Goal: Information Seeking & Learning: Learn about a topic

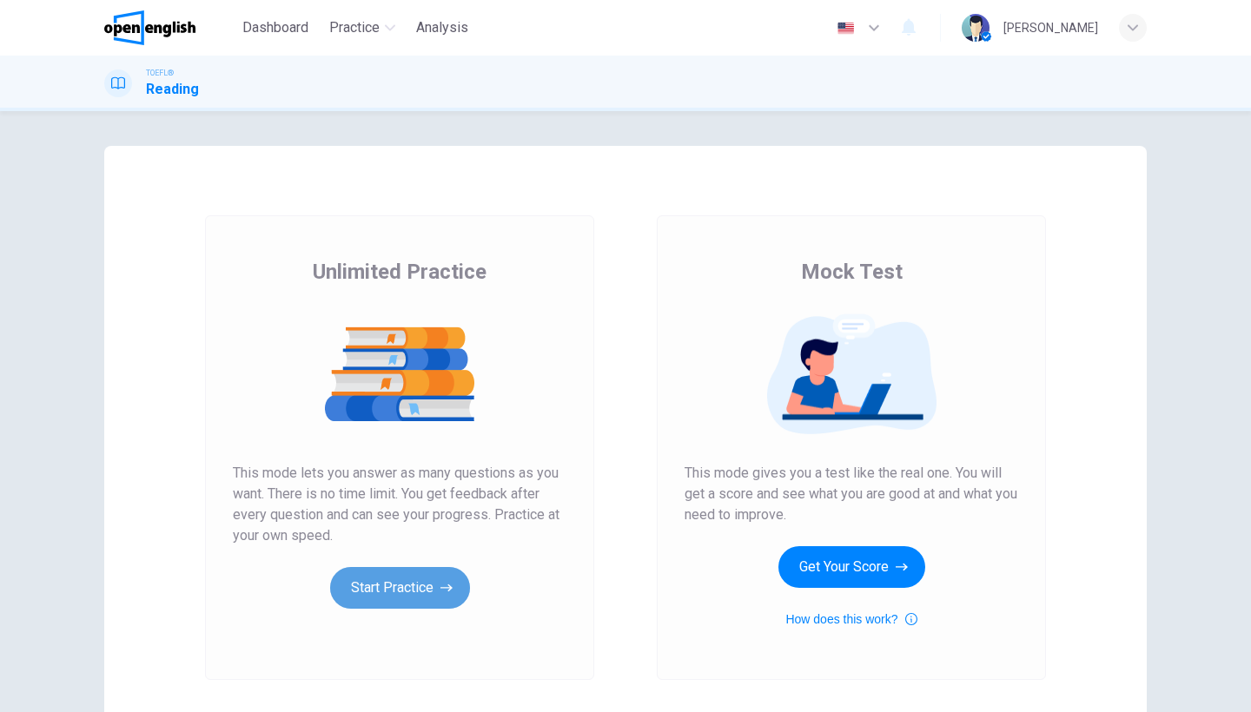
click at [416, 600] on button "Start Practice" at bounding box center [400, 588] width 140 height 42
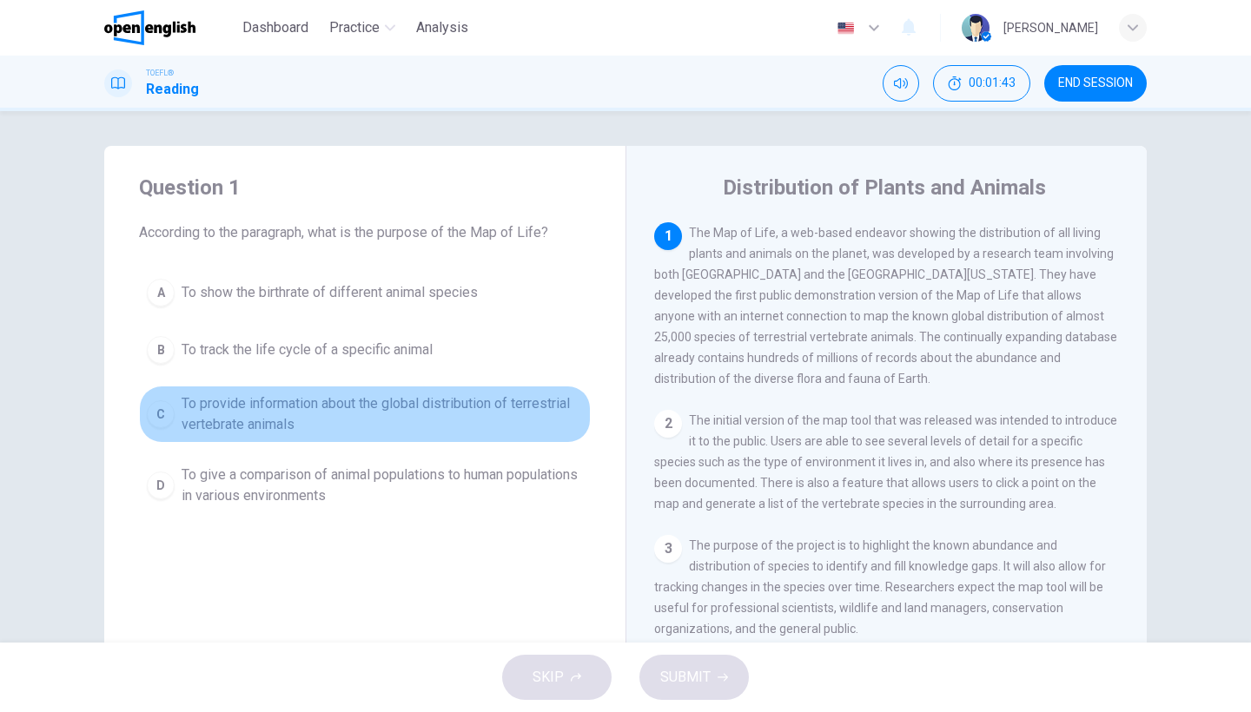
click at [472, 418] on span "To provide information about the global distribution of terrestrial vertebrate …" at bounding box center [382, 414] width 401 height 42
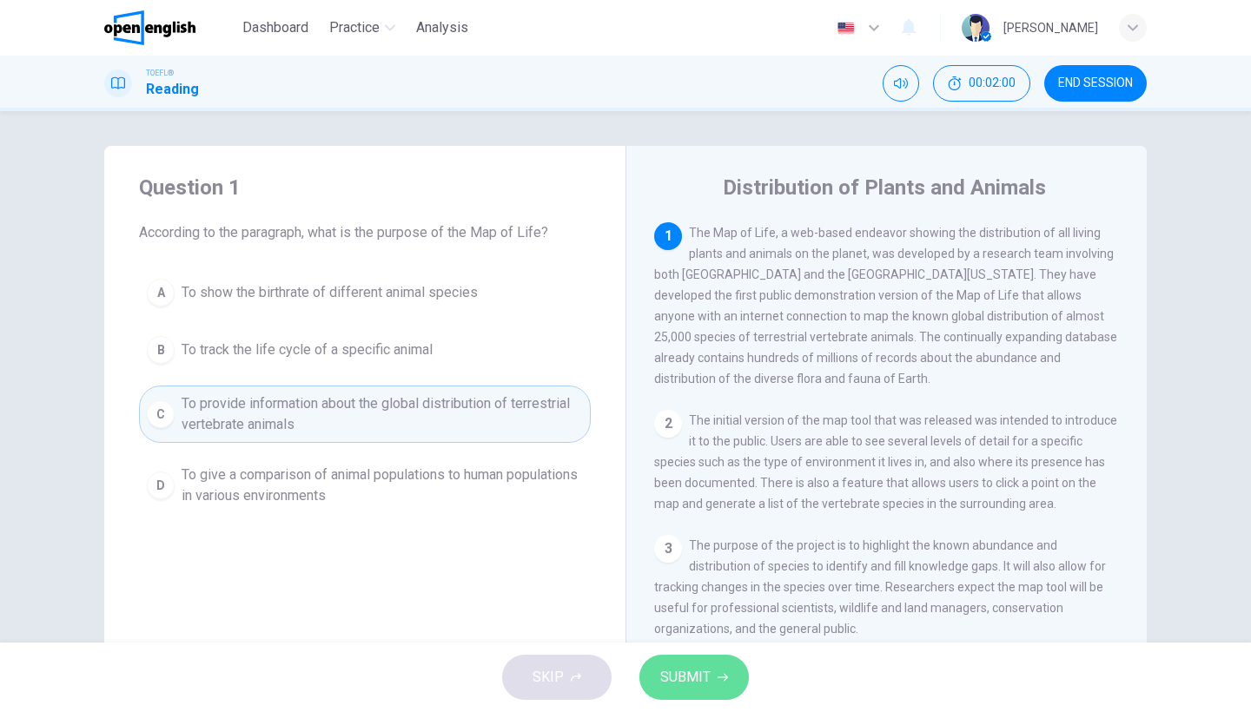
click at [663, 671] on span "SUBMIT" at bounding box center [685, 677] width 50 height 24
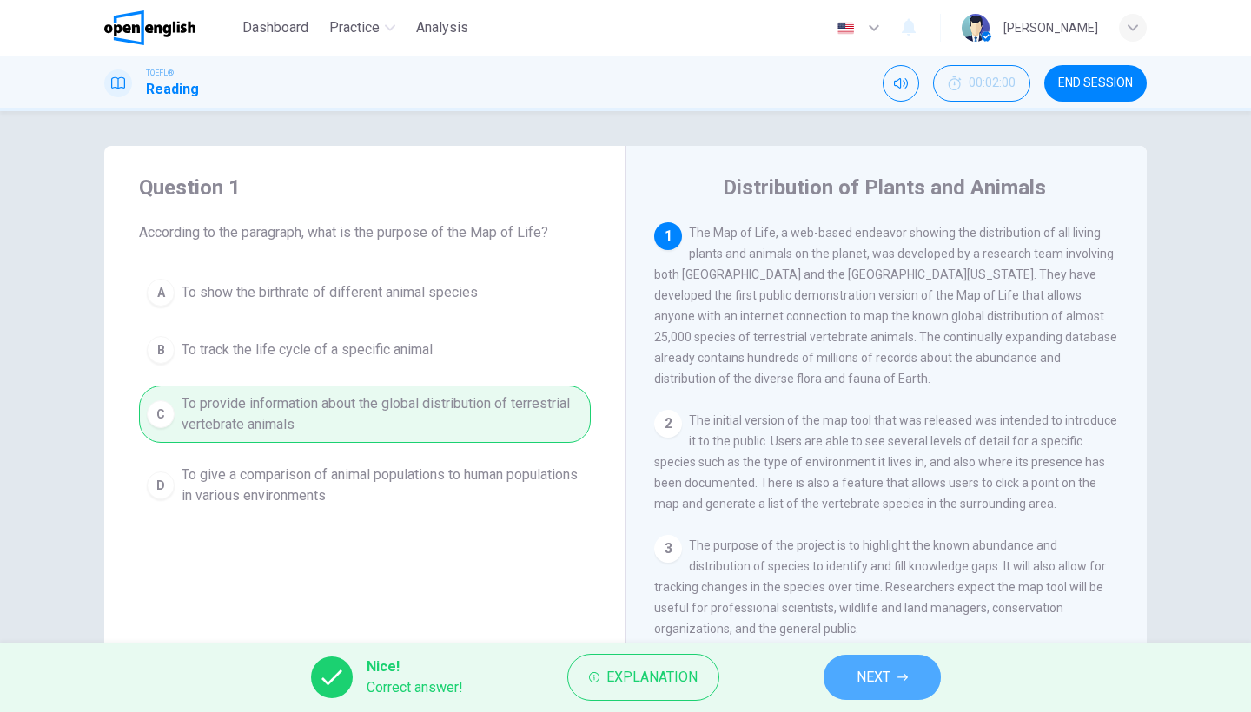
click at [889, 671] on span "NEXT" at bounding box center [873, 677] width 34 height 24
click at [889, 671] on div "Nice! Correct answer! Explanation NEXT" at bounding box center [625, 677] width 1251 height 69
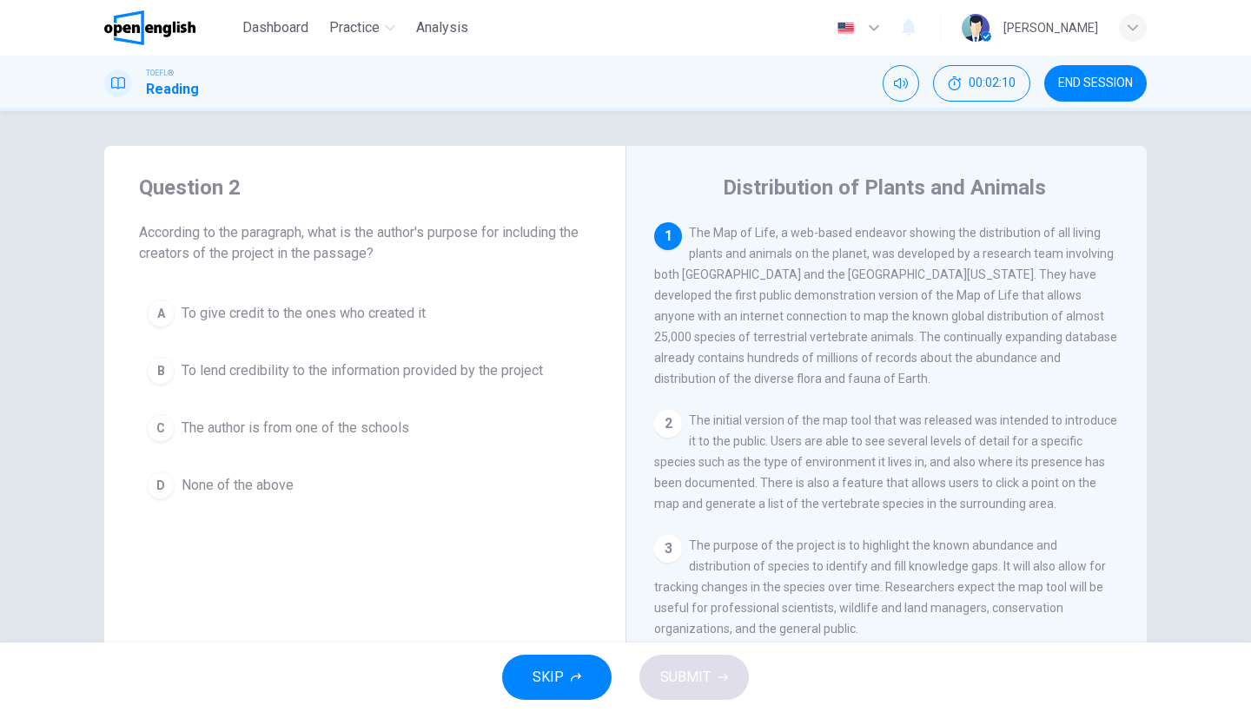
click at [526, 370] on span "To lend credibility to the information provided by the project" at bounding box center [362, 370] width 361 height 21
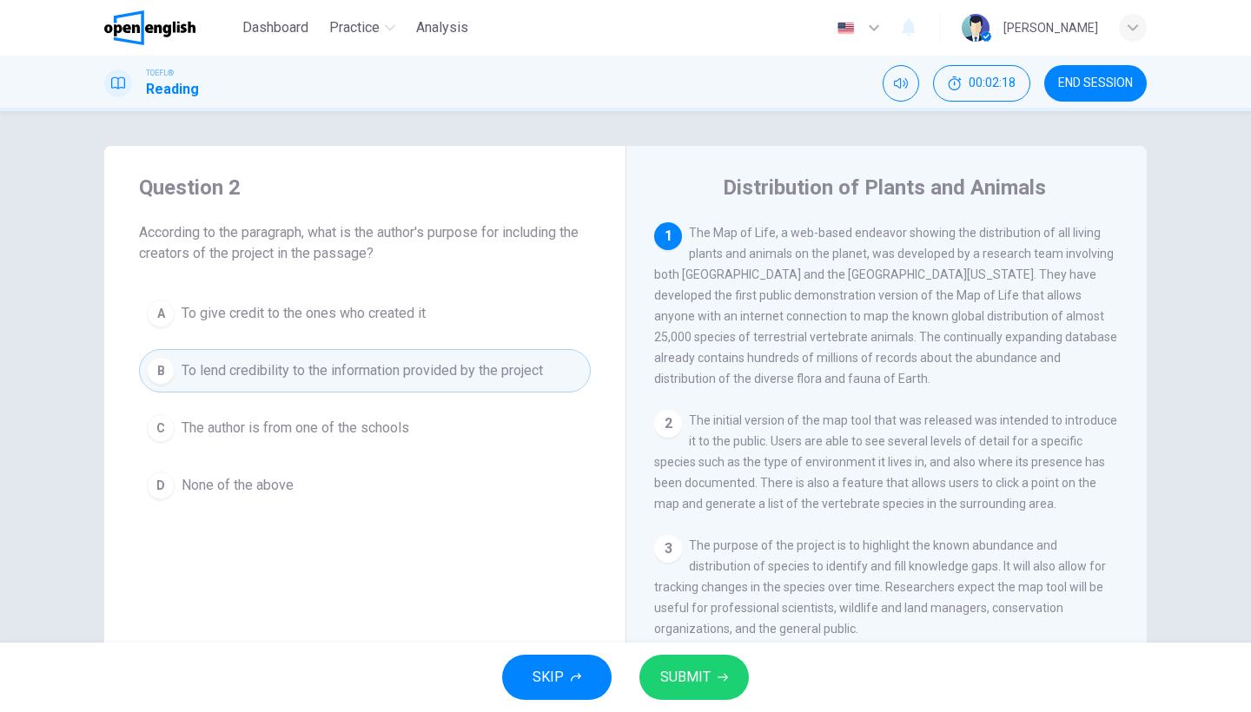
click at [675, 669] on span "SUBMIT" at bounding box center [685, 677] width 50 height 24
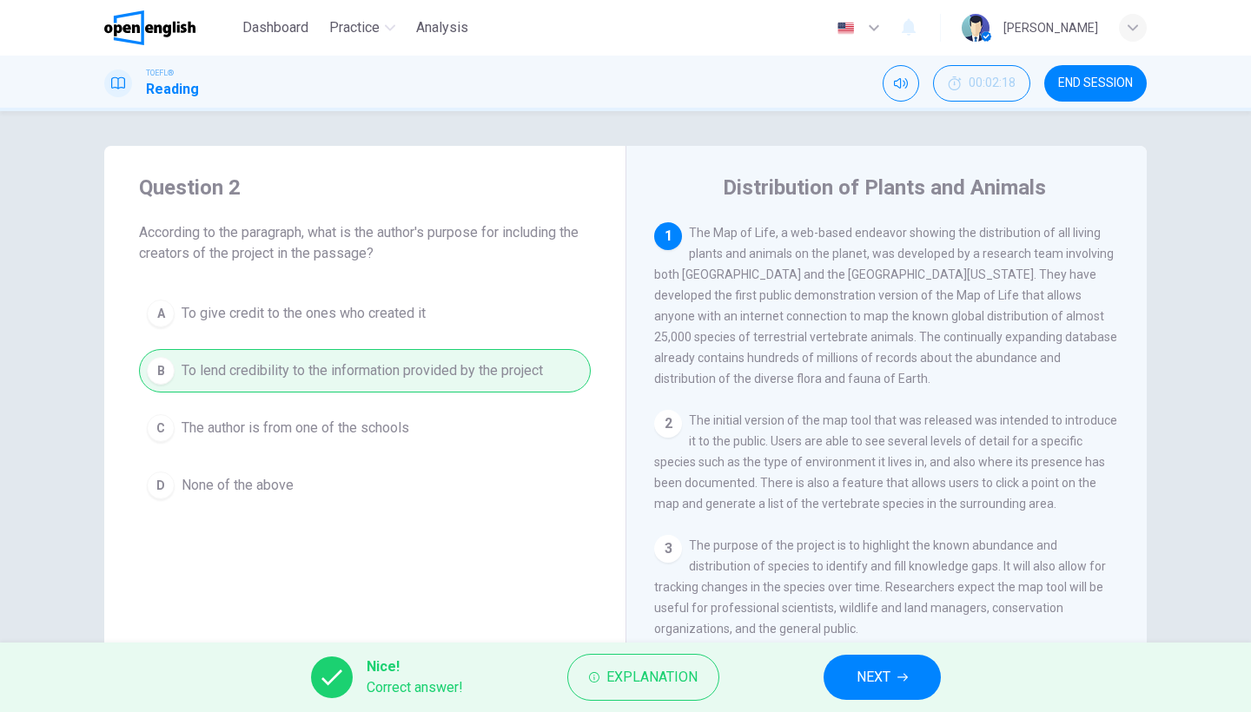
click at [909, 681] on button "NEXT" at bounding box center [881, 677] width 117 height 45
click at [909, 681] on div "Nice! Correct answer! Explanation NEXT" at bounding box center [625, 677] width 1251 height 69
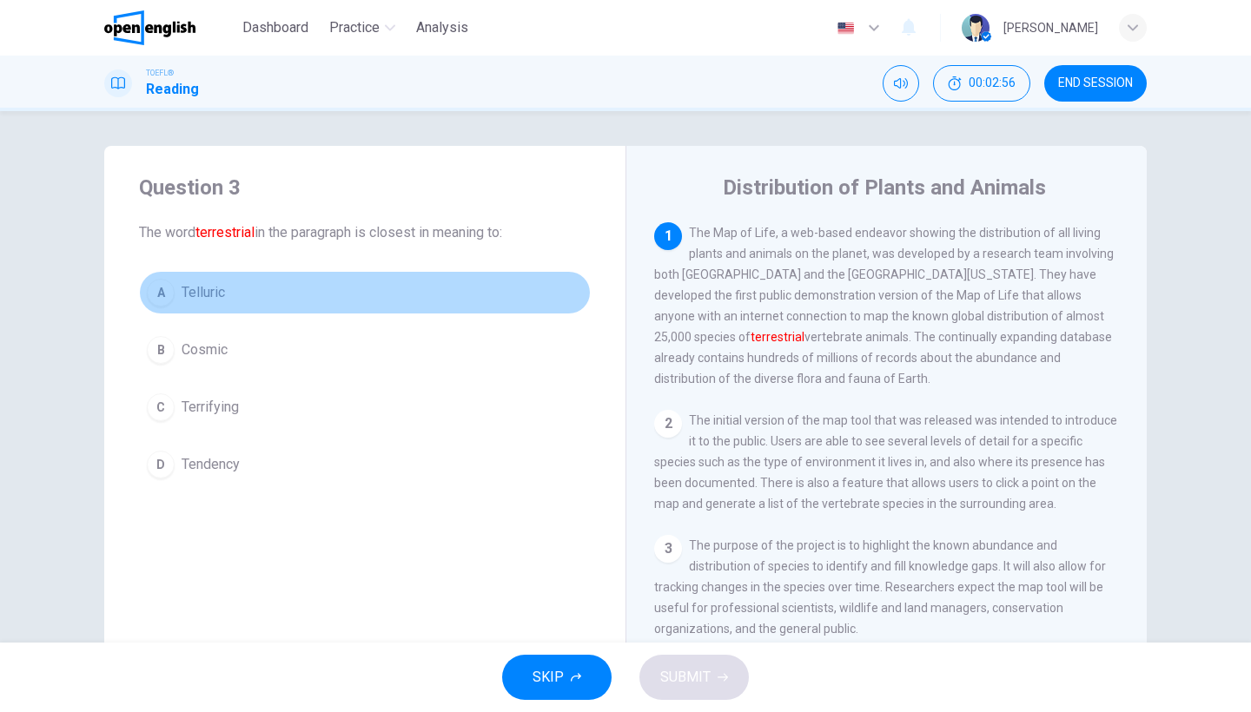
click at [215, 275] on button "A Telluric" at bounding box center [365, 292] width 452 height 43
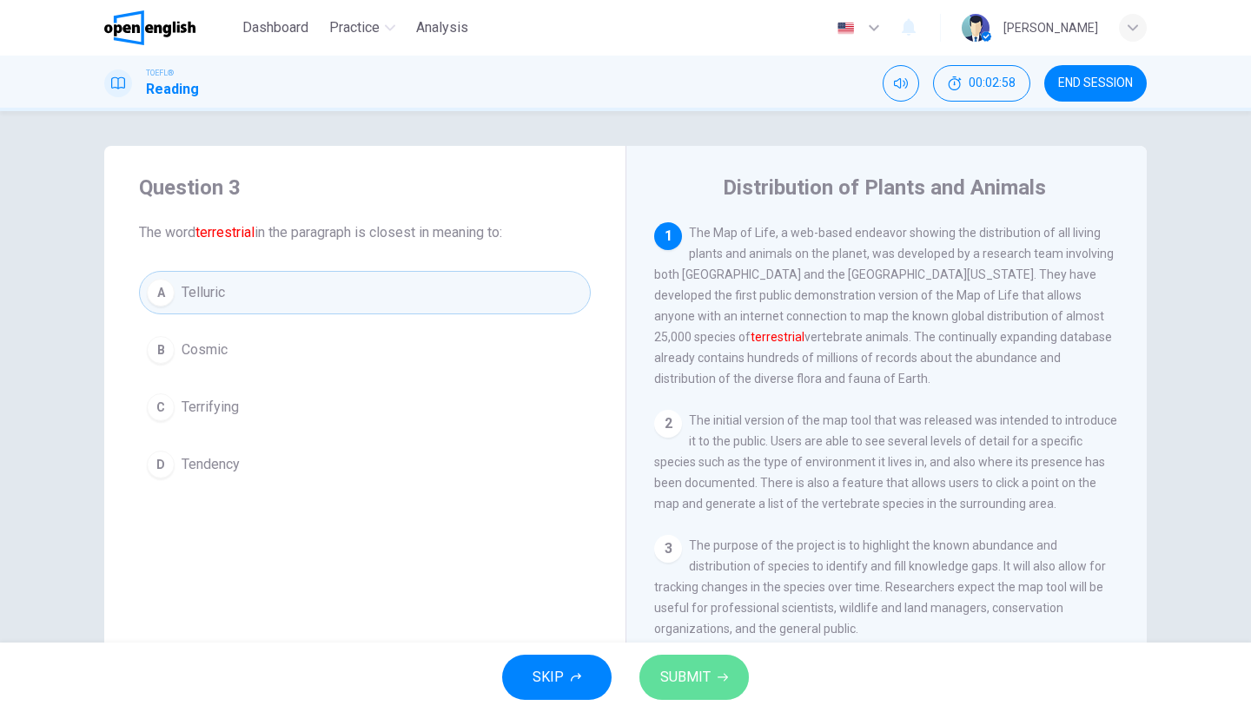
click at [705, 677] on span "SUBMIT" at bounding box center [685, 677] width 50 height 24
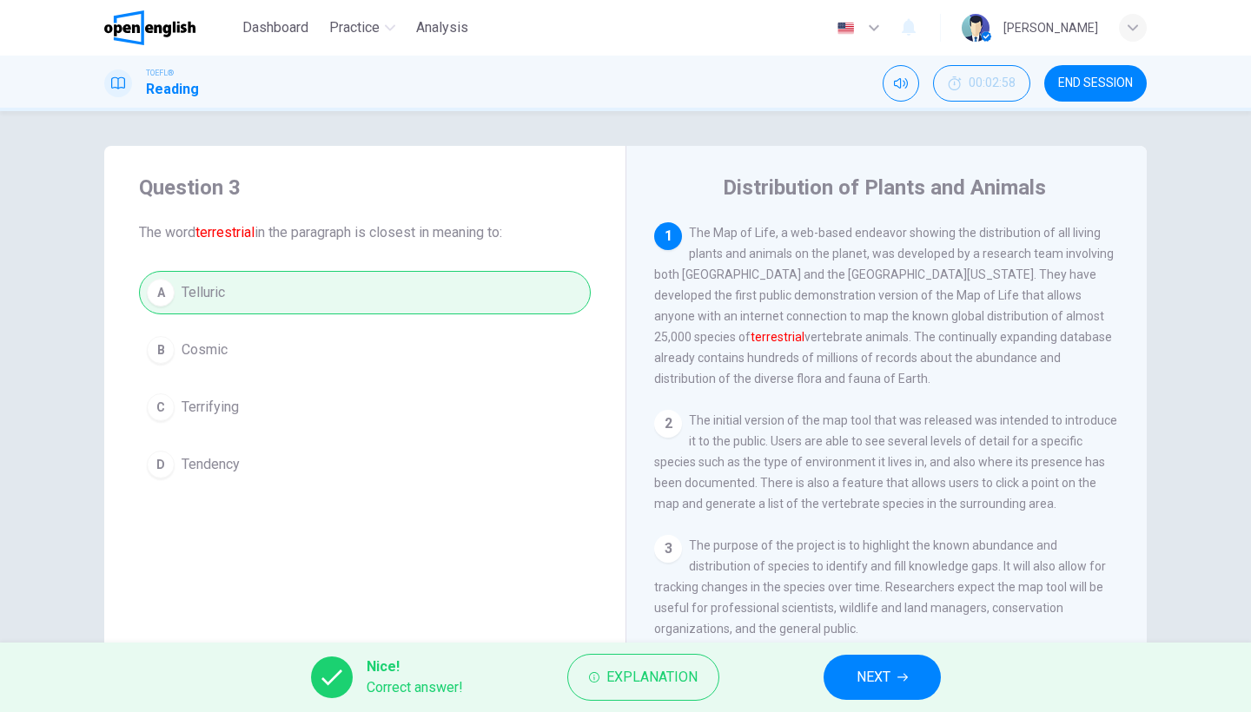
click at [901, 677] on icon "button" at bounding box center [902, 677] width 10 height 10
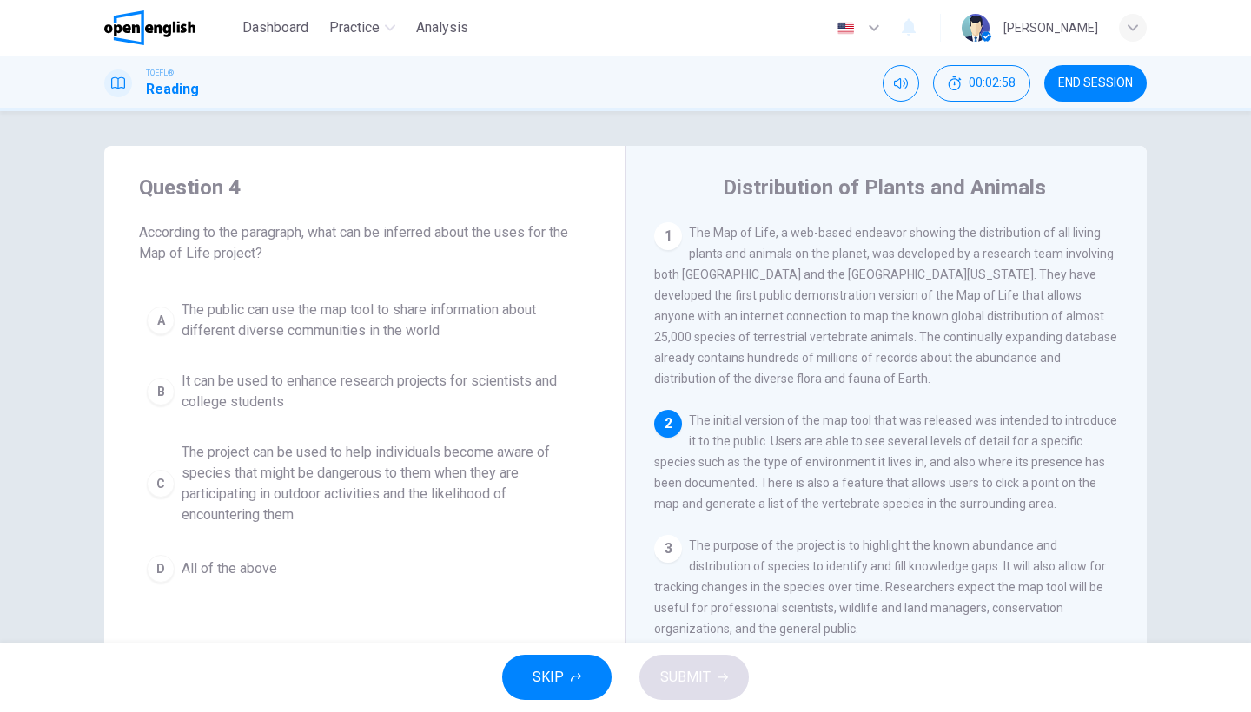
click at [901, 677] on div "SKIP SUBMIT" at bounding box center [625, 677] width 1251 height 69
click at [521, 463] on span "The project can be used to help individuals become aware of species that might …" at bounding box center [382, 483] width 401 height 83
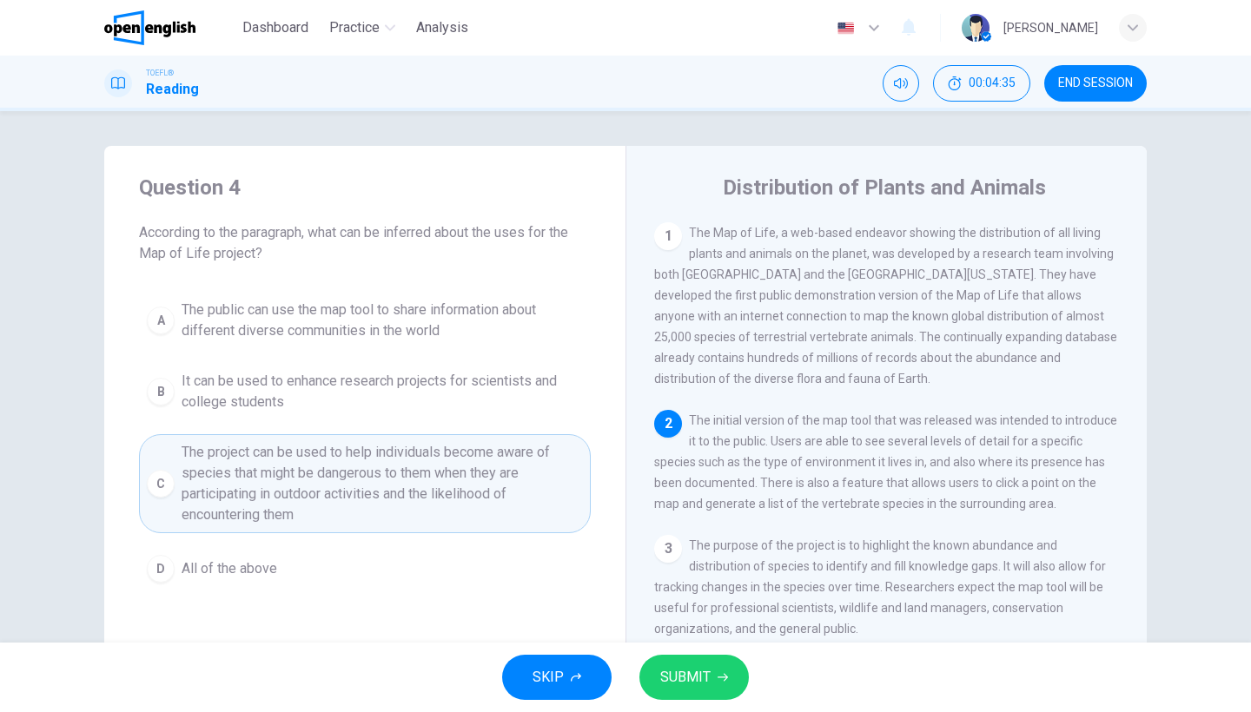
click at [231, 567] on span "All of the above" at bounding box center [230, 568] width 96 height 21
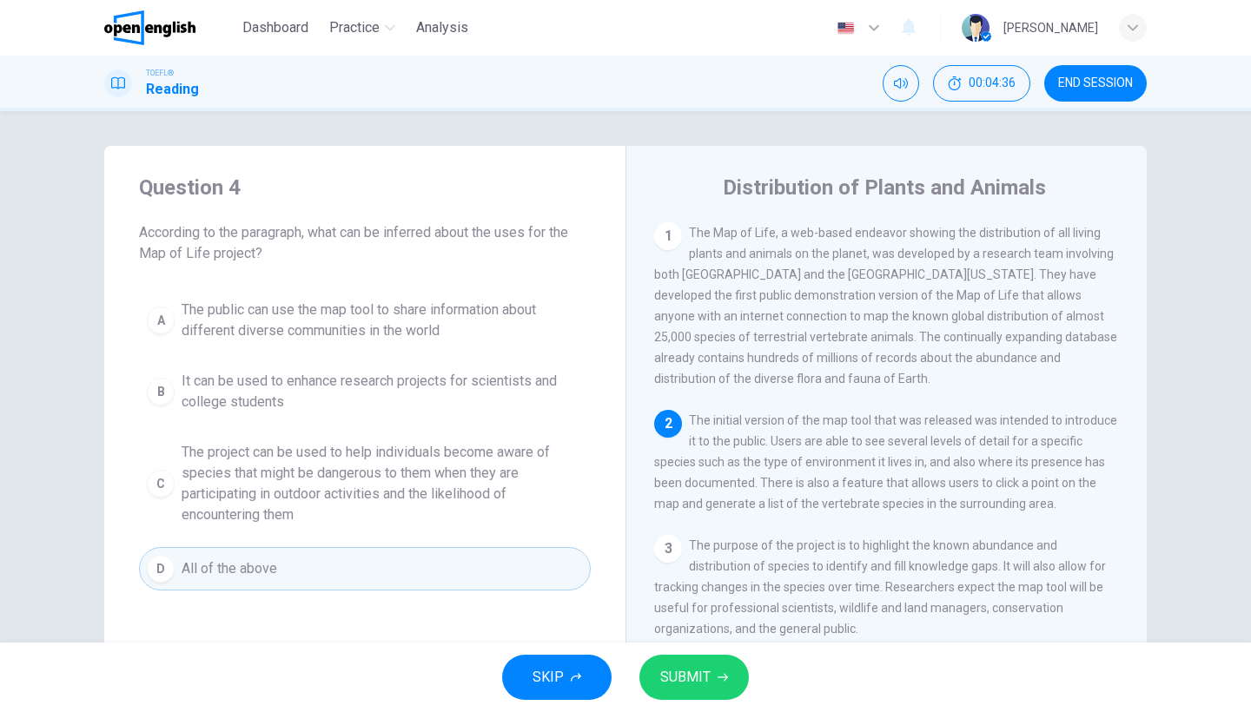
click at [690, 692] on button "SUBMIT" at bounding box center [693, 677] width 109 height 45
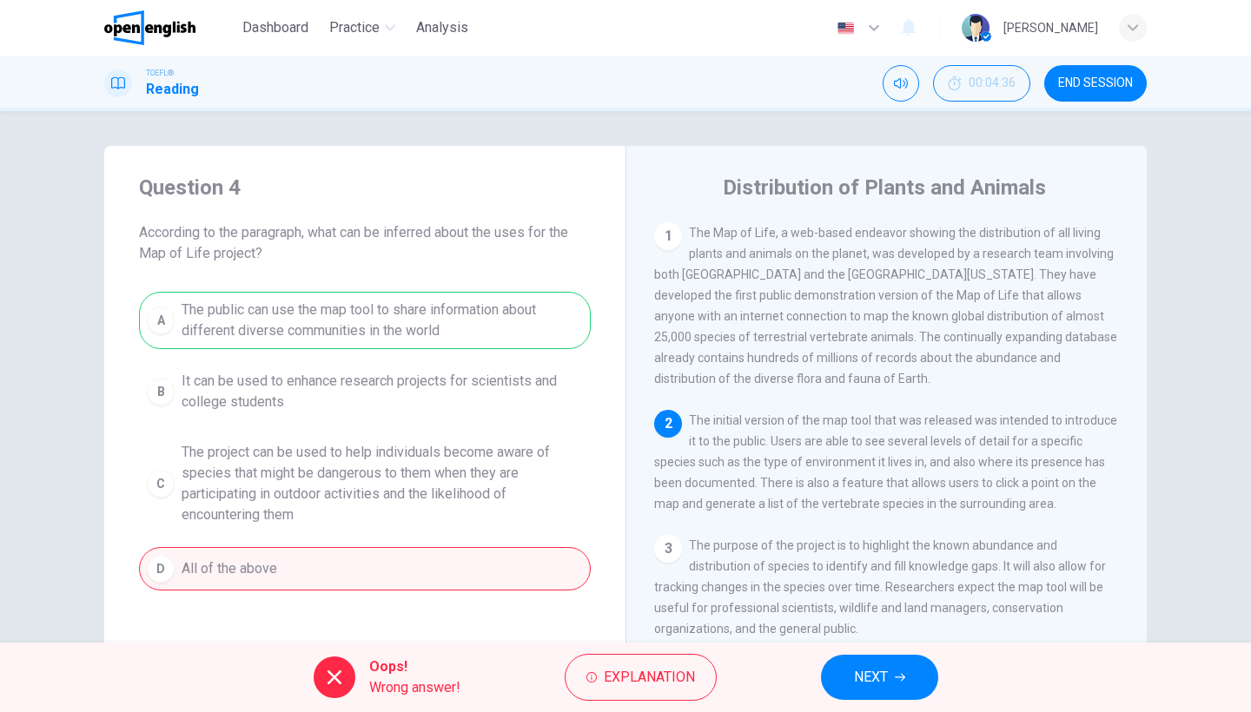
click at [862, 669] on span "NEXT" at bounding box center [871, 677] width 34 height 24
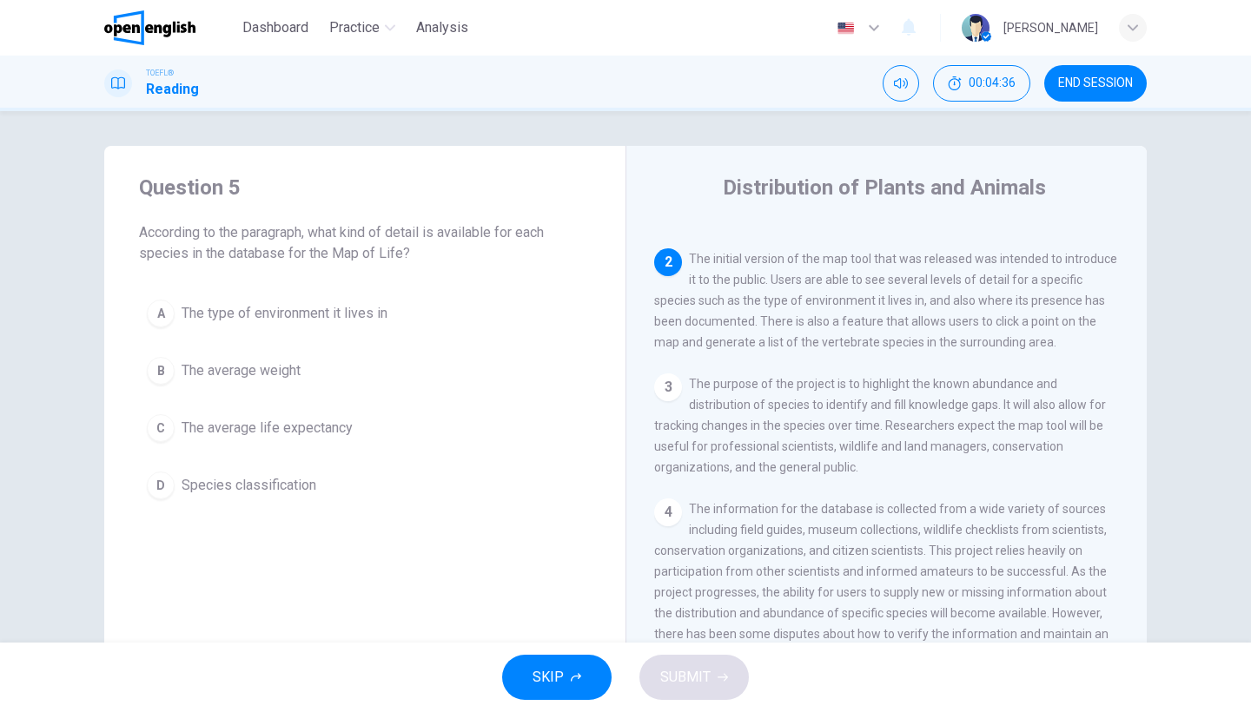
scroll to position [188, 0]
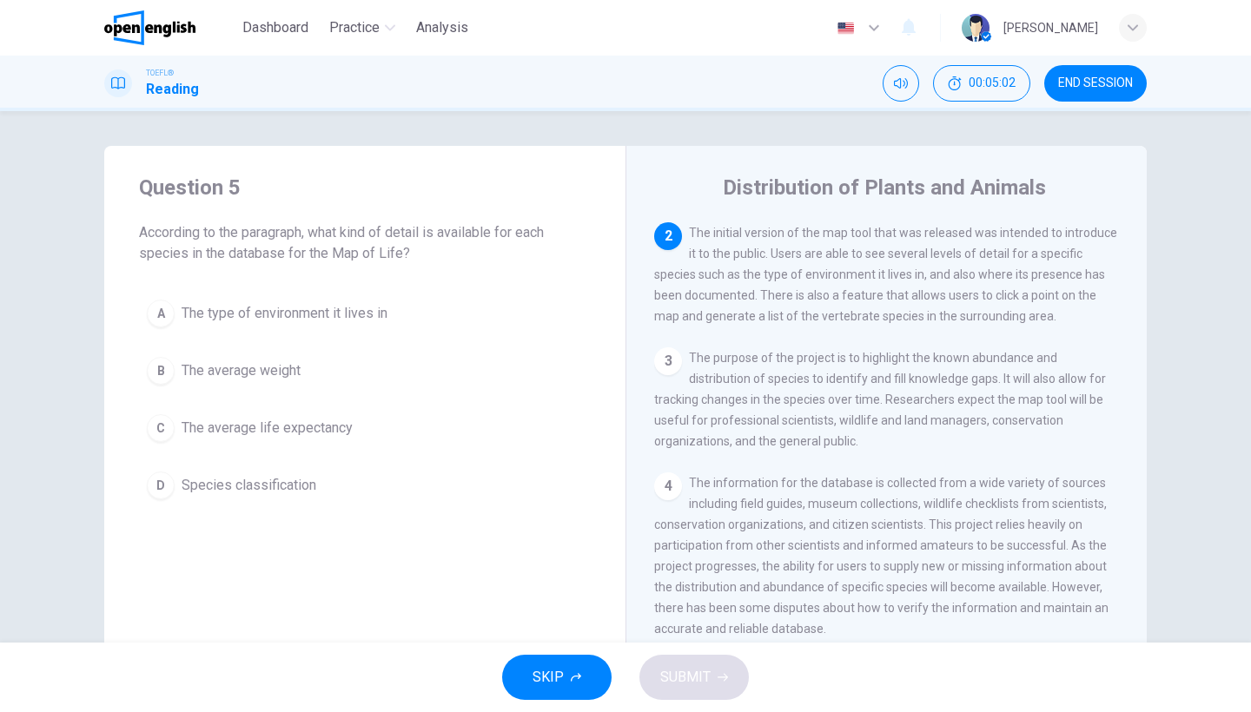
click at [344, 426] on span "The average life expectancy" at bounding box center [267, 428] width 171 height 21
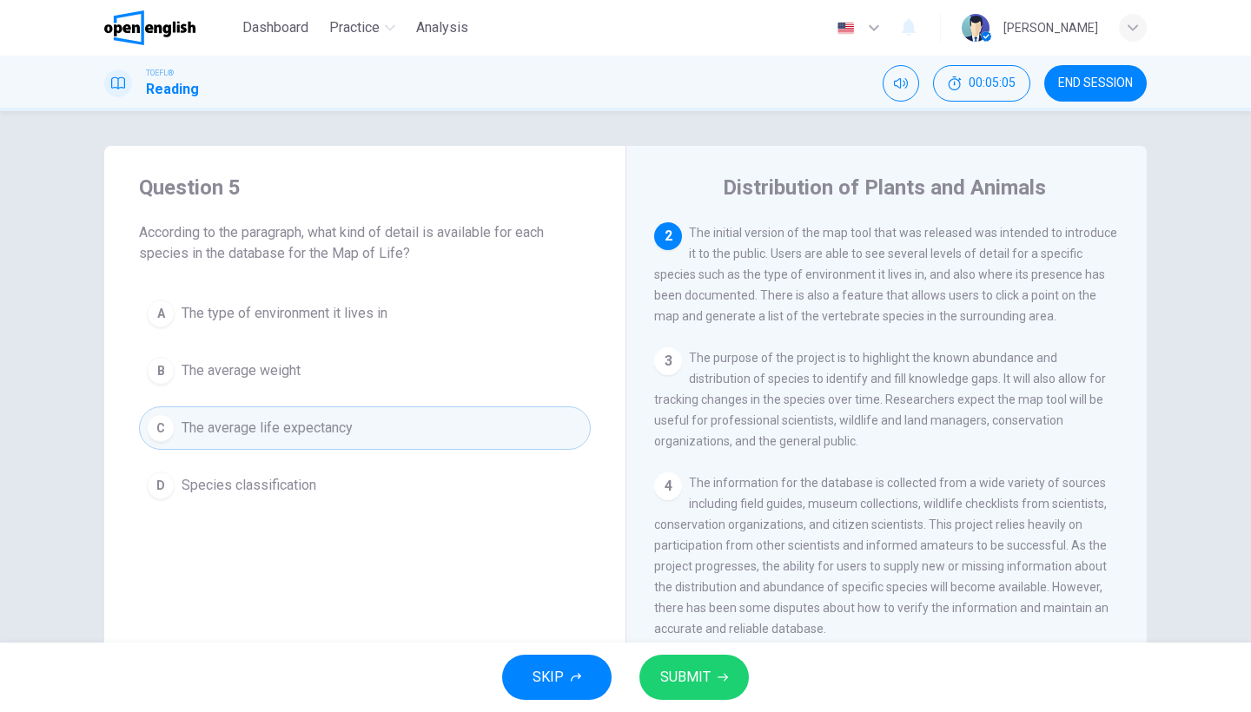
click at [302, 490] on span "Species classification" at bounding box center [249, 485] width 135 height 21
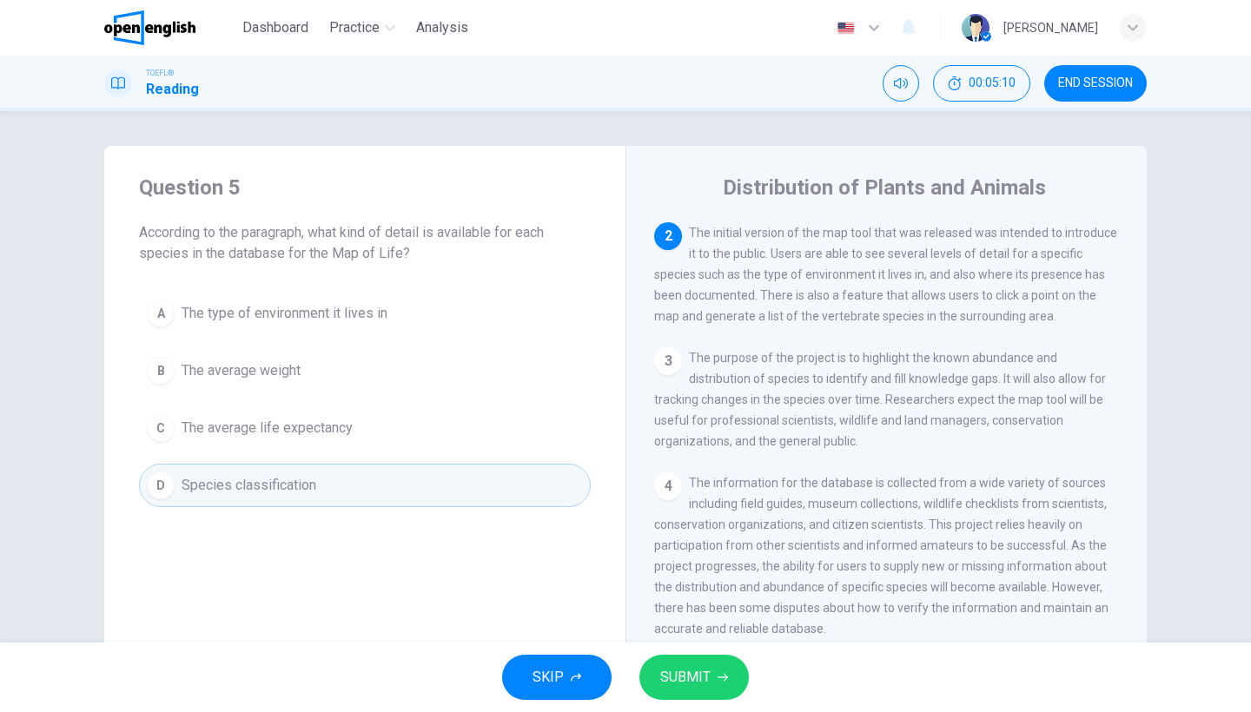
click at [700, 671] on span "SUBMIT" at bounding box center [685, 677] width 50 height 24
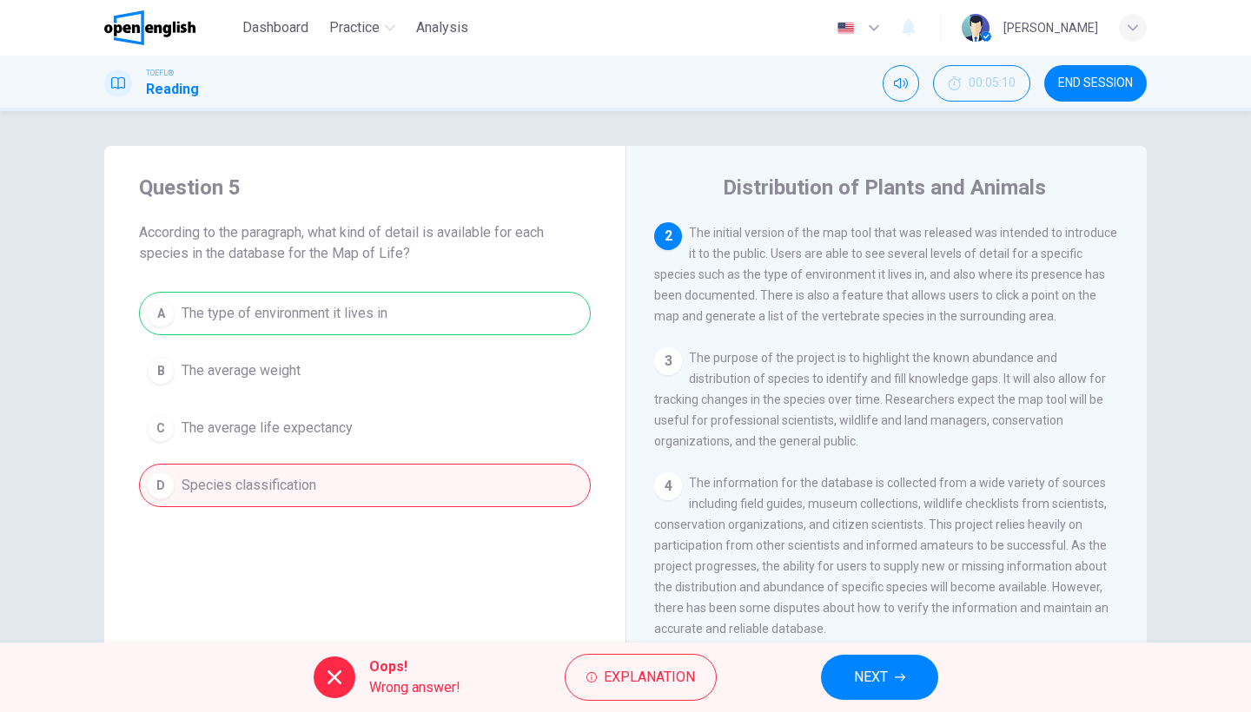
click at [869, 670] on span "NEXT" at bounding box center [871, 677] width 34 height 24
click at [869, 670] on div "Oops! Wrong answer! Explanation NEXT" at bounding box center [625, 677] width 1251 height 69
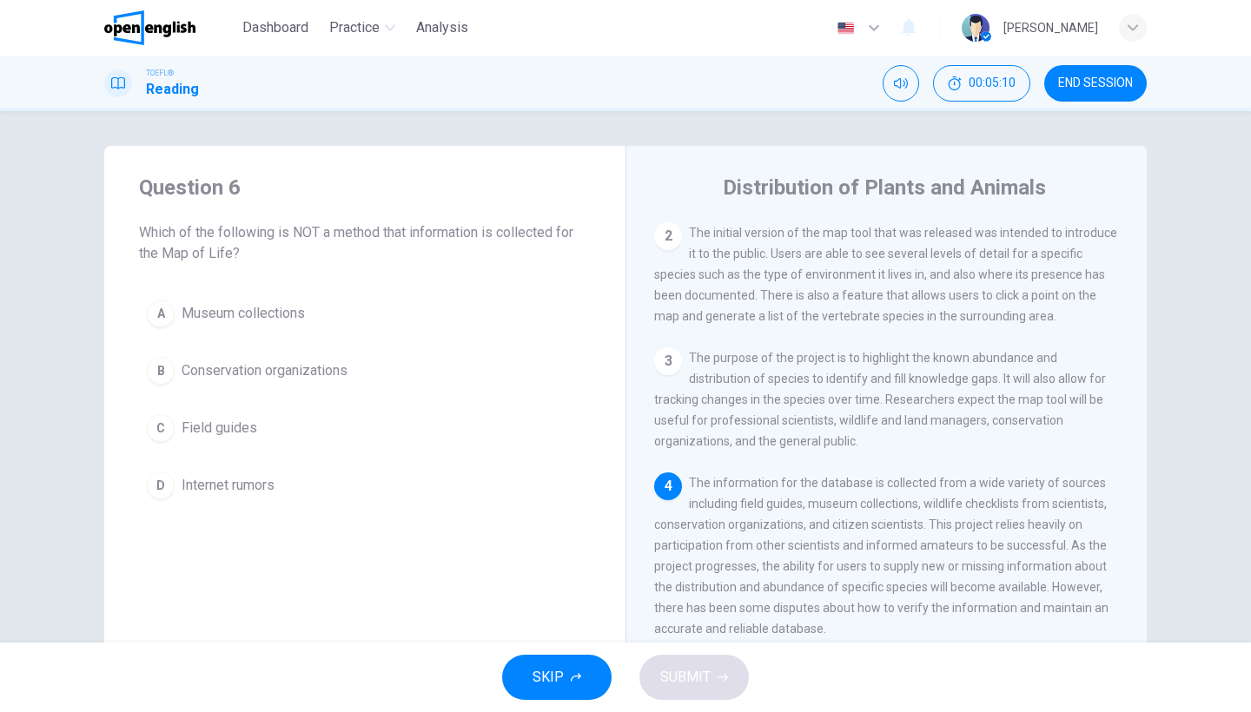
scroll to position [279, 0]
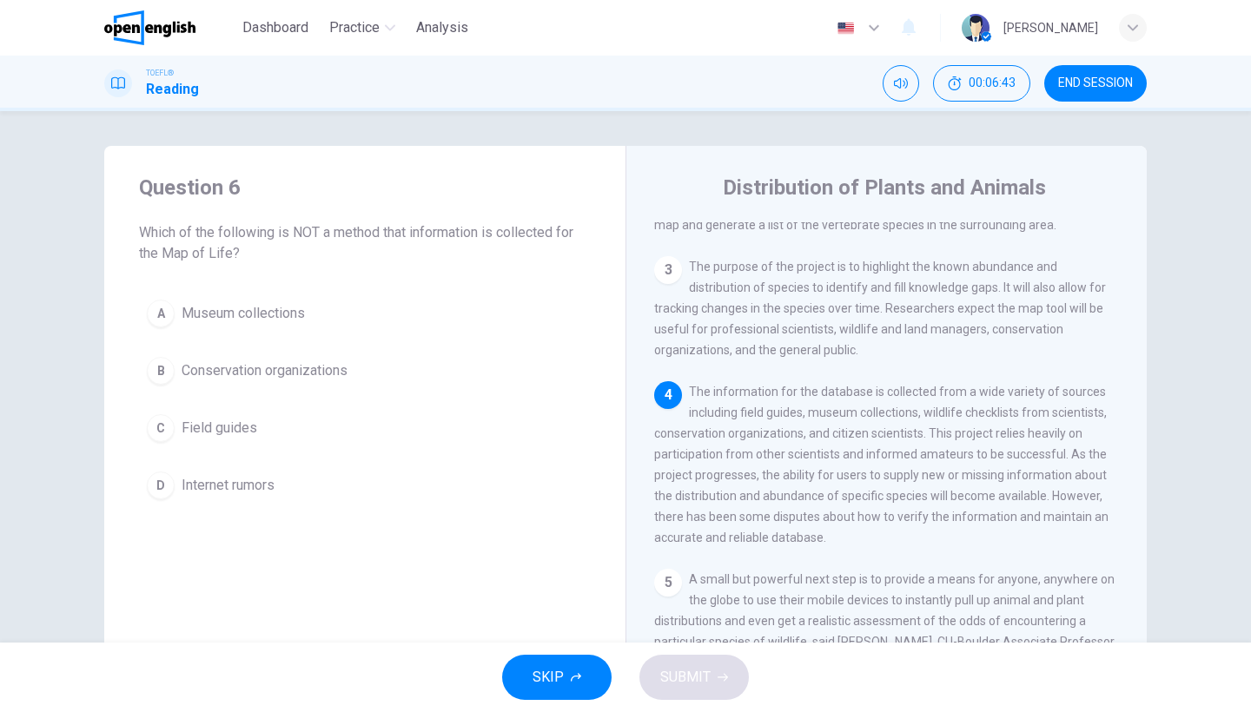
click at [254, 478] on span "Internet rumors" at bounding box center [228, 485] width 93 height 21
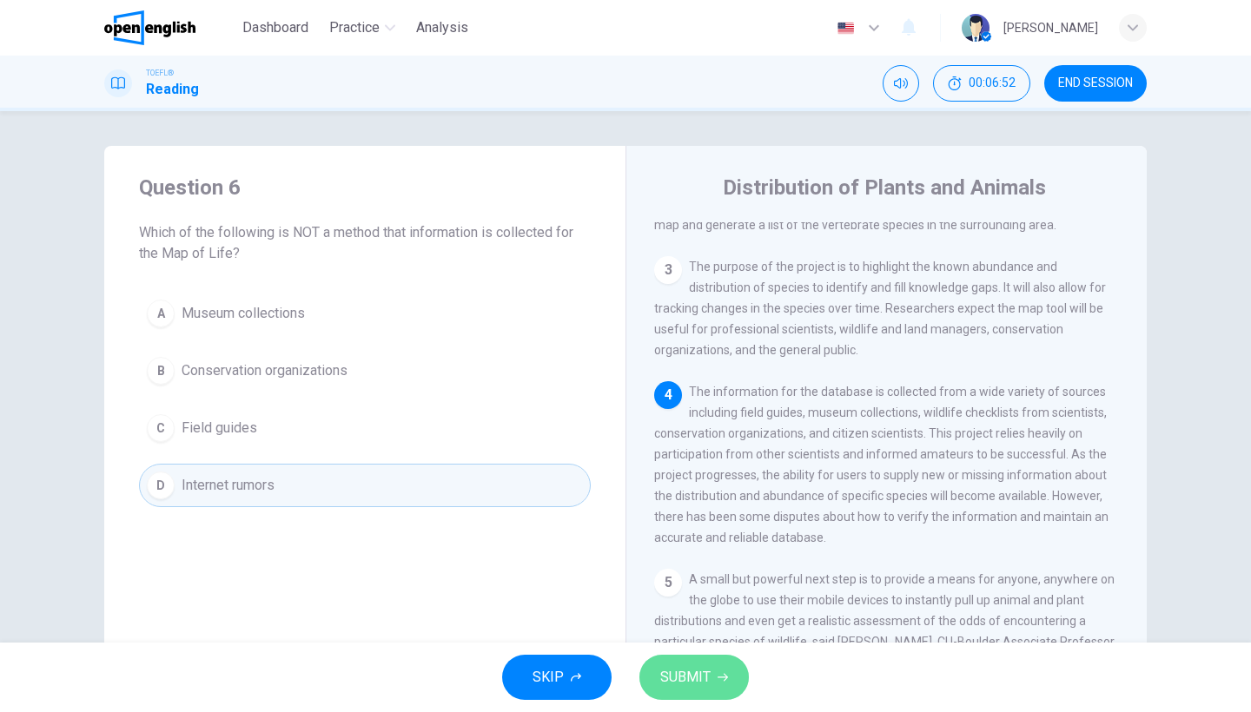
click at [712, 665] on button "SUBMIT" at bounding box center [693, 677] width 109 height 45
click at [712, 665] on div "SKIP SUBMIT" at bounding box center [625, 677] width 1251 height 69
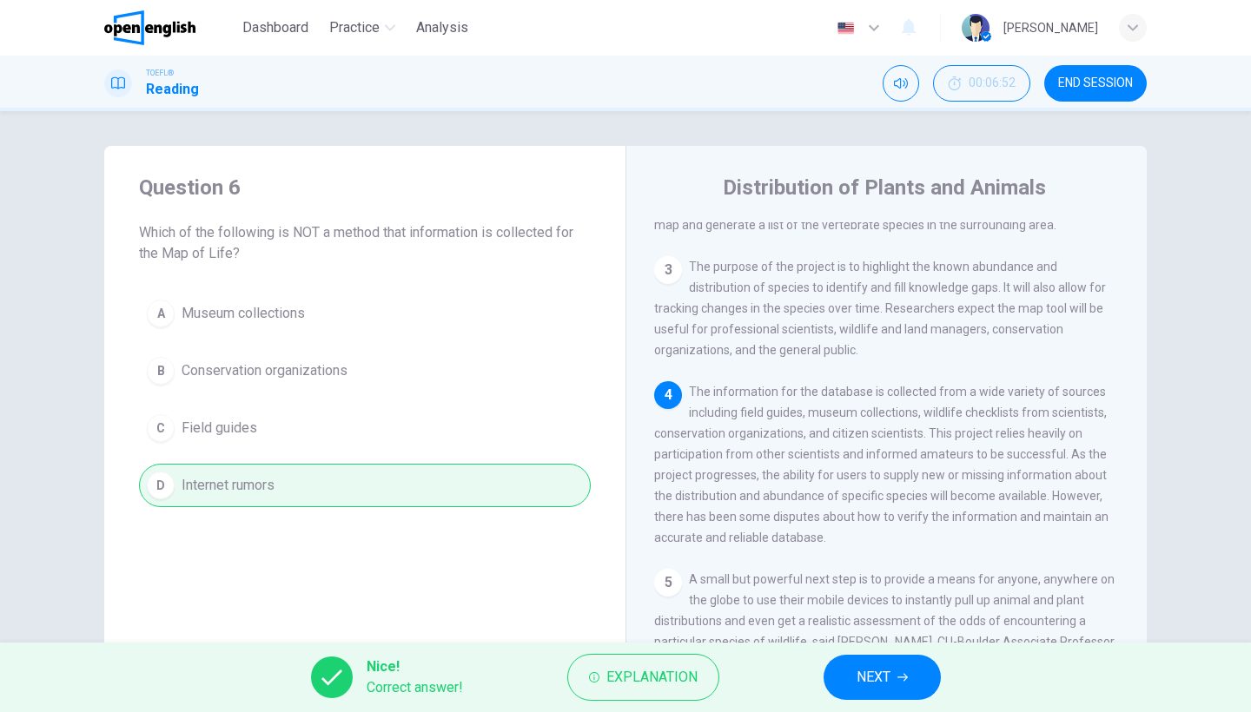
click at [901, 670] on button "NEXT" at bounding box center [881, 677] width 117 height 45
click at [901, 670] on div "Nice! Correct answer! Explanation NEXT" at bounding box center [625, 677] width 1251 height 69
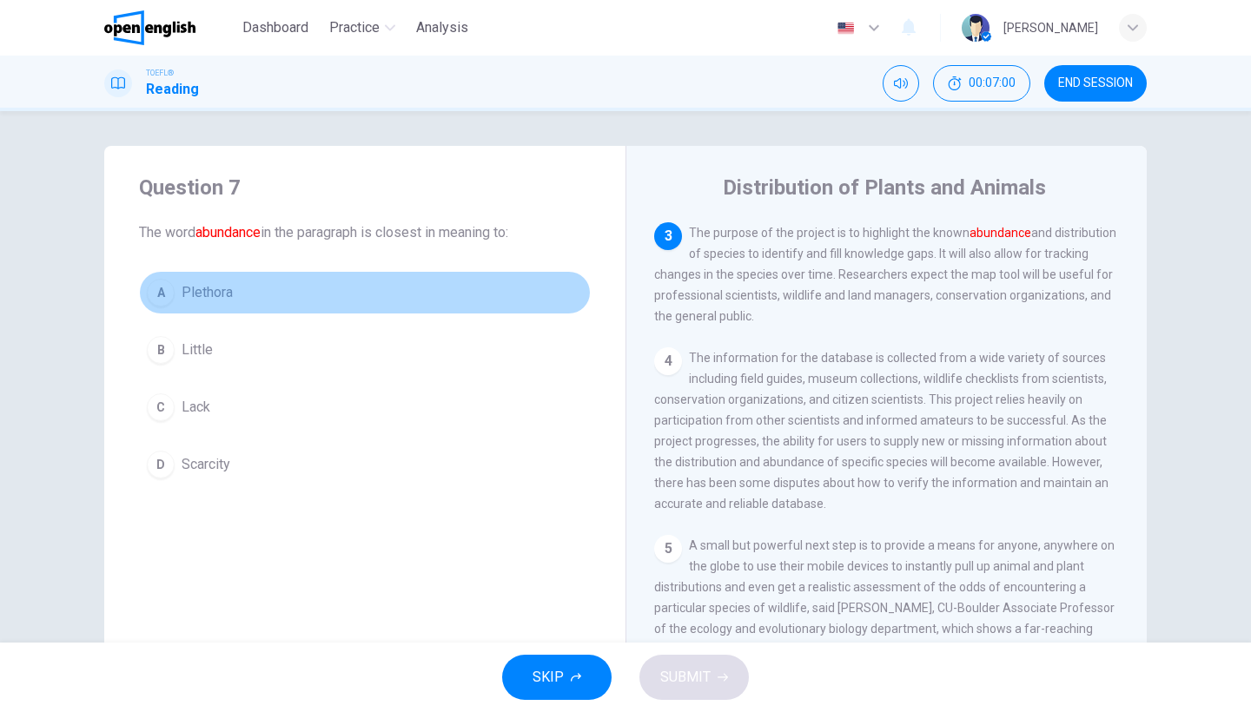
click at [215, 306] on button "A Plethora" at bounding box center [365, 292] width 452 height 43
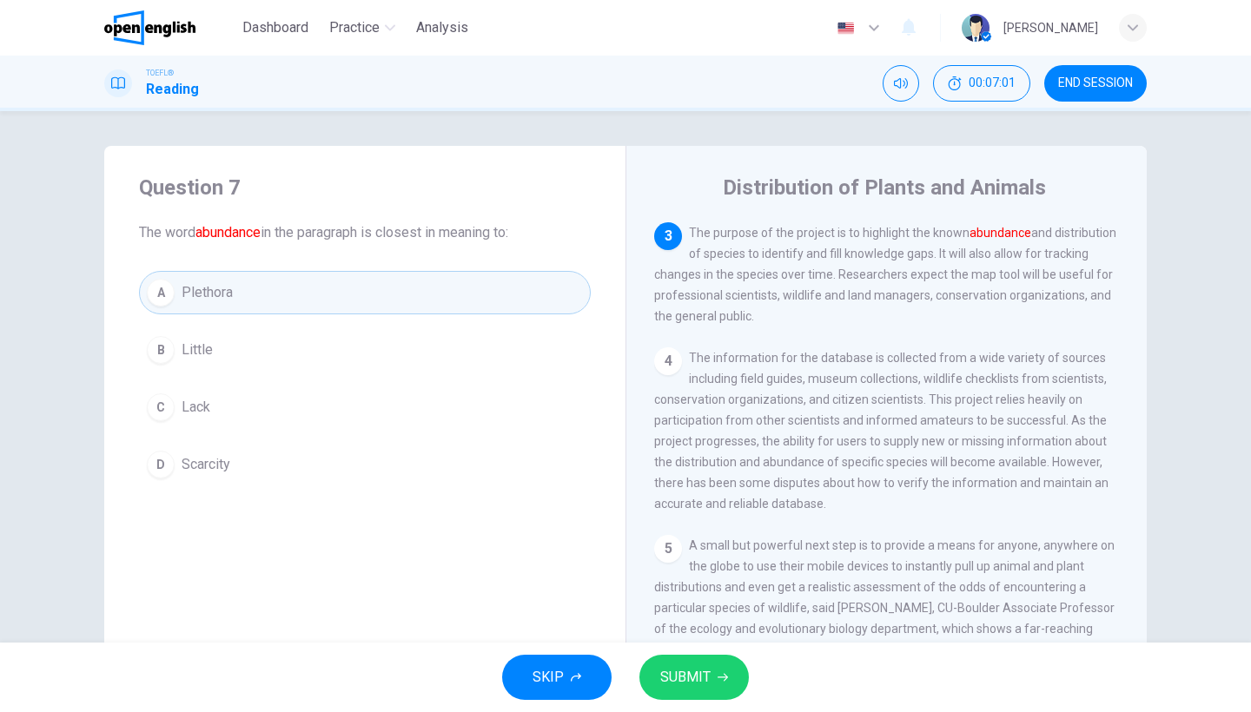
click at [698, 663] on button "SUBMIT" at bounding box center [693, 677] width 109 height 45
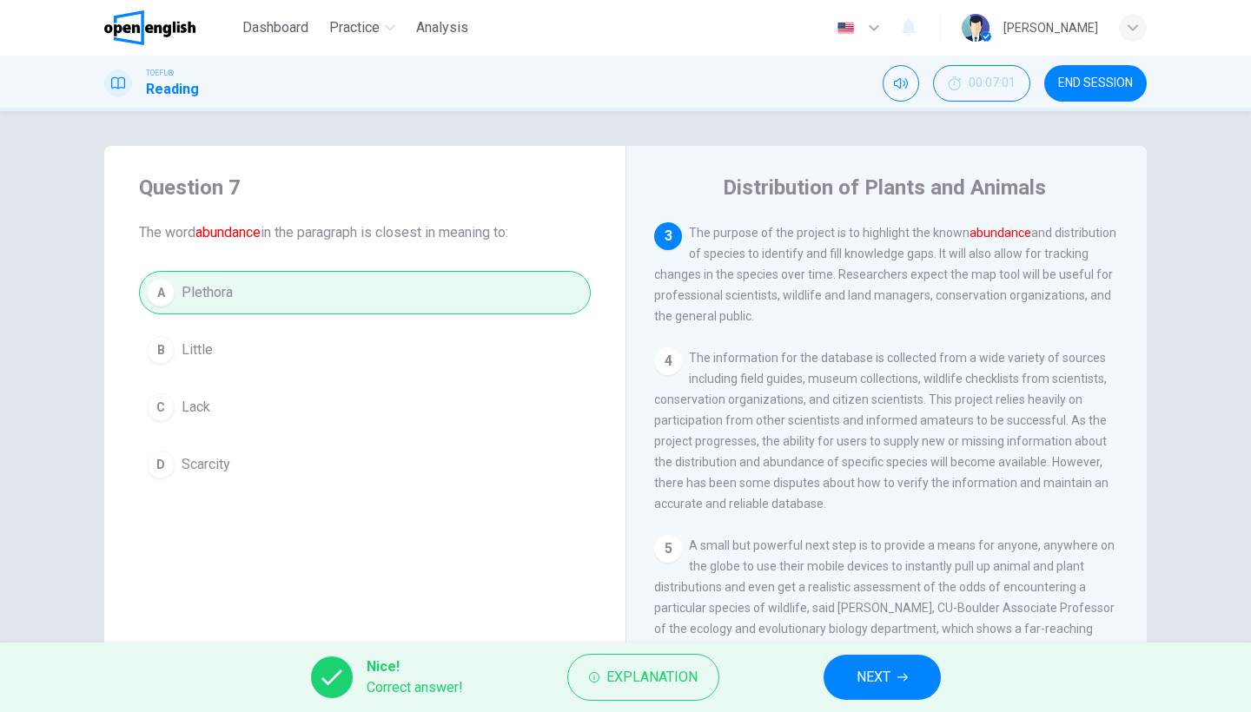
click at [822, 677] on div "Nice! Correct answer! Explanation NEXT" at bounding box center [625, 677] width 1251 height 69
click at [823, 677] on button "NEXT" at bounding box center [881, 677] width 117 height 45
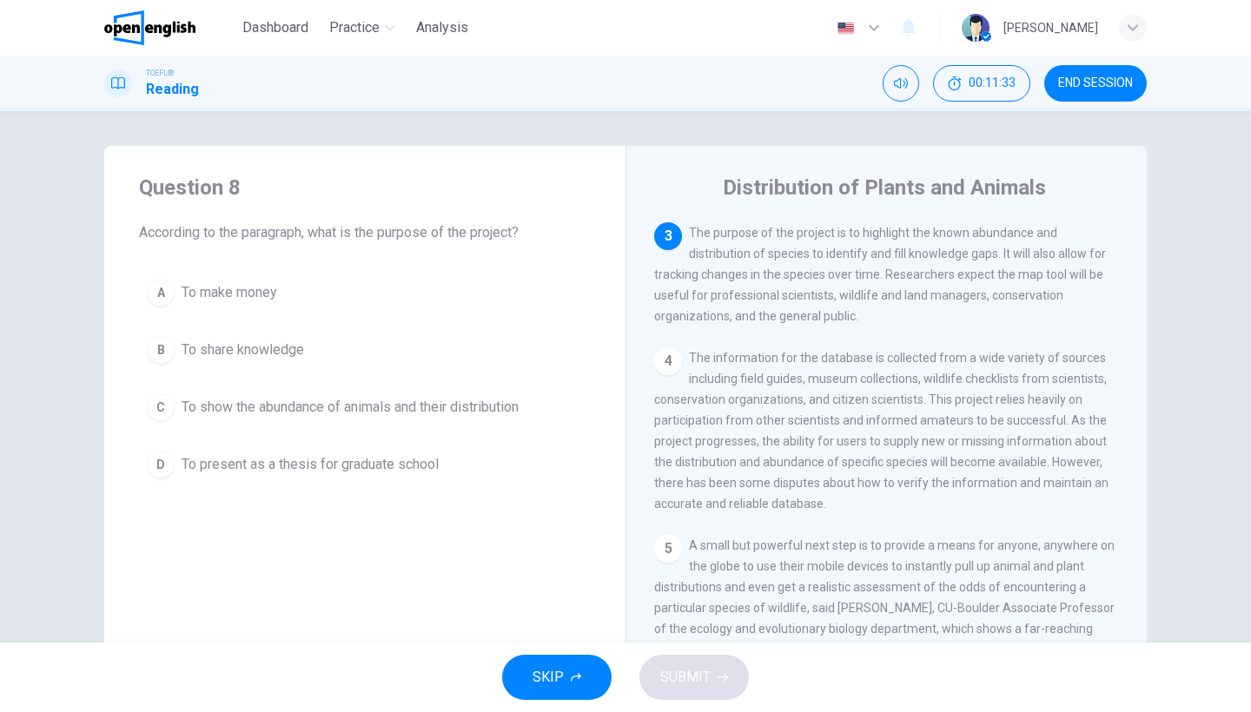
click at [166, 406] on div "C" at bounding box center [161, 407] width 28 height 28
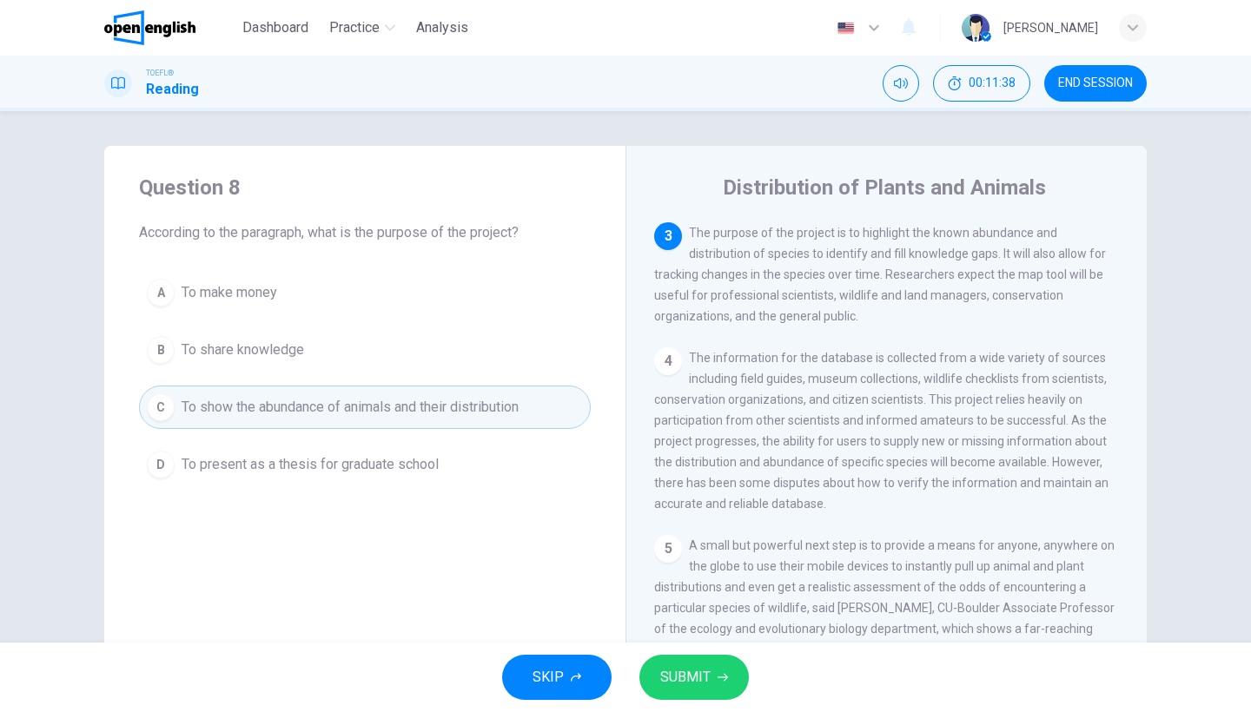
click at [686, 662] on button "SUBMIT" at bounding box center [693, 677] width 109 height 45
click at [686, 662] on div "SKIP SUBMIT" at bounding box center [625, 677] width 1251 height 69
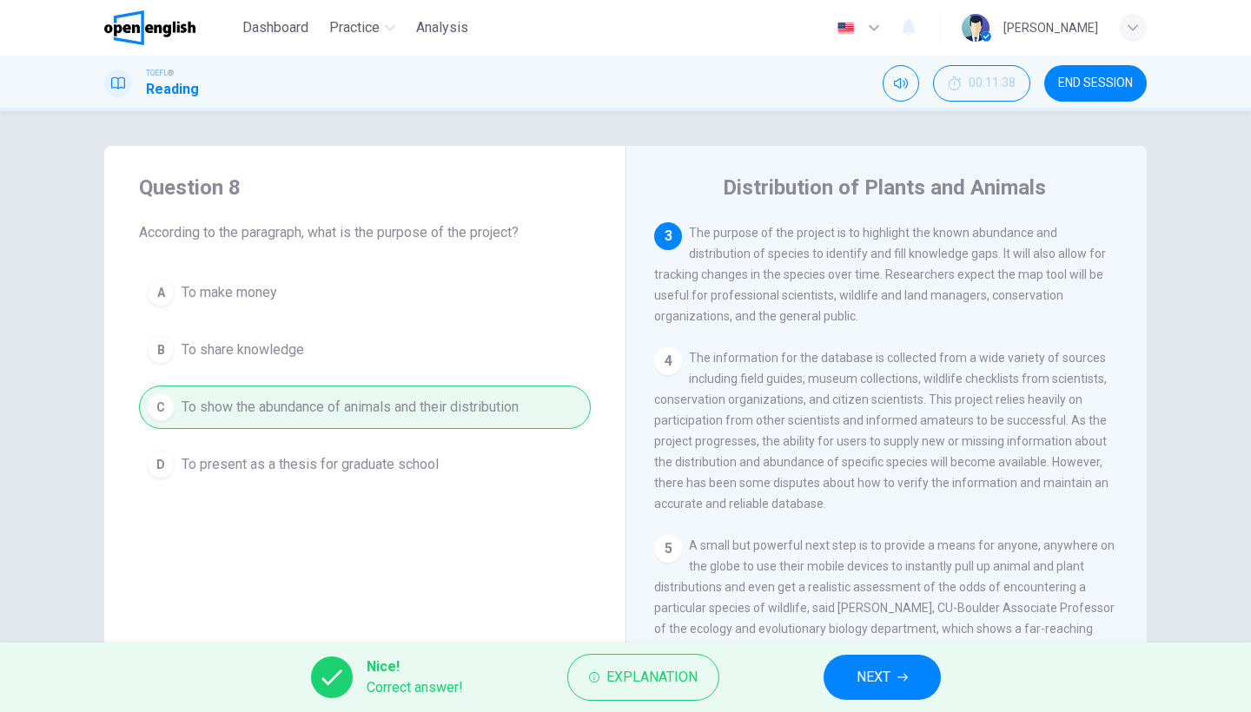
click at [893, 688] on button "NEXT" at bounding box center [881, 677] width 117 height 45
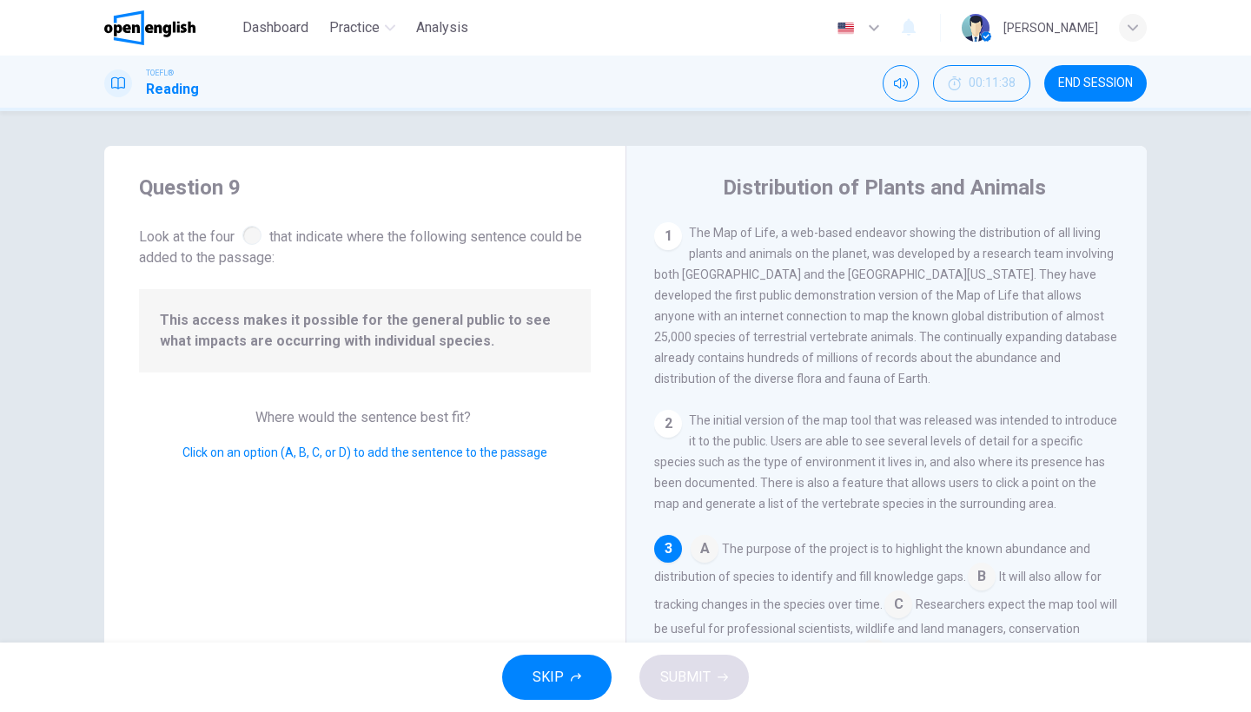
scroll to position [119, 0]
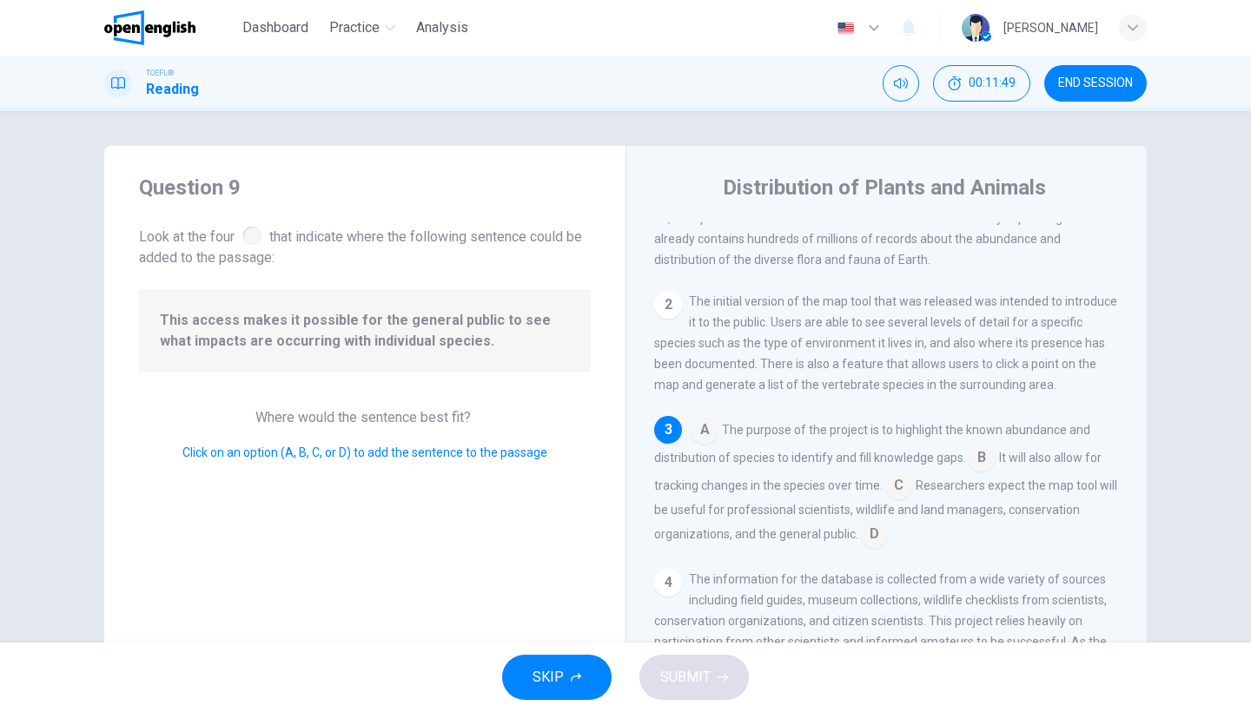
click at [879, 536] on input at bounding box center [874, 536] width 28 height 28
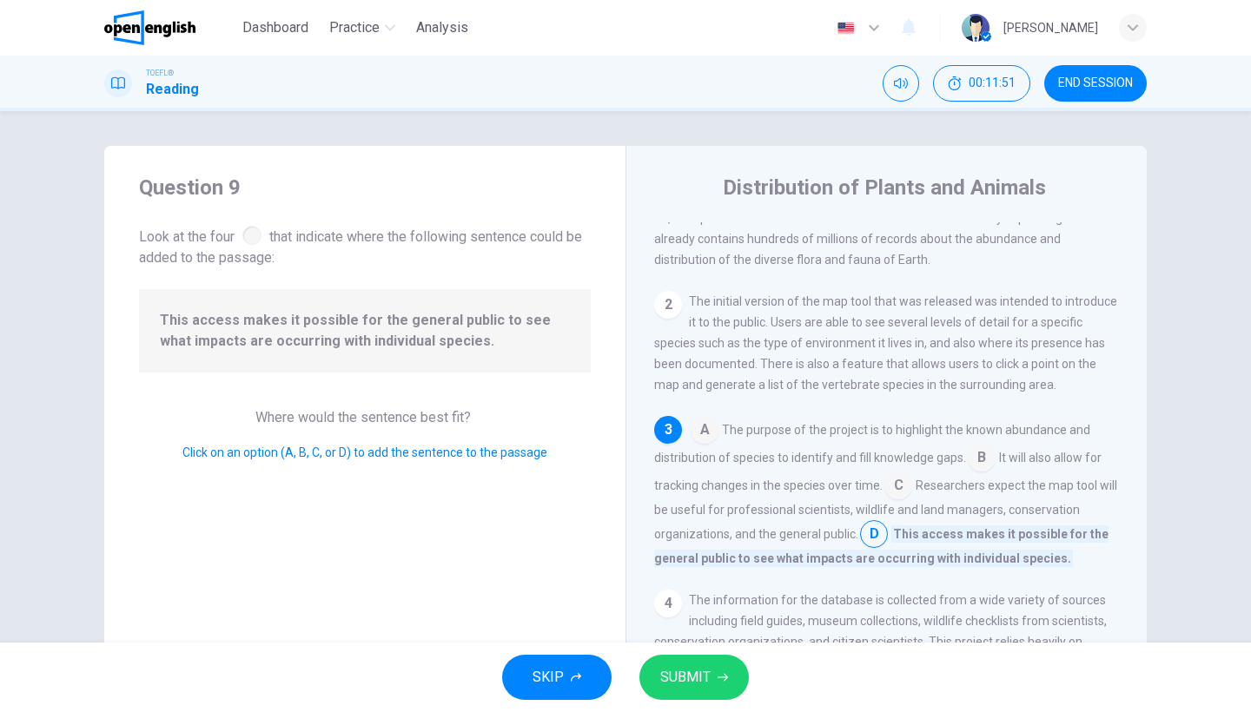
click at [712, 666] on button "SUBMIT" at bounding box center [693, 677] width 109 height 45
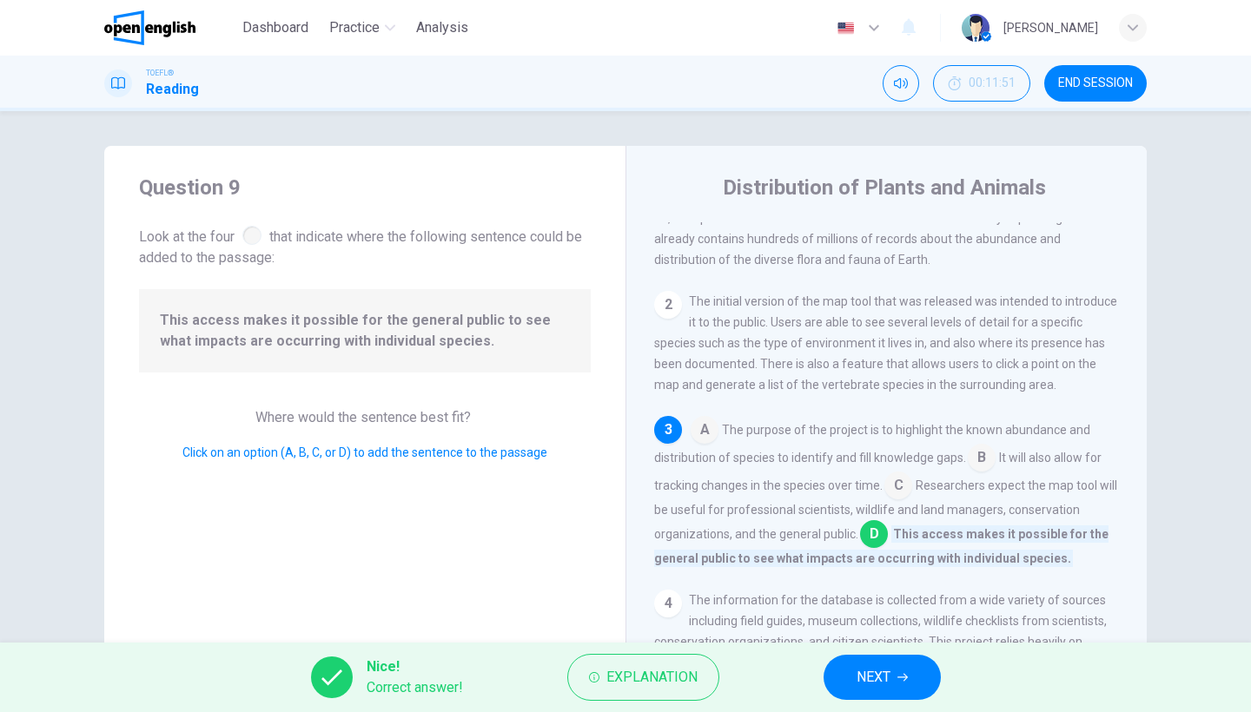
click at [894, 663] on button "NEXT" at bounding box center [881, 677] width 117 height 45
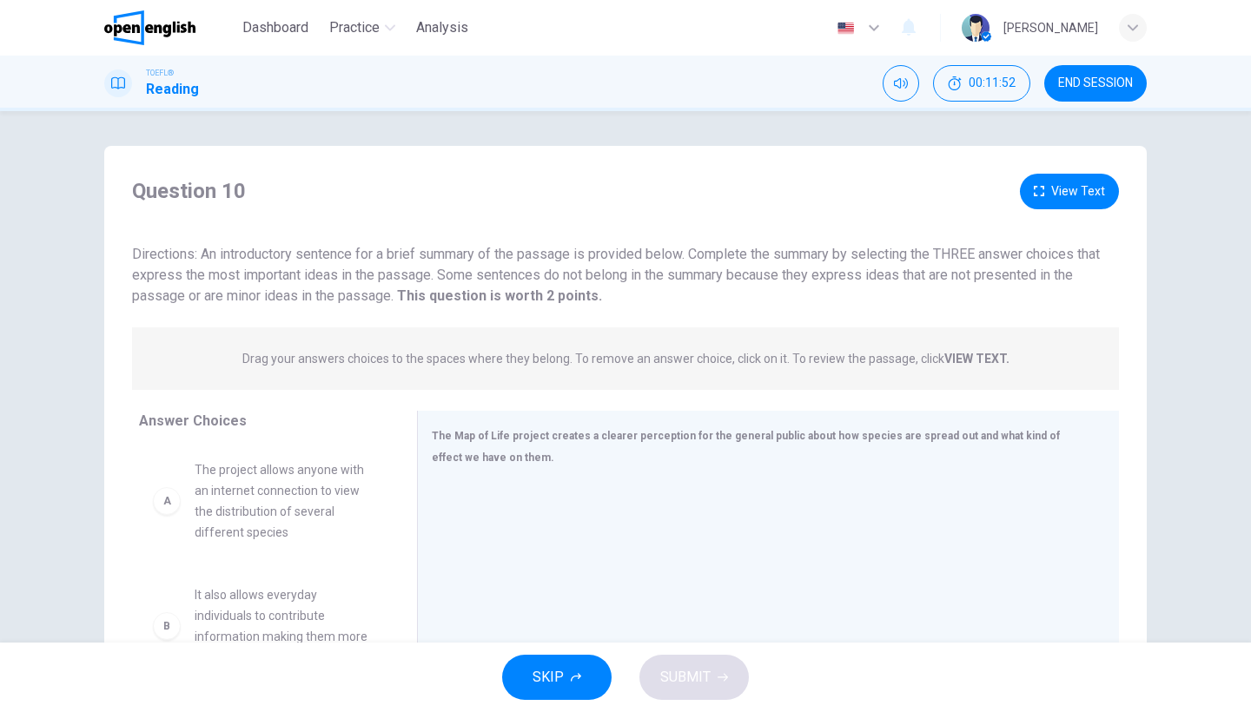
scroll to position [142, 0]
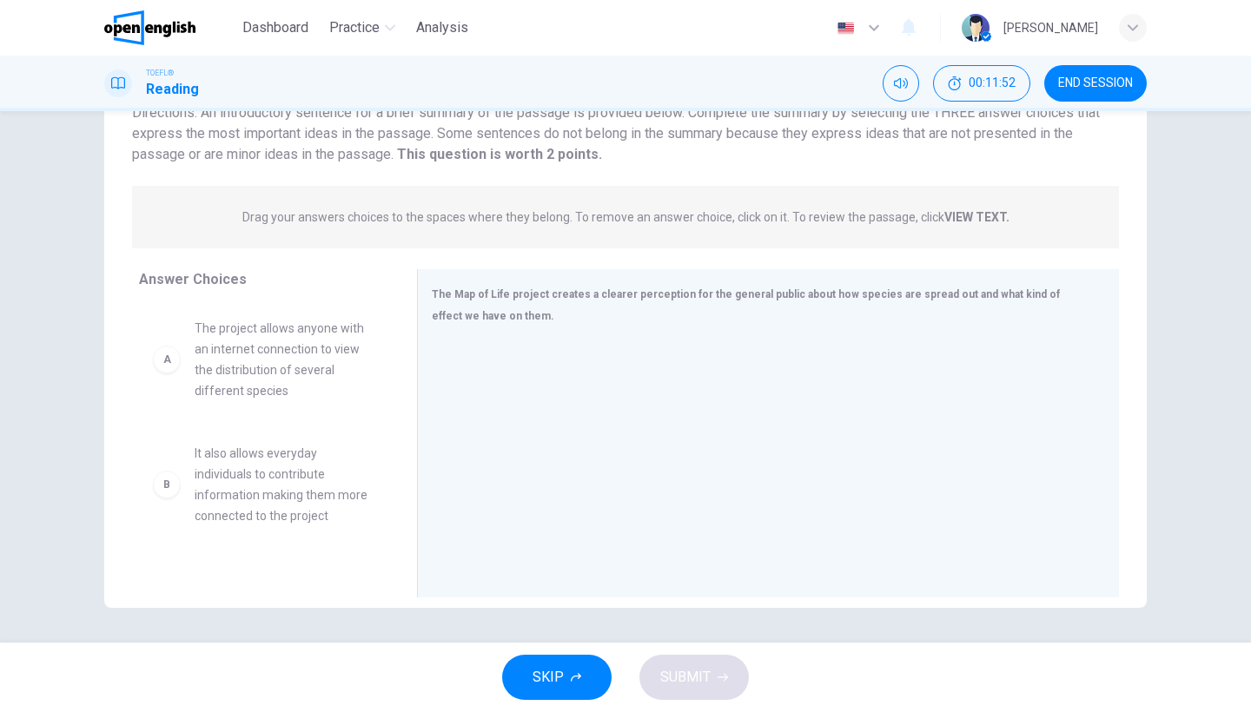
click at [1223, 413] on div "Question 10 View Text Directions: An introductory sentence for a brief summary …" at bounding box center [625, 376] width 1251 height 531
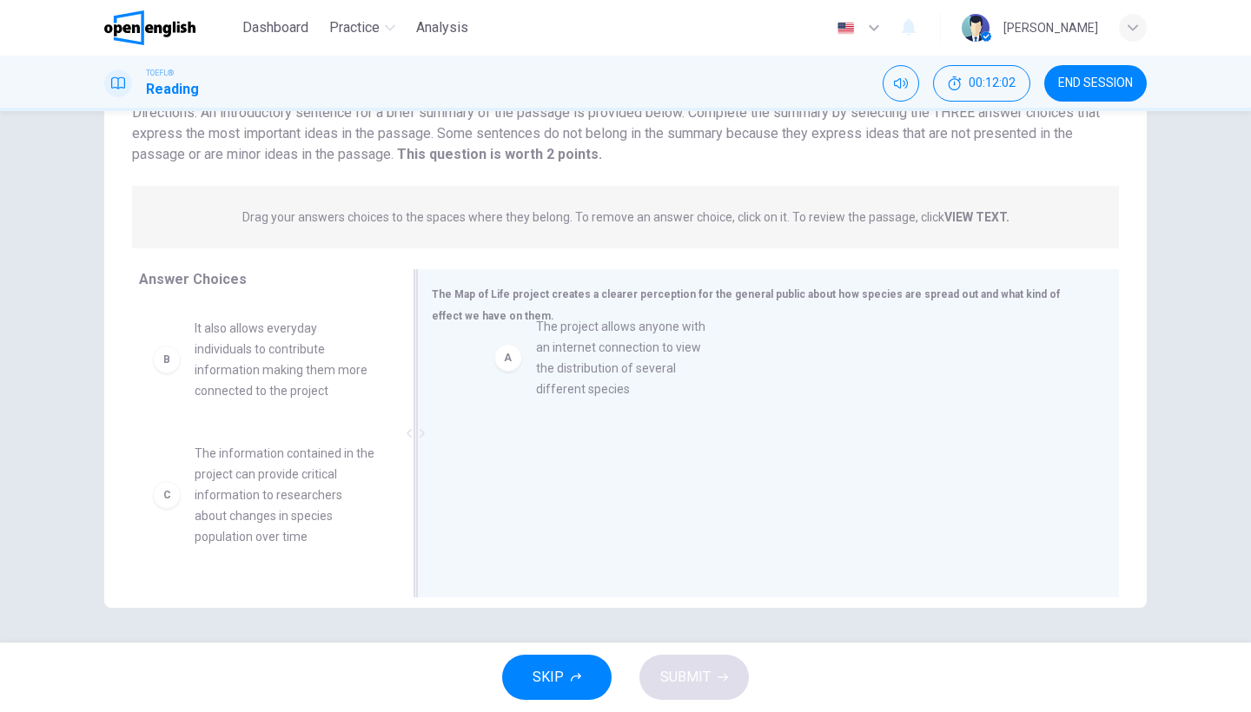
drag, startPoint x: 302, startPoint y: 362, endPoint x: 847, endPoint y: 360, distance: 544.5
click at [847, 360] on div at bounding box center [761, 456] width 659 height 233
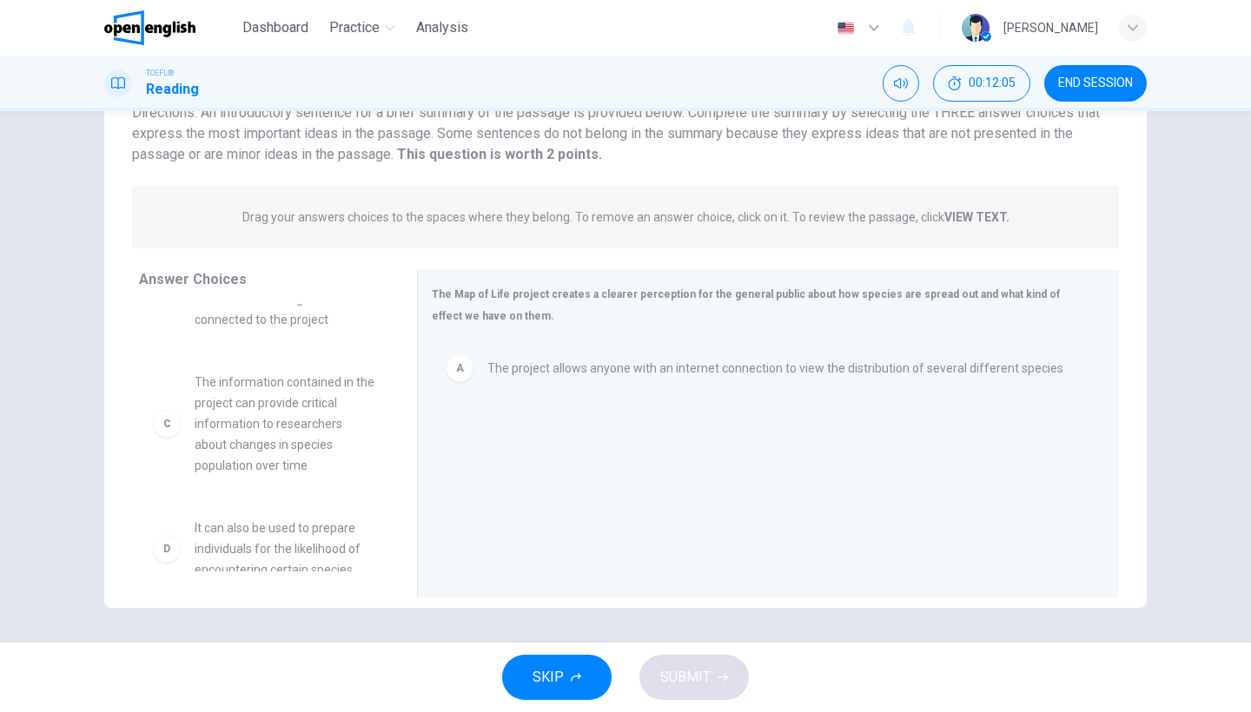
scroll to position [73, 0]
click at [392, 400] on div "B It also allows everyday individuals to contribute information making them mor…" at bounding box center [271, 437] width 264 height 267
drag, startPoint x: 394, startPoint y: 401, endPoint x: 381, endPoint y: 429, distance: 30.7
click at [381, 430] on div "B It also allows everyday individuals to contribute information making them mor…" at bounding box center [271, 437] width 264 height 267
click at [381, 428] on div "C The information contained in the project can provide critical information to …" at bounding box center [264, 422] width 250 height 132
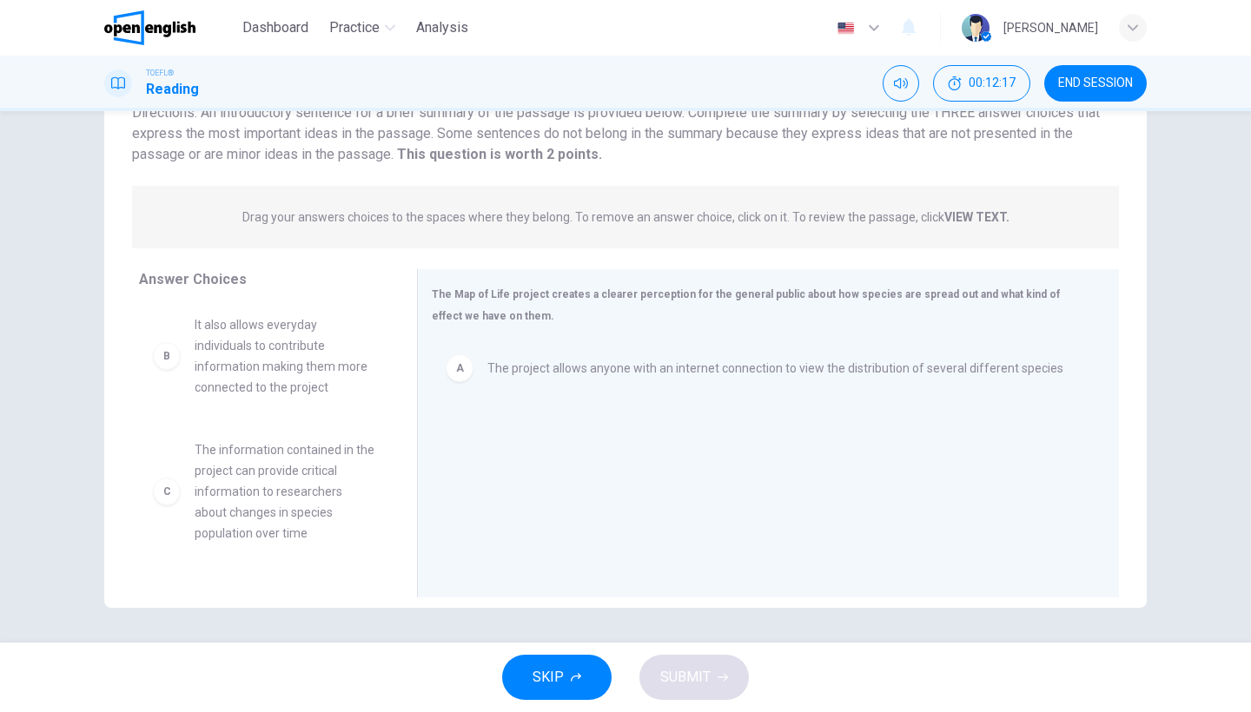
scroll to position [0, 0]
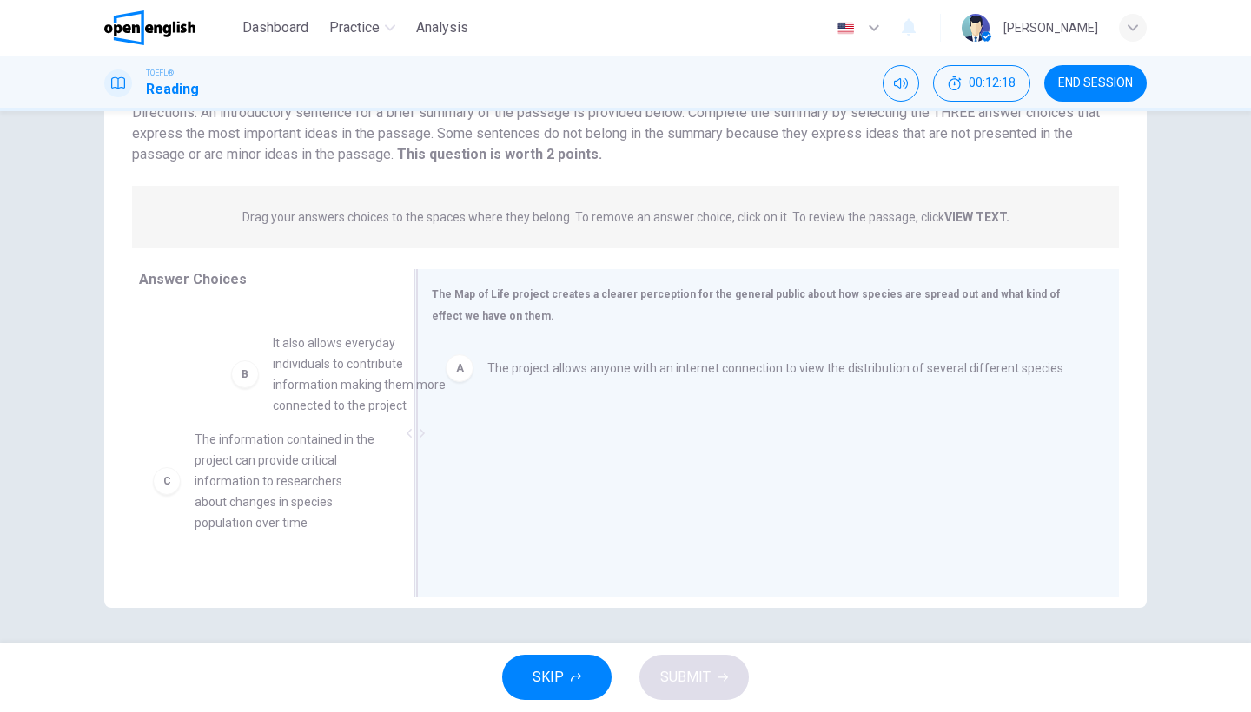
drag, startPoint x: 294, startPoint y: 358, endPoint x: 712, endPoint y: 419, distance: 423.1
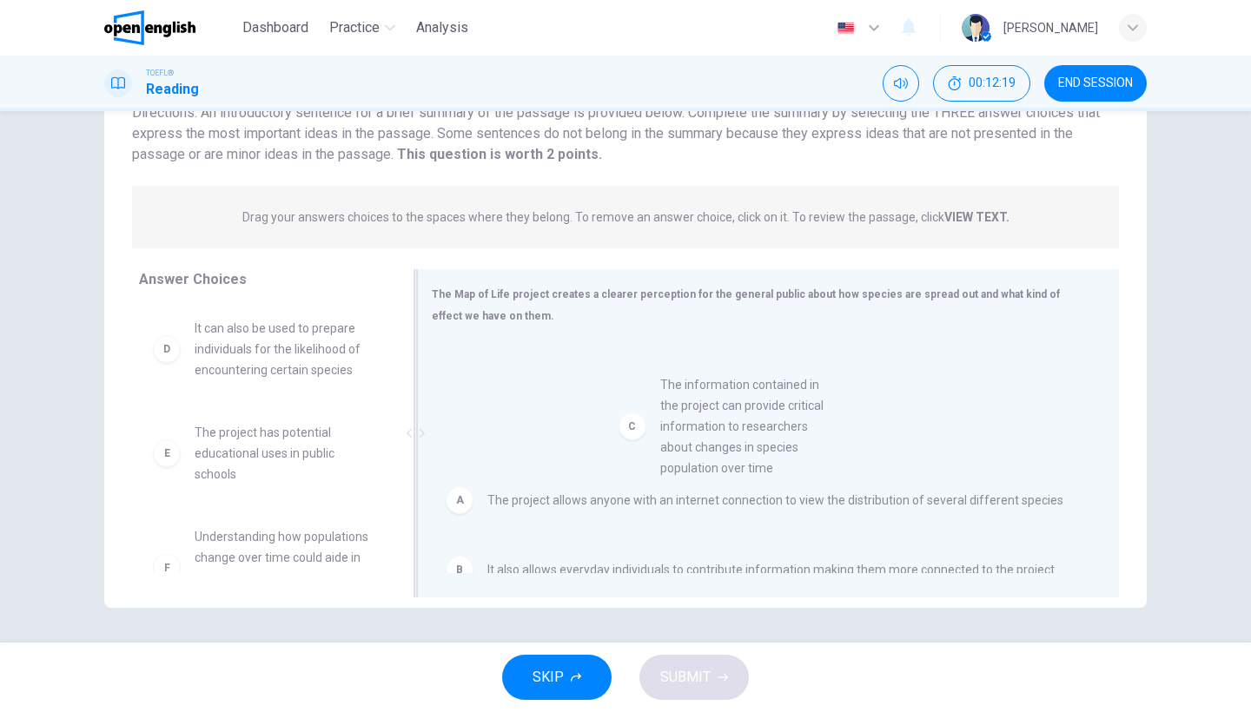
drag, startPoint x: 302, startPoint y: 393, endPoint x: 829, endPoint y: 467, distance: 532.4
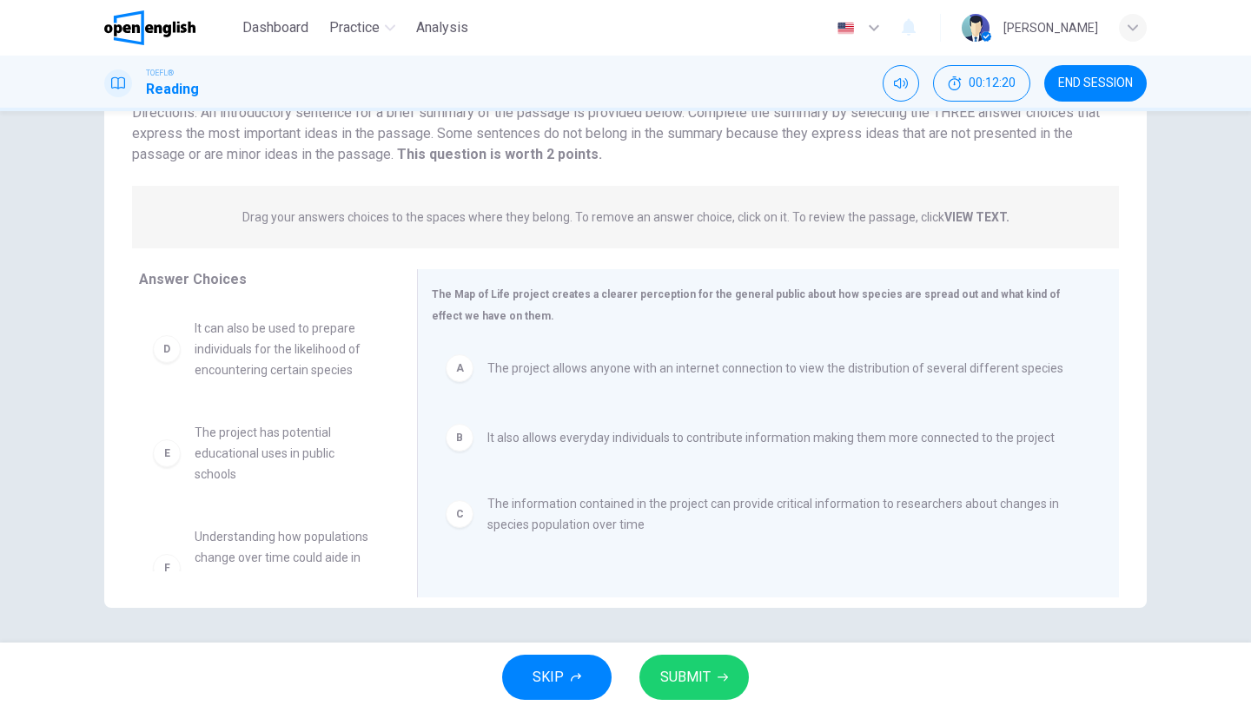
drag, startPoint x: 683, startPoint y: 657, endPoint x: 683, endPoint y: 647, distance: 9.6
click at [683, 656] on button "SUBMIT" at bounding box center [693, 677] width 109 height 45
click at [683, 647] on div "SKIP SUBMIT" at bounding box center [625, 677] width 1251 height 69
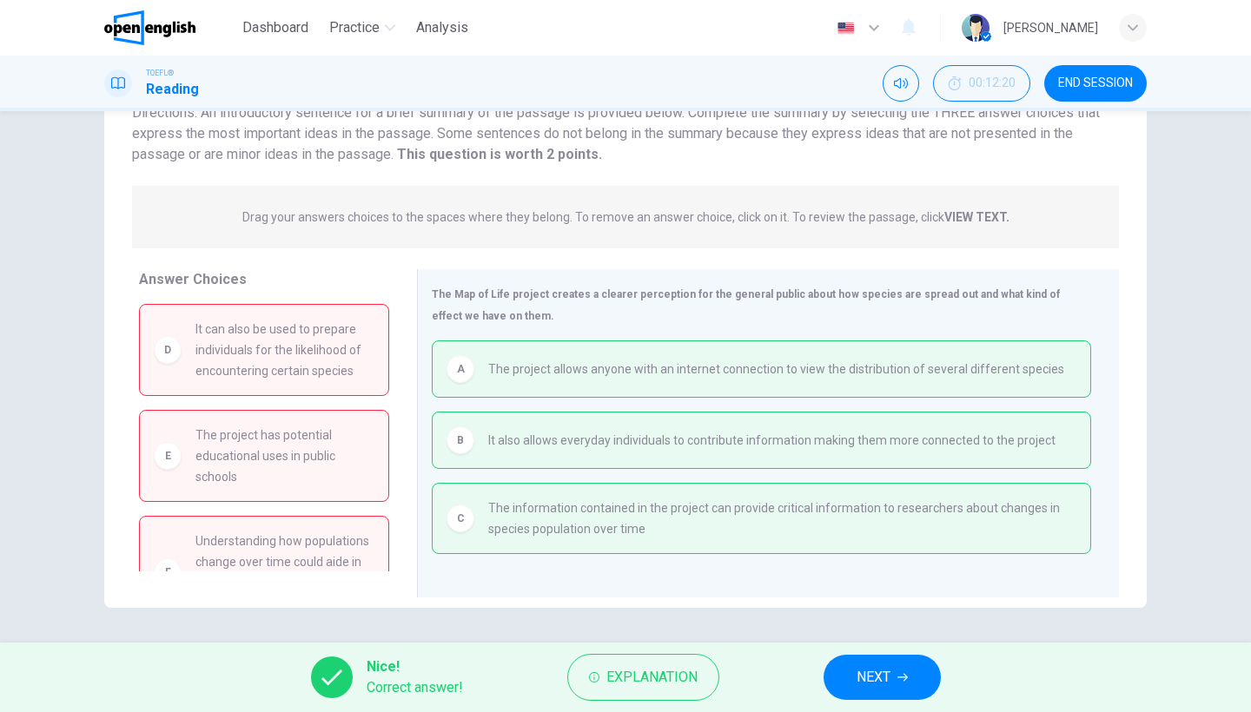
click at [845, 670] on button "NEXT" at bounding box center [881, 677] width 117 height 45
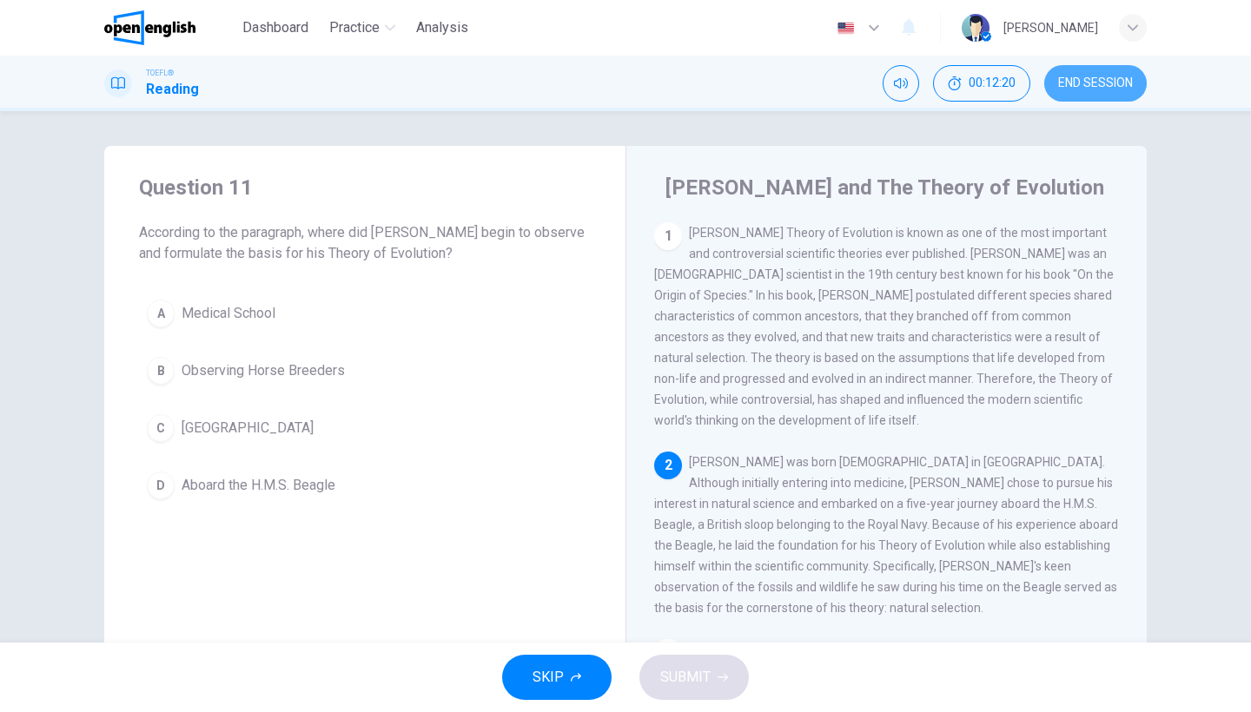
click at [1130, 86] on span "END SESSION" at bounding box center [1095, 83] width 75 height 14
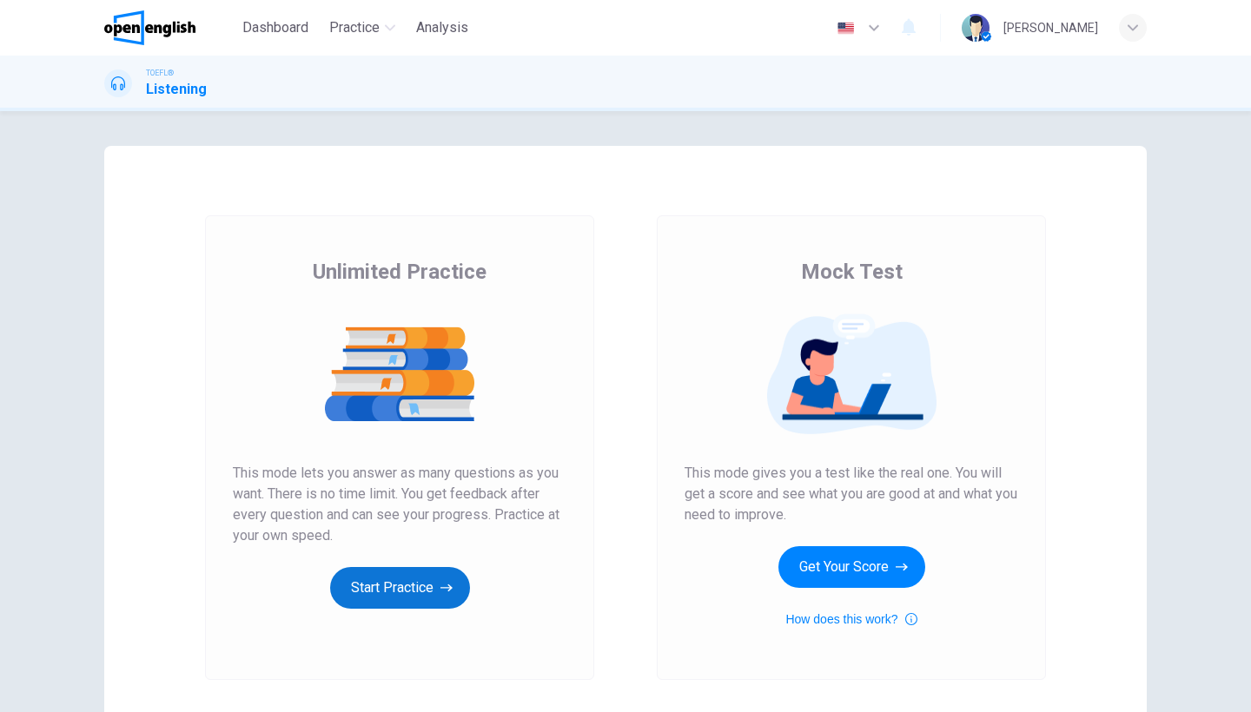
click at [374, 586] on button "Start Practice" at bounding box center [400, 588] width 140 height 42
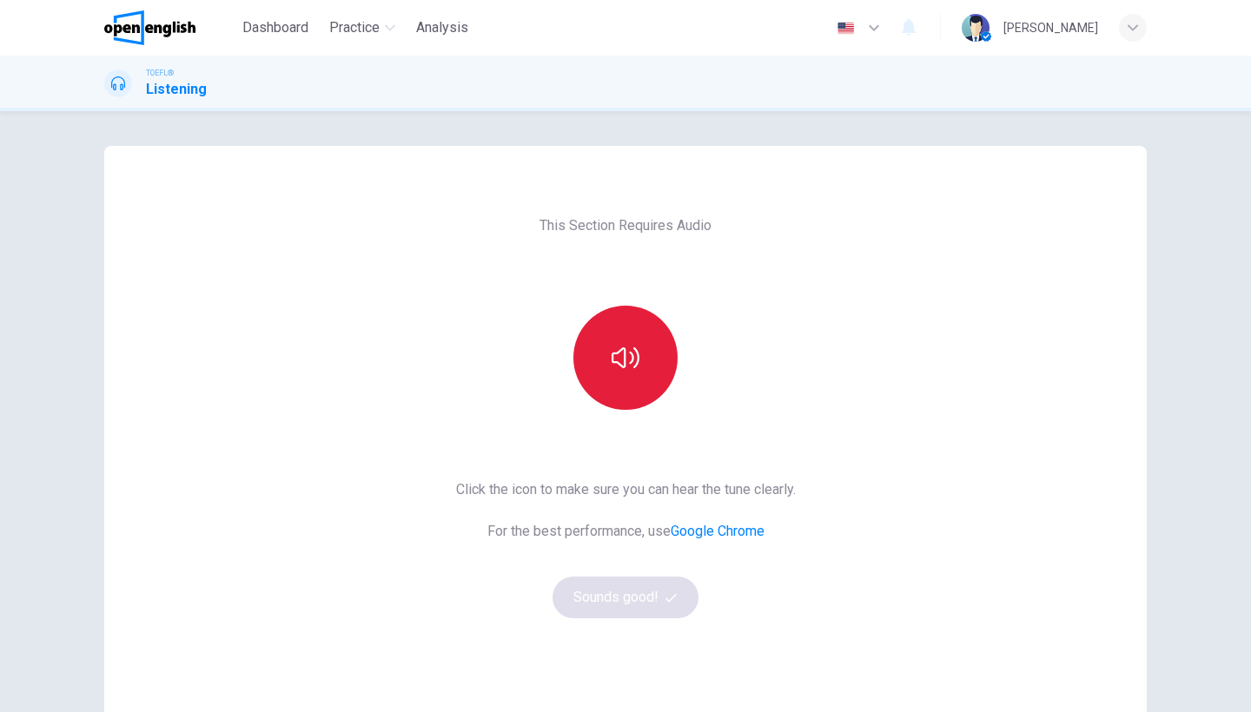
click at [657, 342] on button "button" at bounding box center [625, 358] width 104 height 104
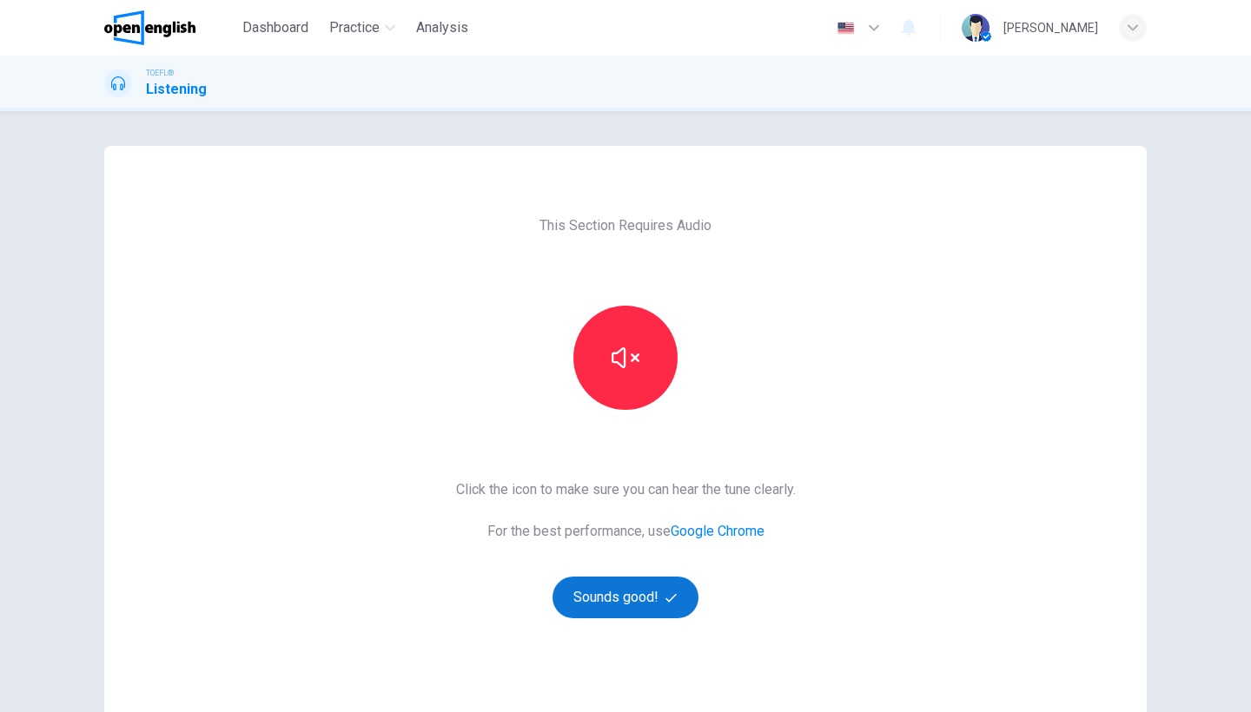
click at [671, 604] on button "Sounds good!" at bounding box center [625, 598] width 146 height 42
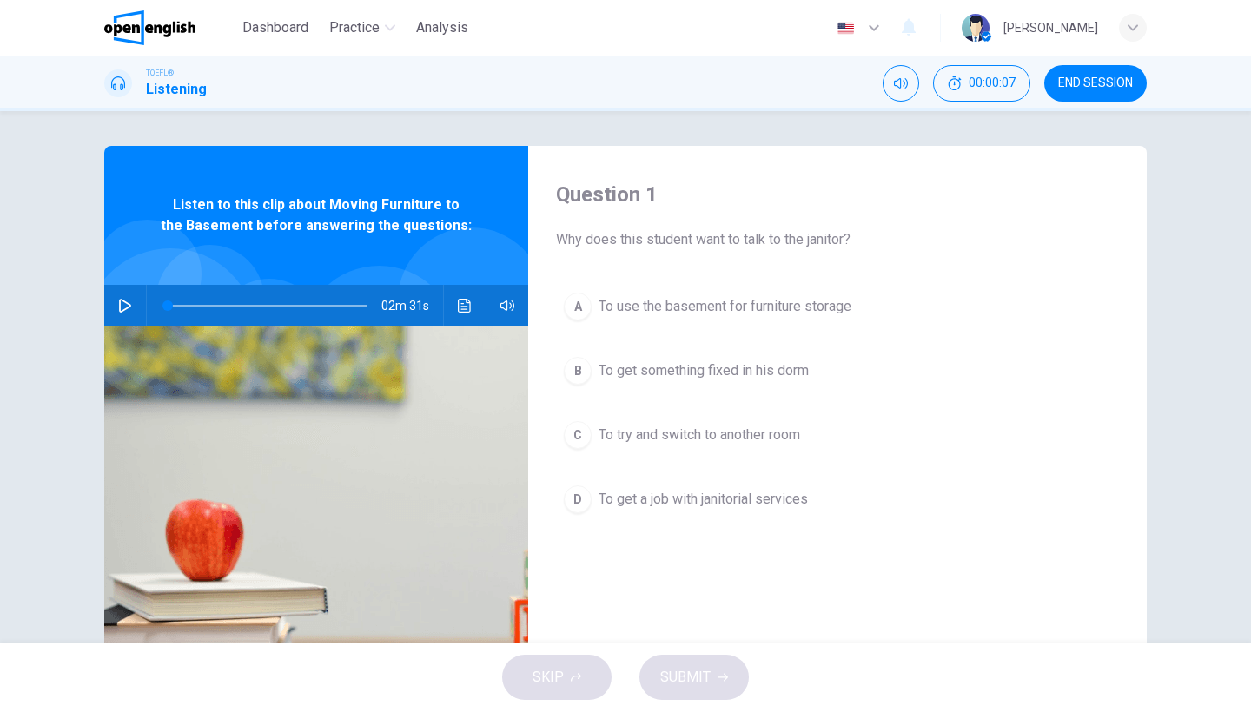
click at [119, 308] on icon "button" at bounding box center [125, 306] width 14 height 14
type input "*"
click at [735, 312] on span "To use the basement for furniture storage" at bounding box center [724, 306] width 253 height 21
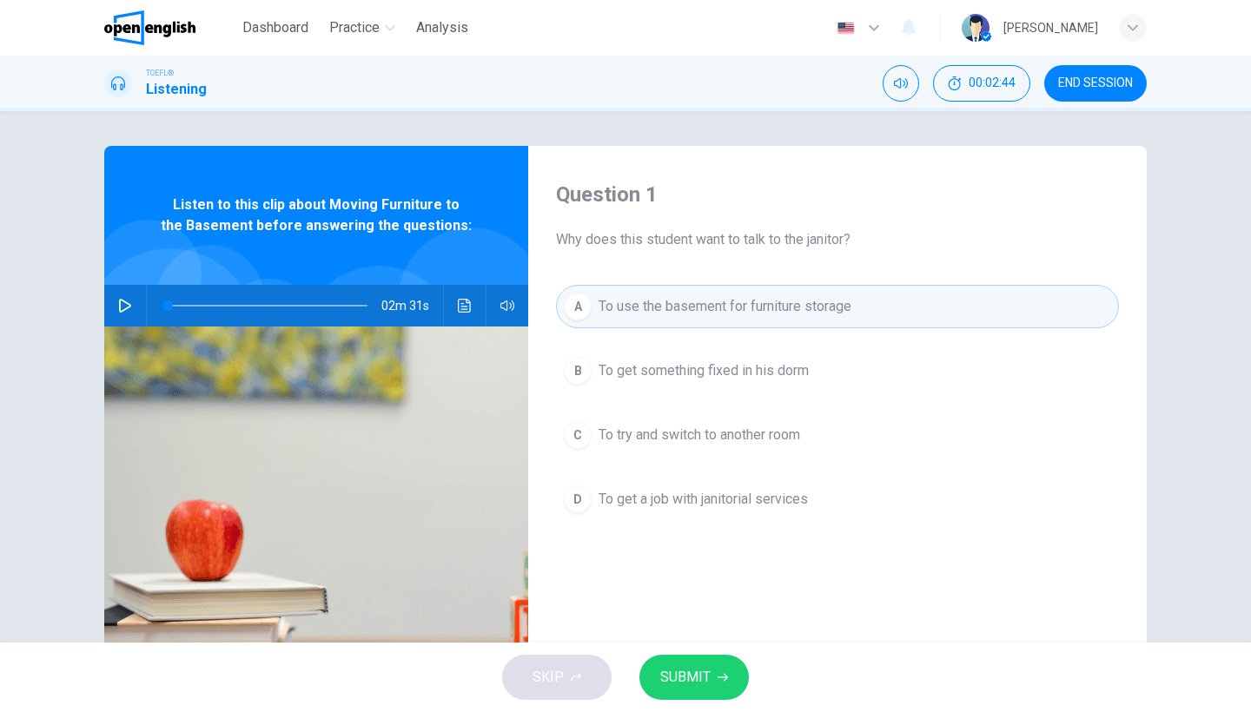
click at [717, 667] on button "SUBMIT" at bounding box center [693, 677] width 109 height 45
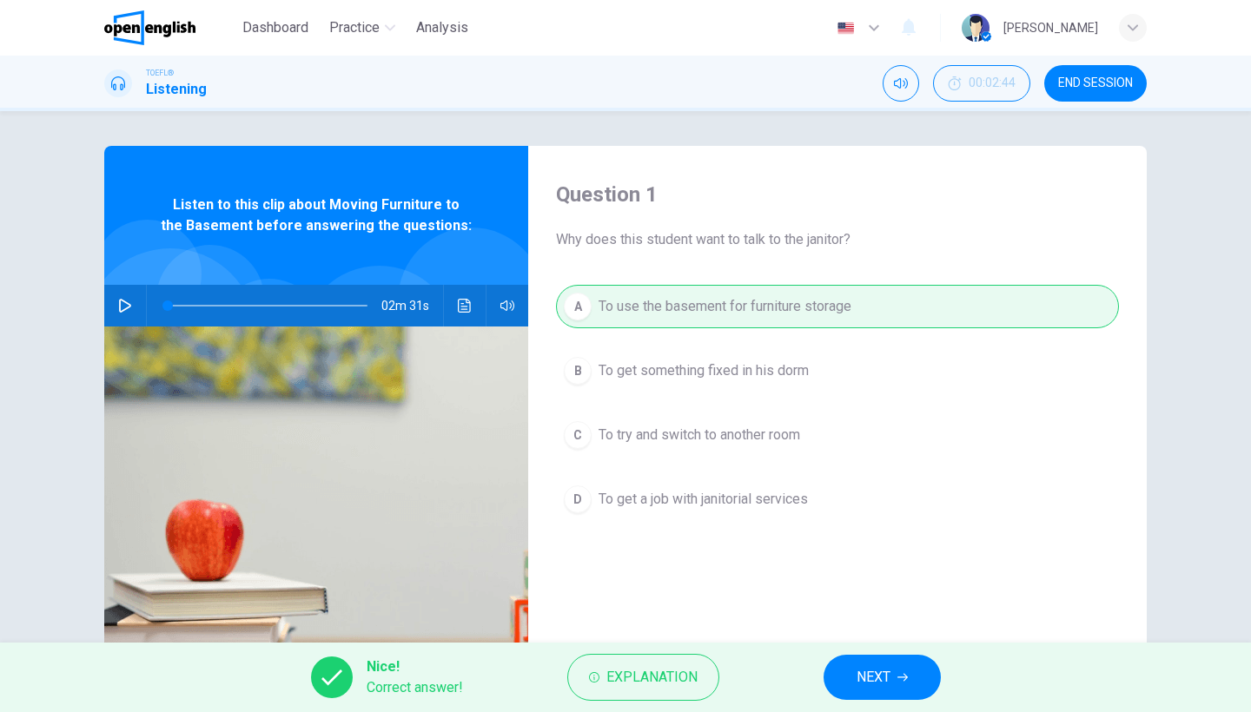
click at [888, 674] on span "NEXT" at bounding box center [873, 677] width 34 height 24
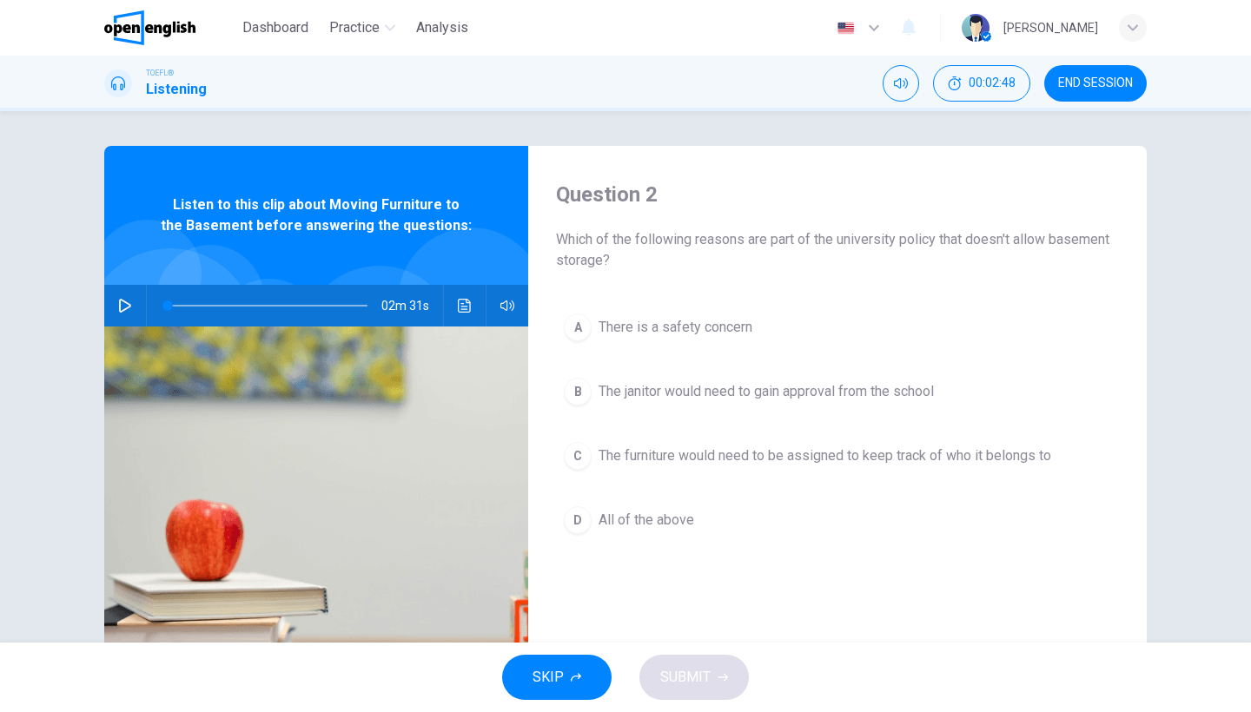
click at [696, 320] on span "There is a safety concern" at bounding box center [675, 327] width 154 height 21
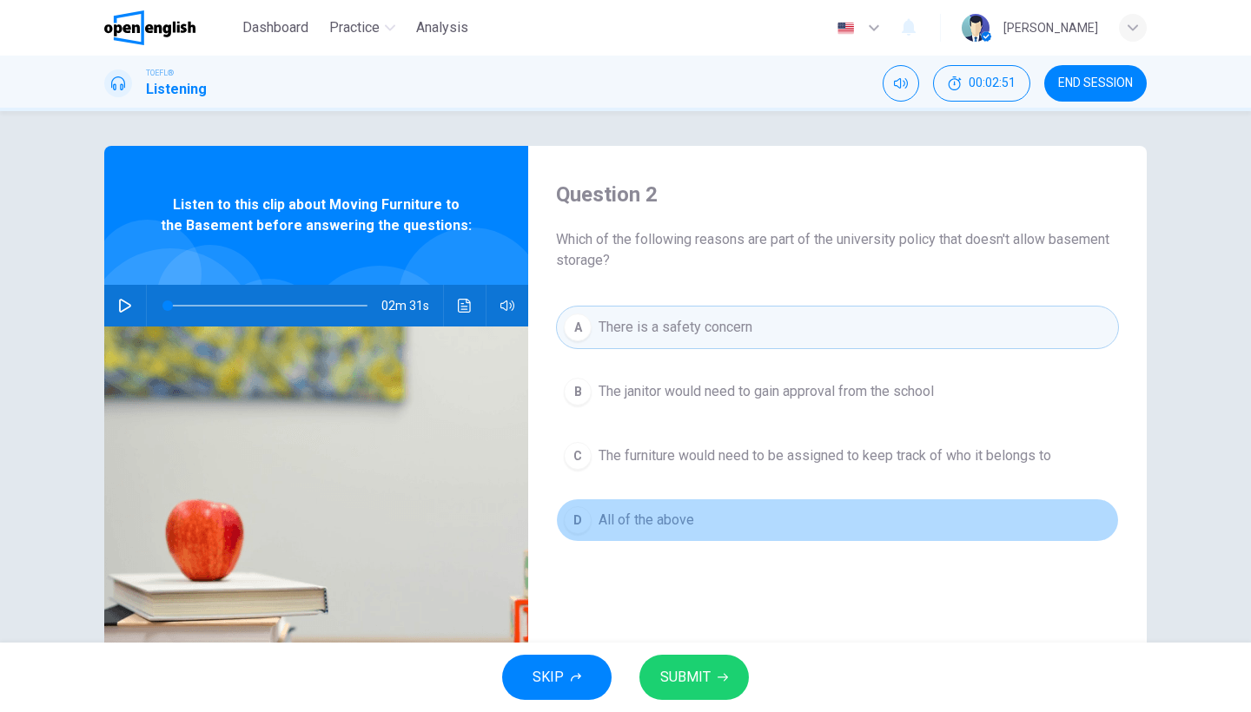
click at [657, 516] on span "All of the above" at bounding box center [646, 520] width 96 height 21
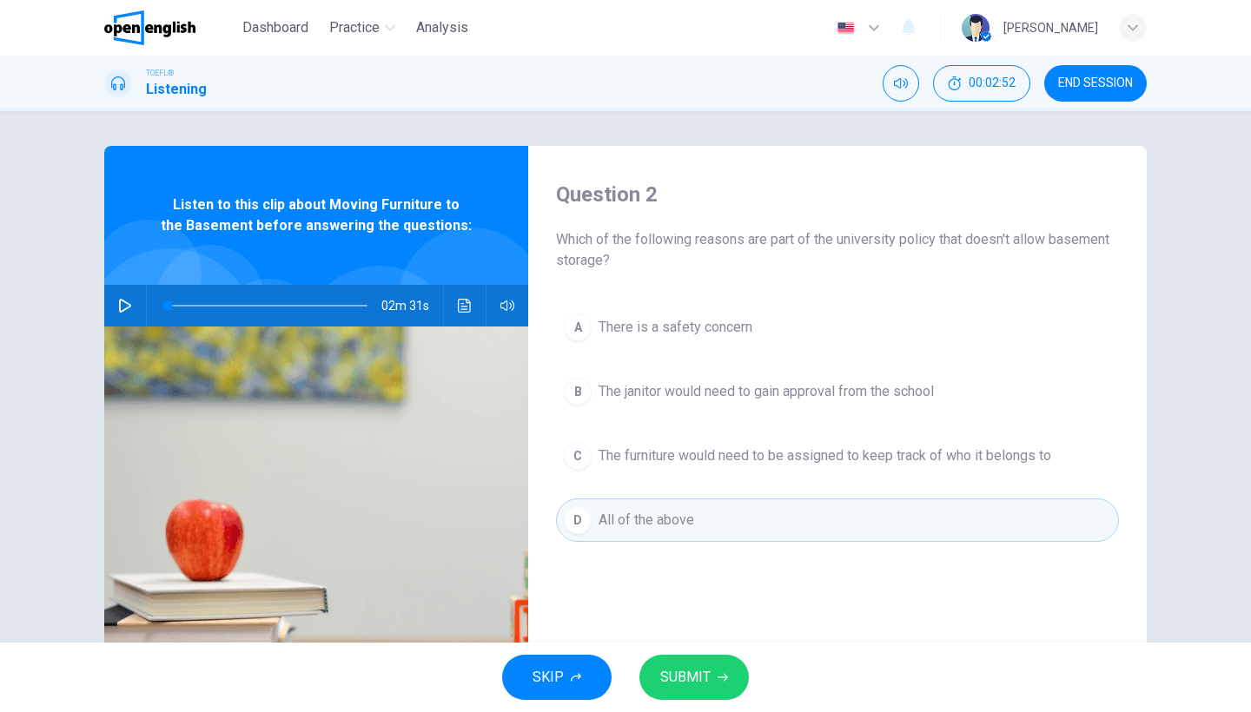
click at [726, 657] on button "SUBMIT" at bounding box center [693, 677] width 109 height 45
click at [726, 657] on div "SKIP SUBMIT" at bounding box center [625, 677] width 1251 height 69
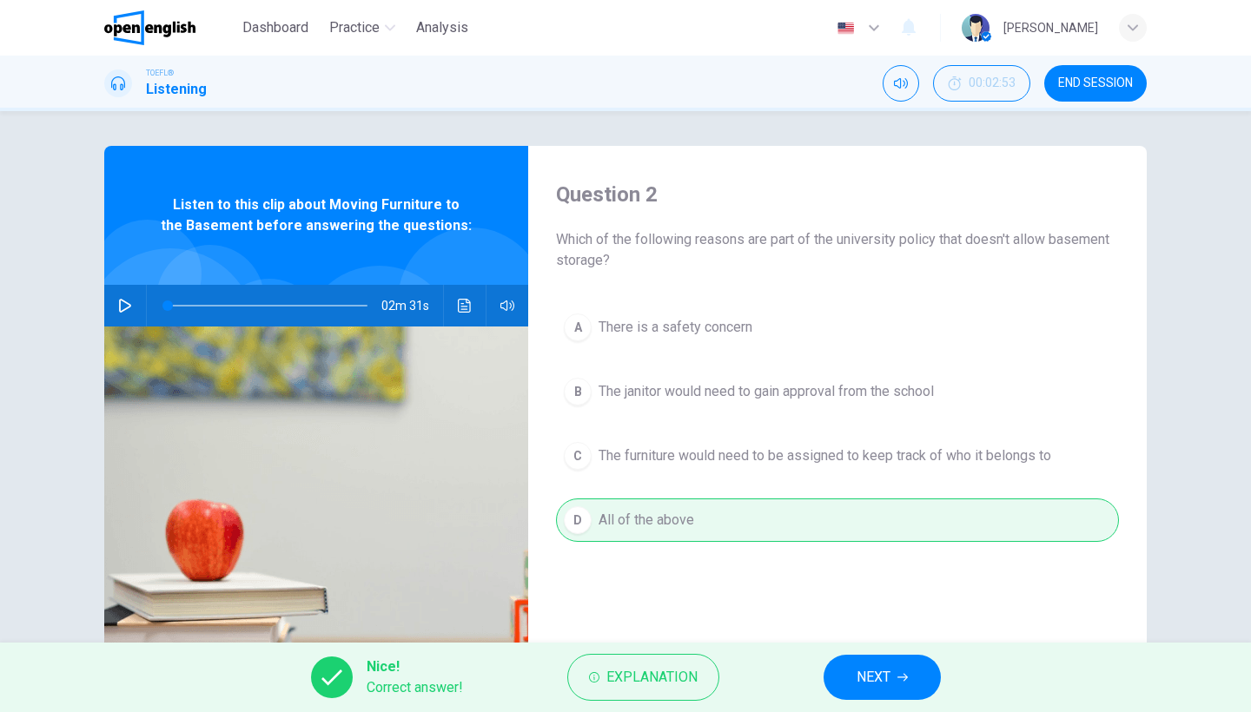
click at [905, 669] on button "NEXT" at bounding box center [881, 677] width 117 height 45
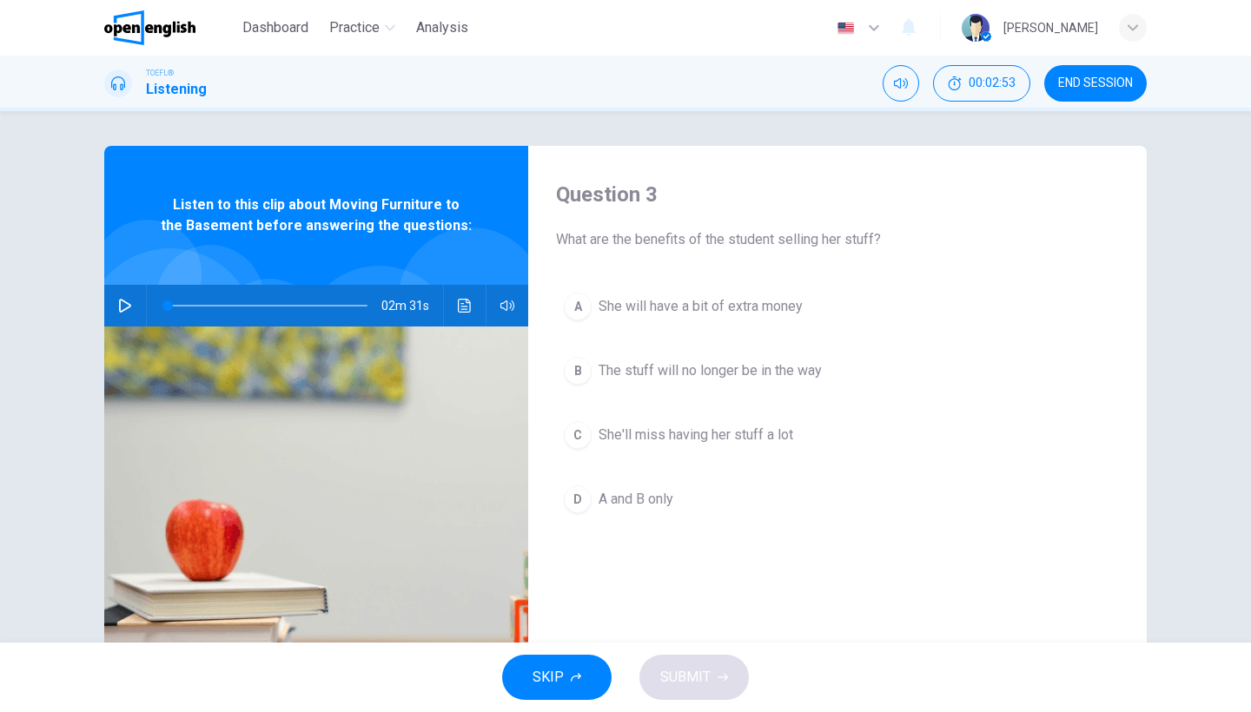
click at [905, 669] on div "SKIP SUBMIT" at bounding box center [625, 677] width 1251 height 69
click at [740, 309] on span "She will have a bit of extra money" at bounding box center [700, 306] width 204 height 21
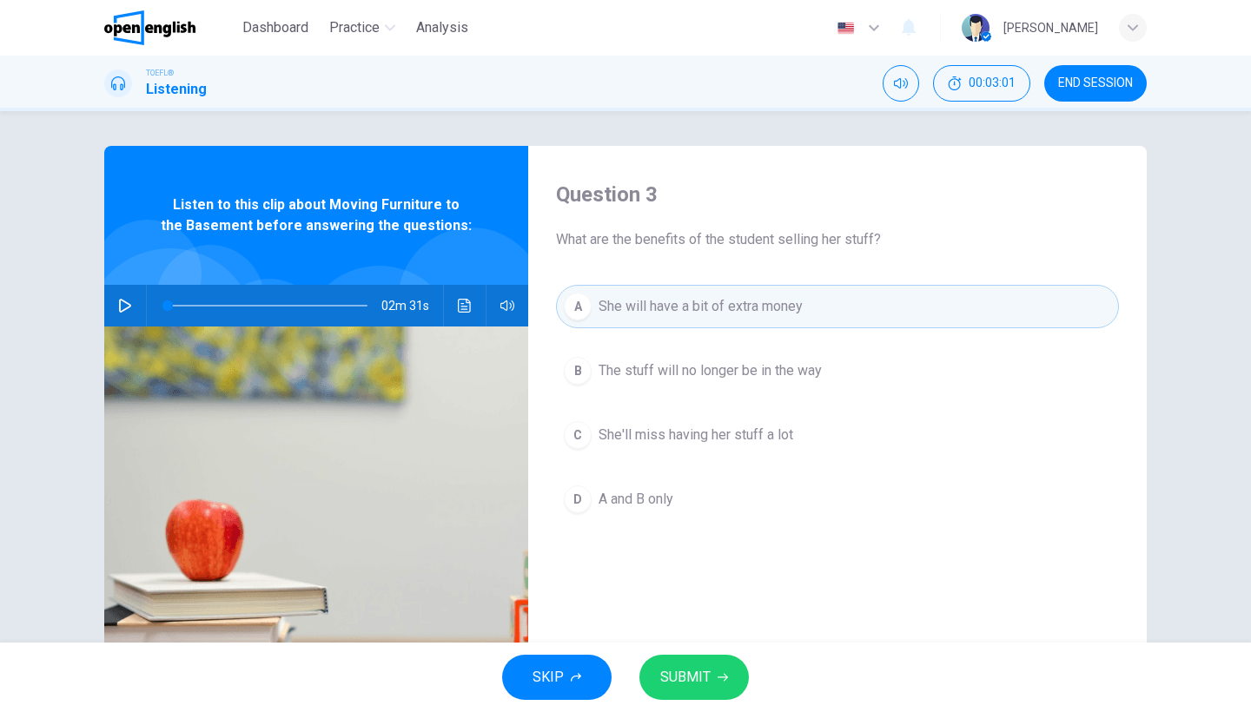
click at [655, 495] on span "A and B only" at bounding box center [635, 499] width 75 height 21
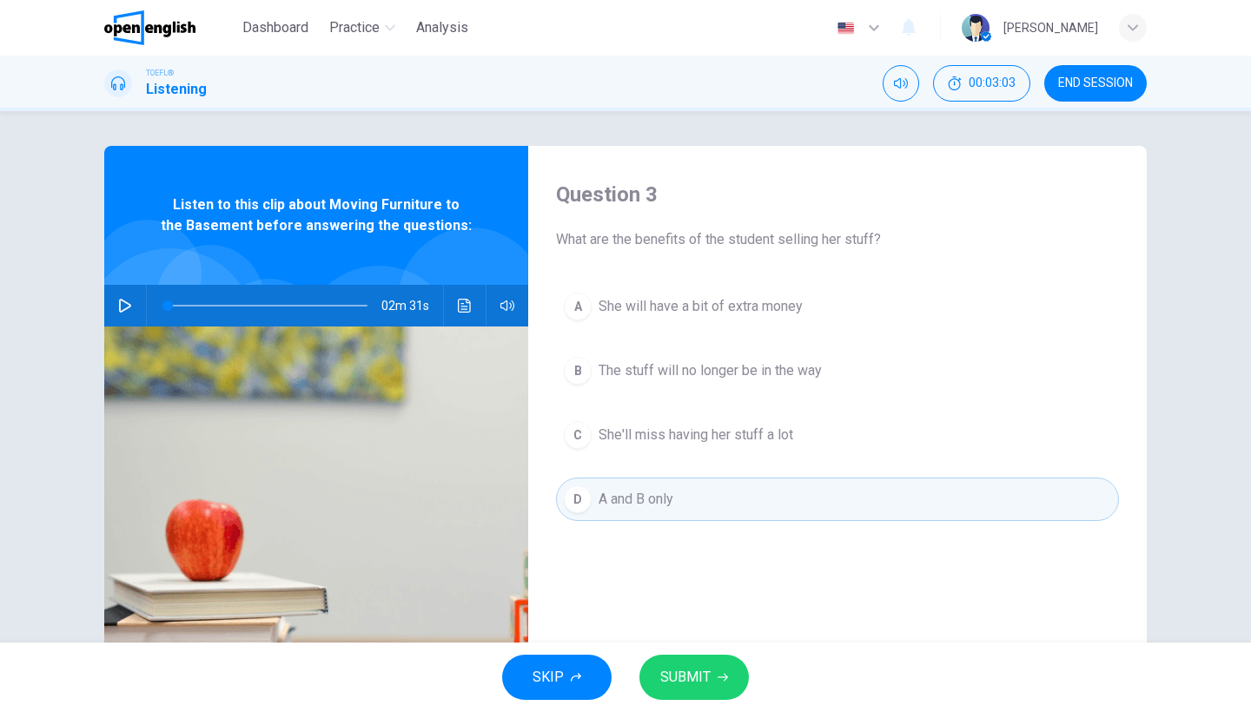
click at [677, 657] on button "SUBMIT" at bounding box center [693, 677] width 109 height 45
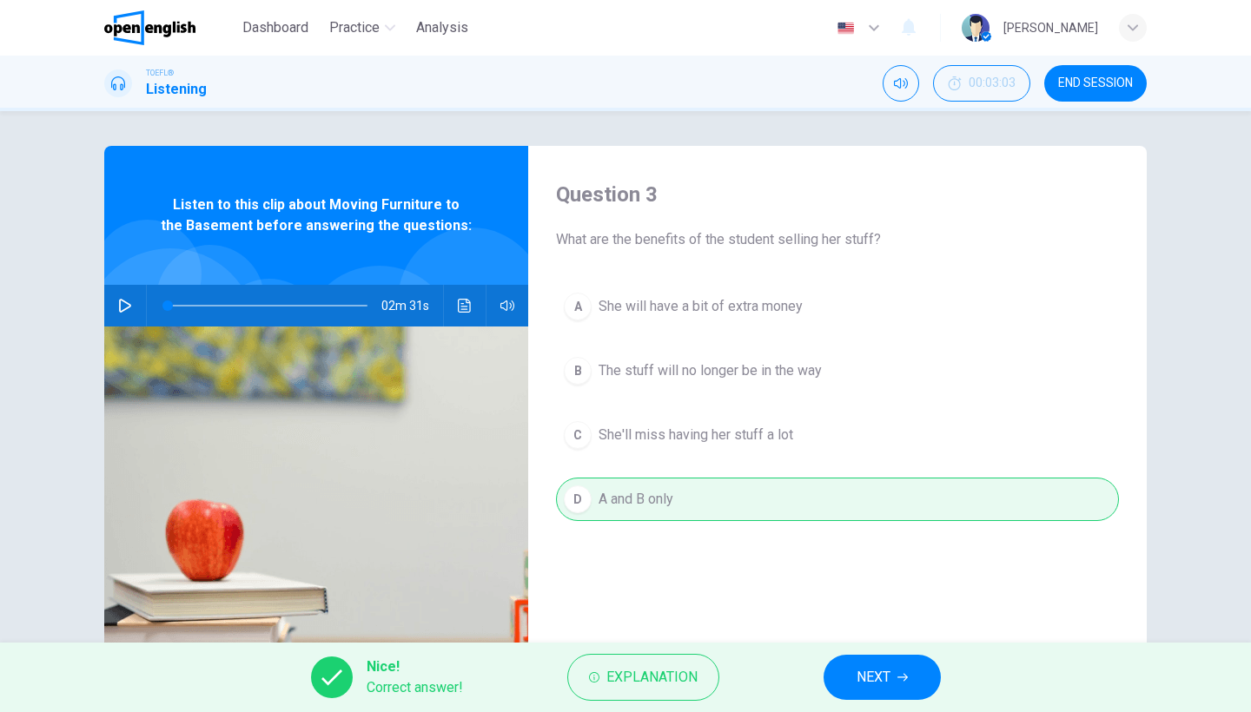
click at [886, 674] on span "NEXT" at bounding box center [873, 677] width 34 height 24
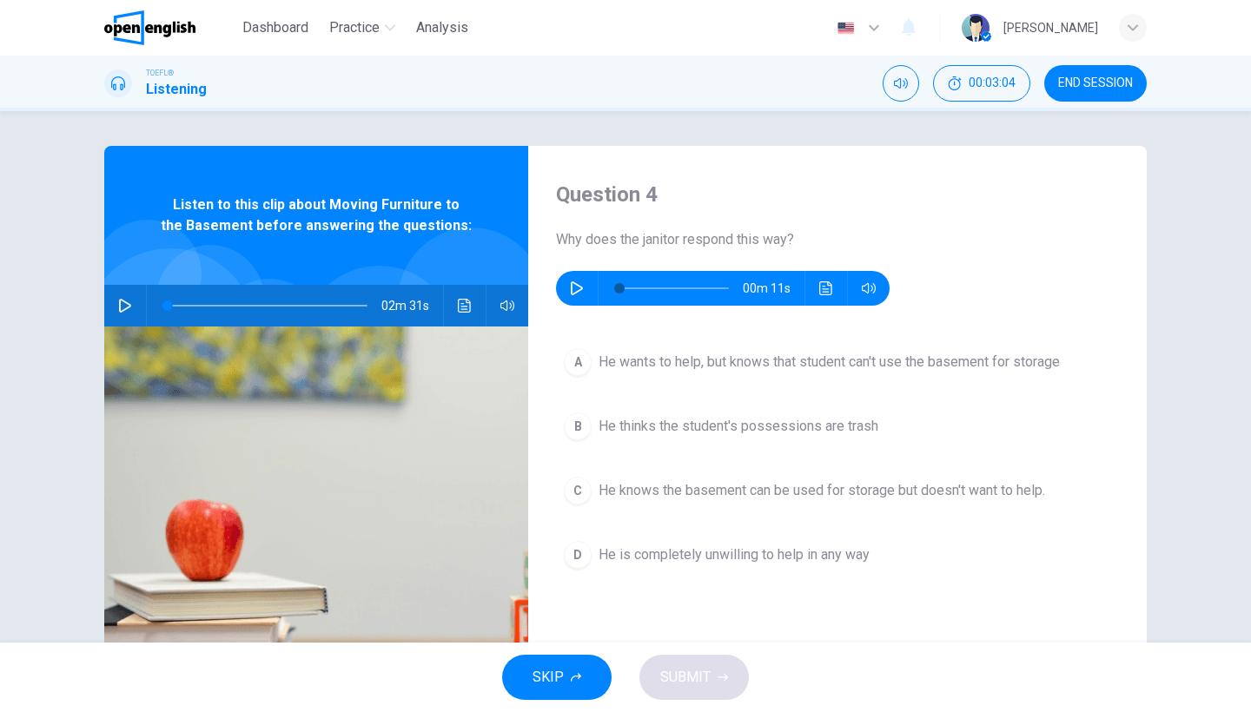
click at [577, 289] on icon "button" at bounding box center [577, 288] width 14 height 14
type input "*"
click at [610, 358] on span "He wants to help, but knows that student can't use the basement for storage" at bounding box center [828, 362] width 461 height 21
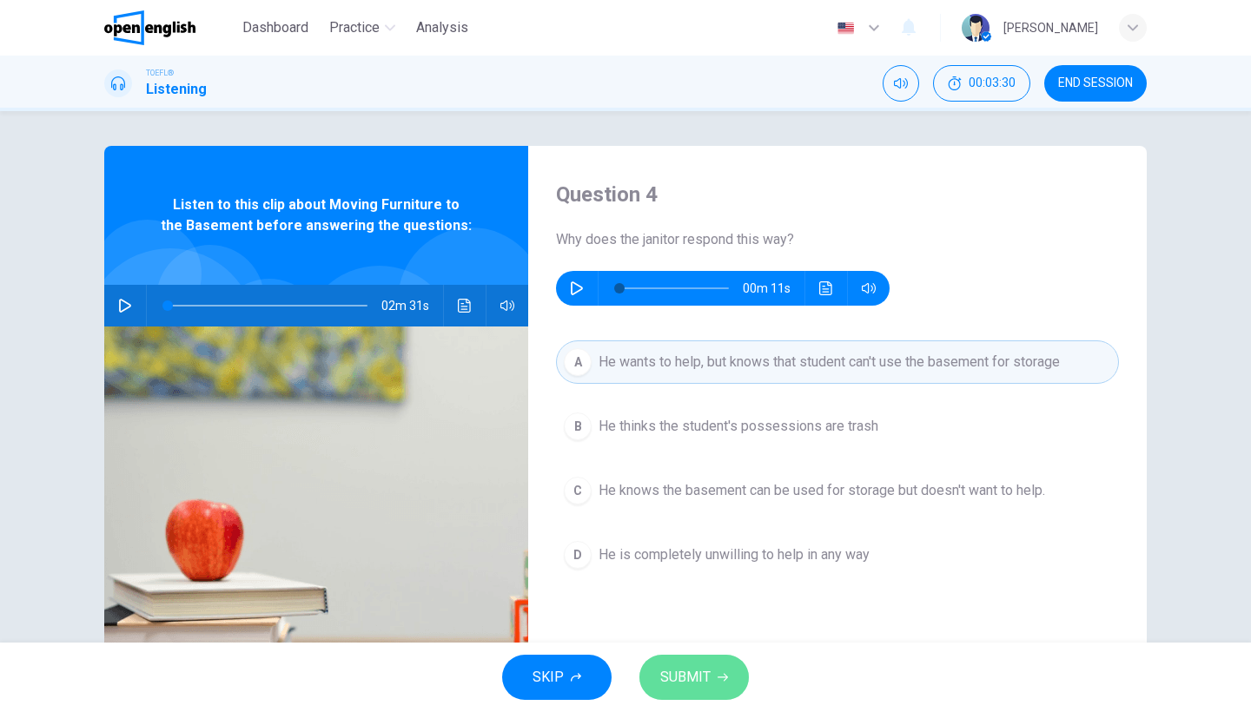
click at [679, 682] on span "SUBMIT" at bounding box center [685, 677] width 50 height 24
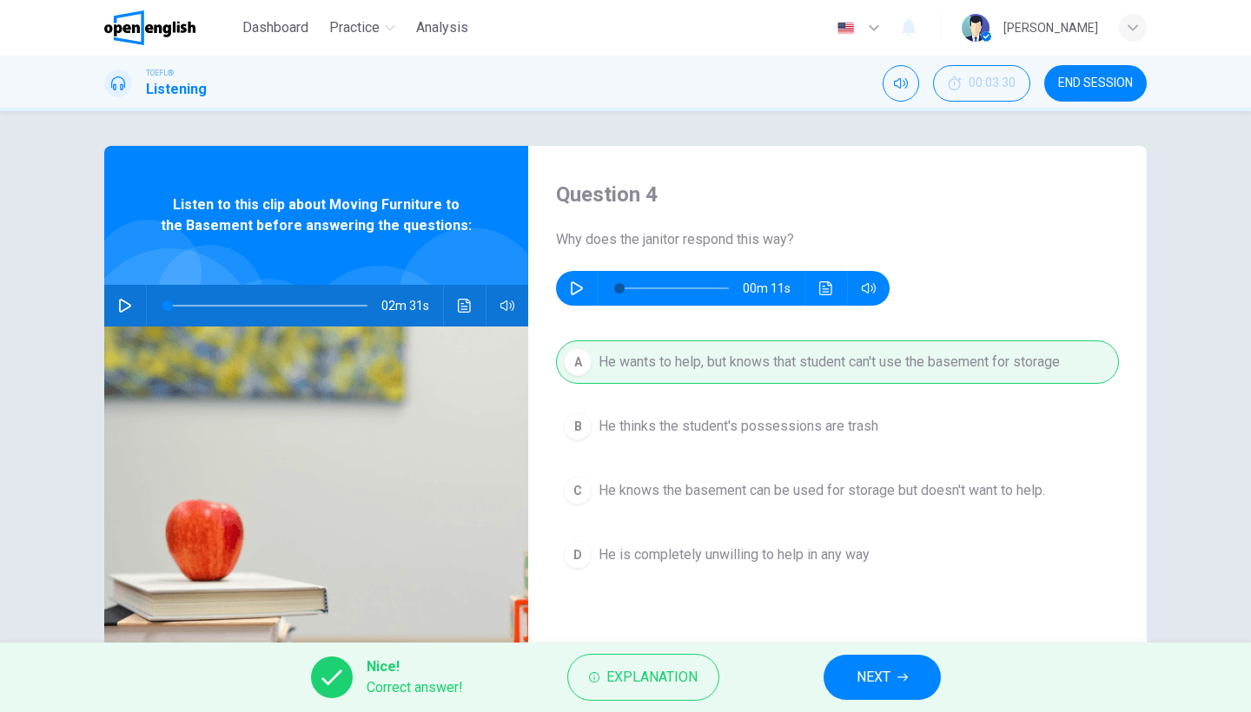
click at [899, 679] on icon "button" at bounding box center [902, 677] width 10 height 10
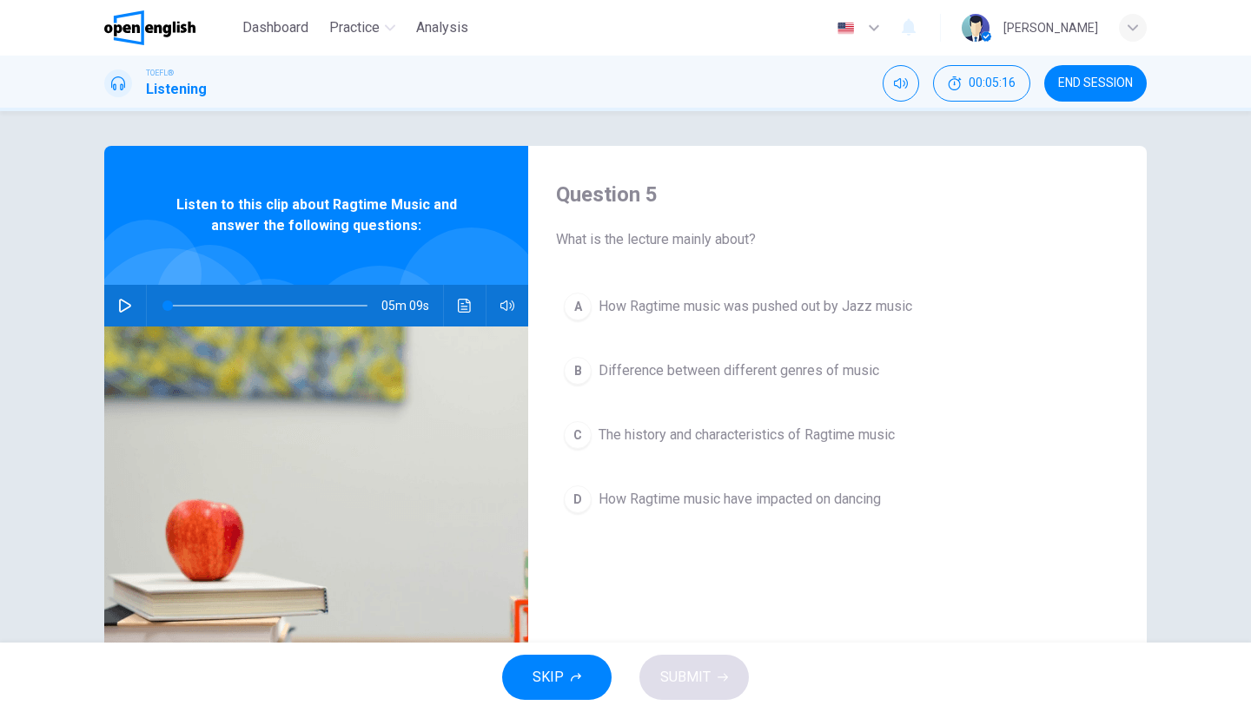
click at [122, 290] on button "button" at bounding box center [125, 306] width 28 height 42
click at [125, 295] on button "button" at bounding box center [125, 306] width 28 height 42
click at [122, 302] on icon "button" at bounding box center [125, 306] width 14 height 14
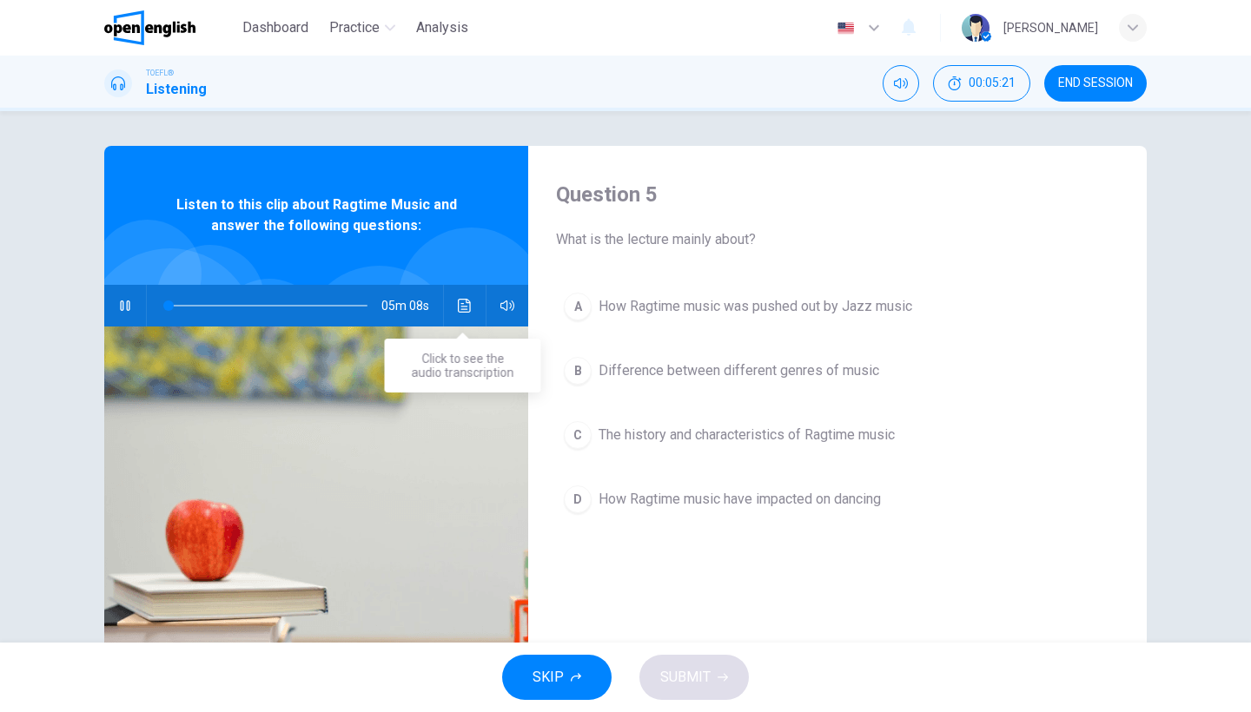
click at [470, 306] on button "Click to see the audio transcription" at bounding box center [465, 306] width 28 height 42
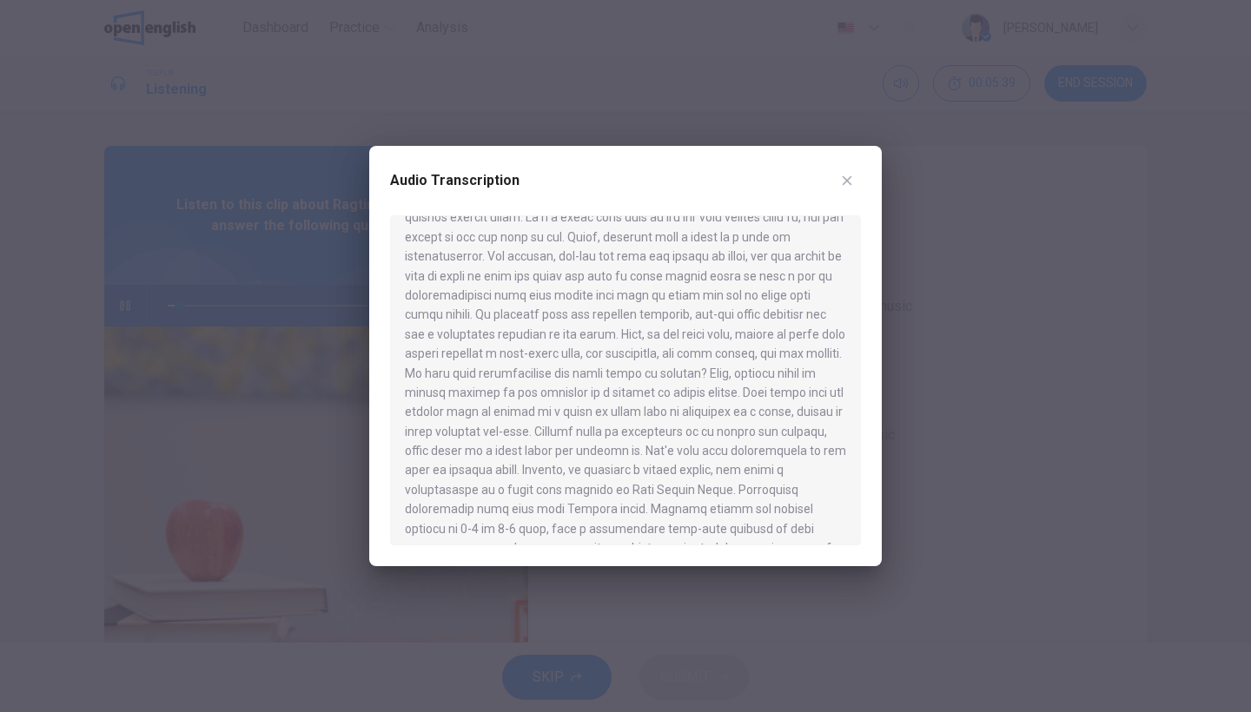
scroll to position [42, 0]
click at [866, 261] on div "Audio Transcription" at bounding box center [625, 356] width 512 height 420
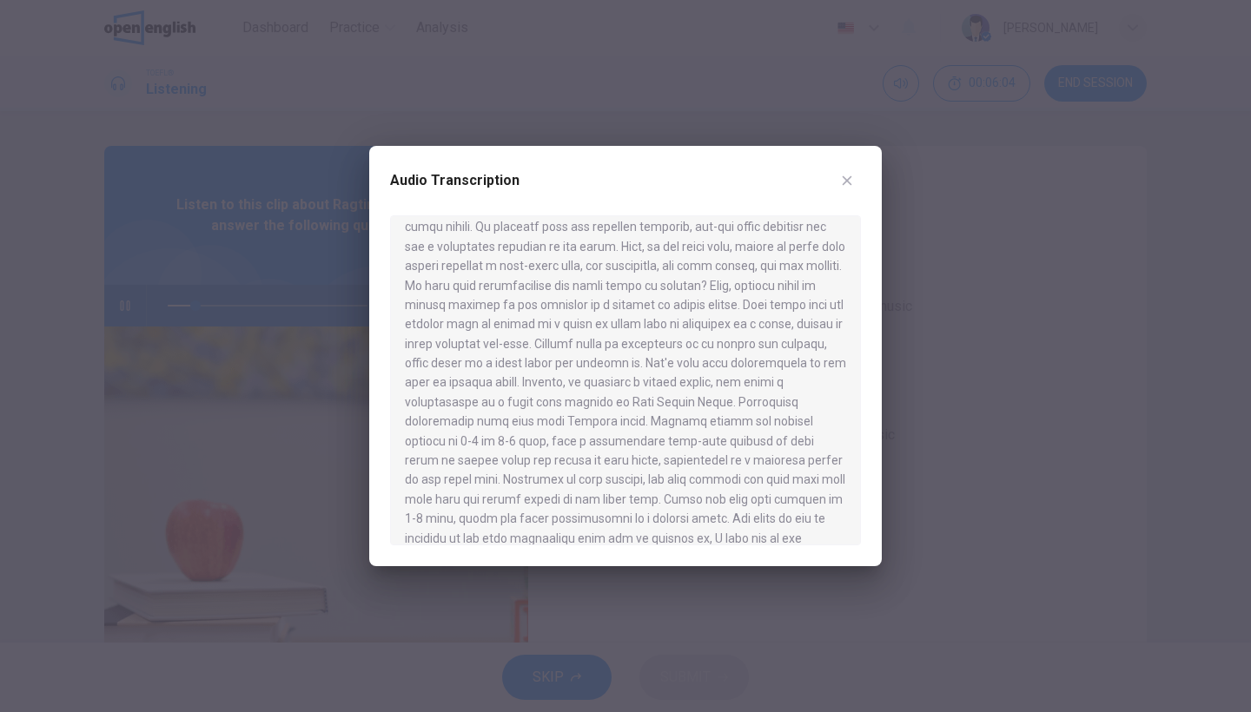
scroll to position [132, 0]
click at [861, 293] on div "Audio Transcription" at bounding box center [625, 356] width 512 height 420
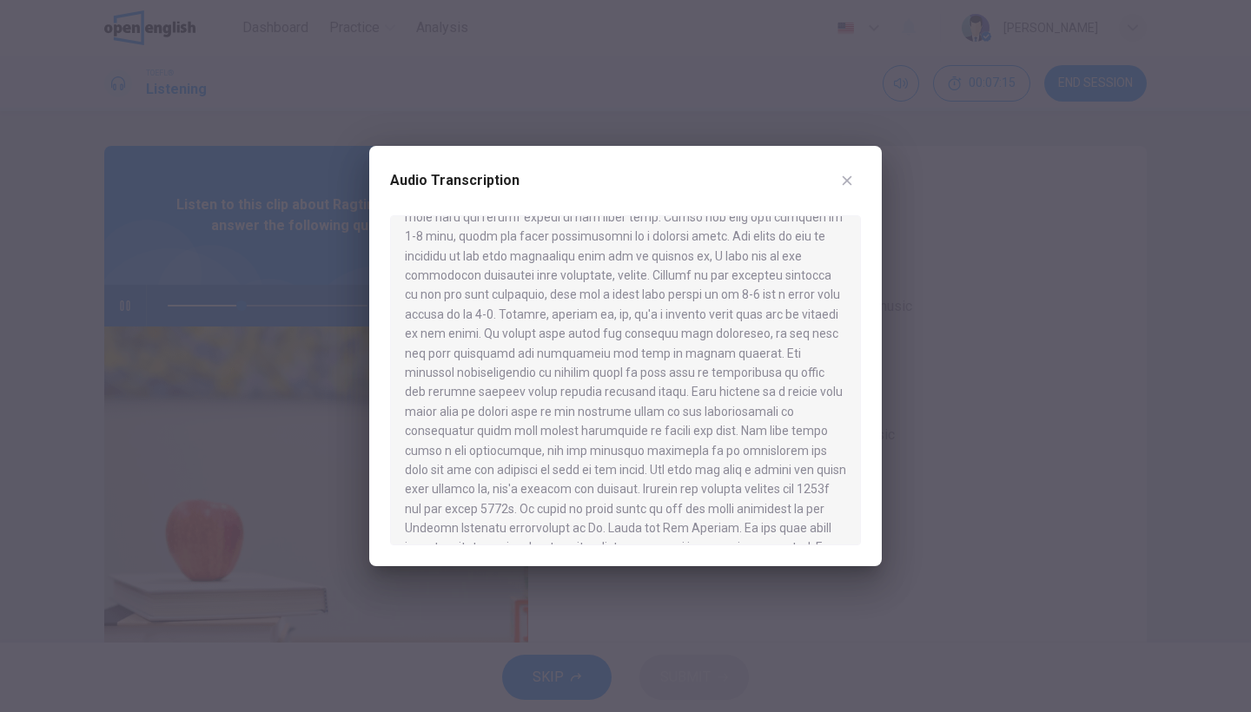
scroll to position [412, 0]
click at [860, 388] on div at bounding box center [625, 380] width 471 height 330
click at [851, 409] on div at bounding box center [625, 380] width 471 height 330
drag, startPoint x: 855, startPoint y: 410, endPoint x: 854, endPoint y: 423, distance: 13.1
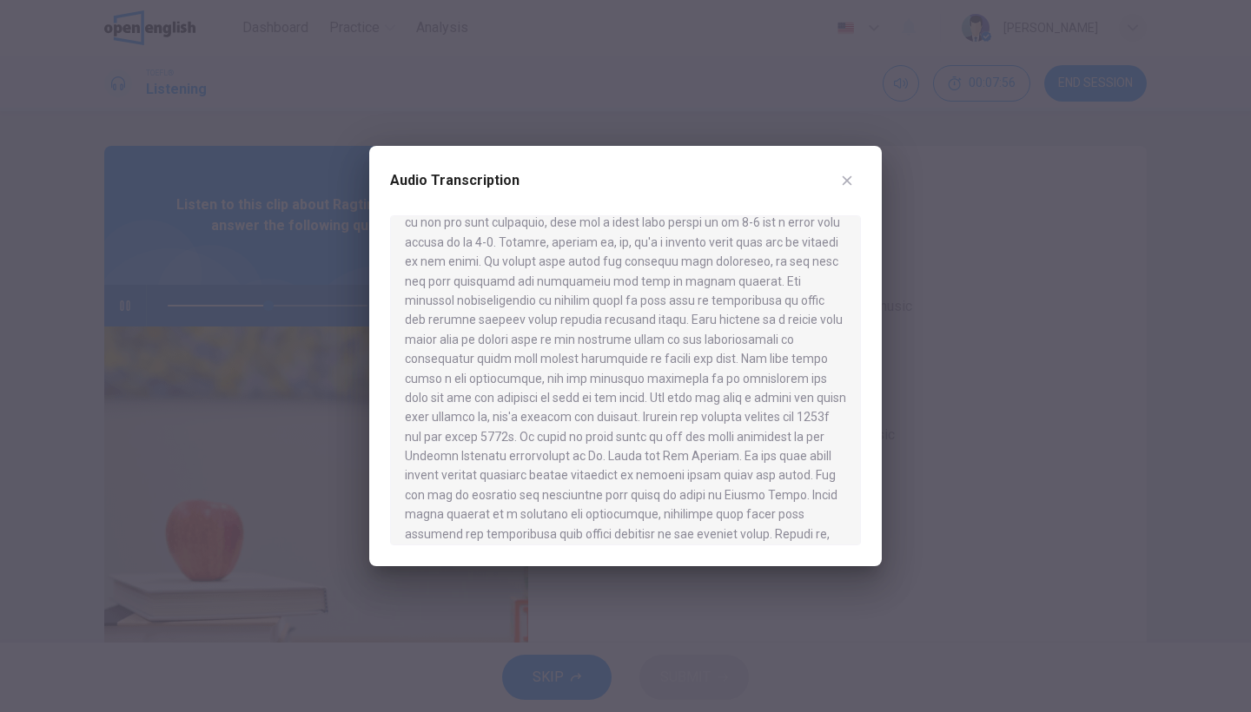
click at [854, 423] on div at bounding box center [625, 380] width 471 height 330
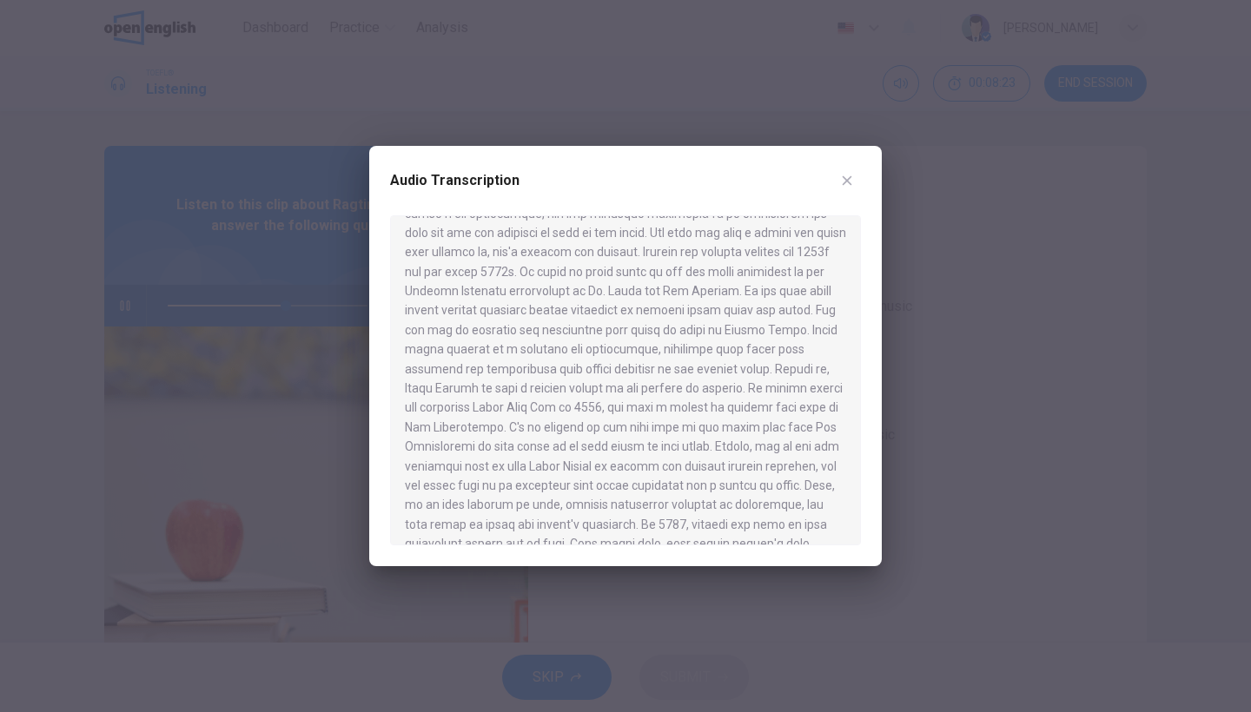
click at [853, 431] on div at bounding box center [625, 380] width 471 height 330
click at [853, 435] on div at bounding box center [625, 380] width 471 height 330
click at [847, 461] on div at bounding box center [625, 380] width 471 height 330
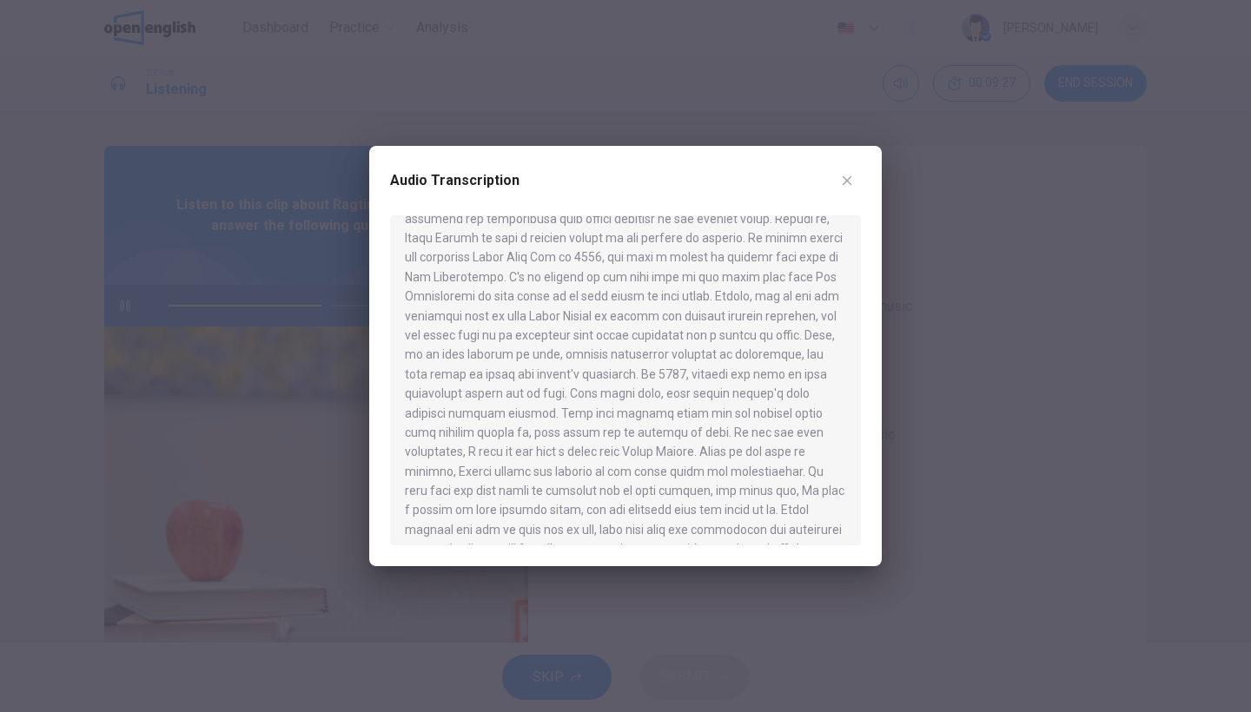
scroll to position [808, 0]
click at [847, 481] on div at bounding box center [625, 380] width 471 height 330
click at [1100, 376] on div at bounding box center [625, 356] width 1251 height 712
click at [1100, 376] on button "B Difference between different genres of music" at bounding box center [837, 370] width 563 height 43
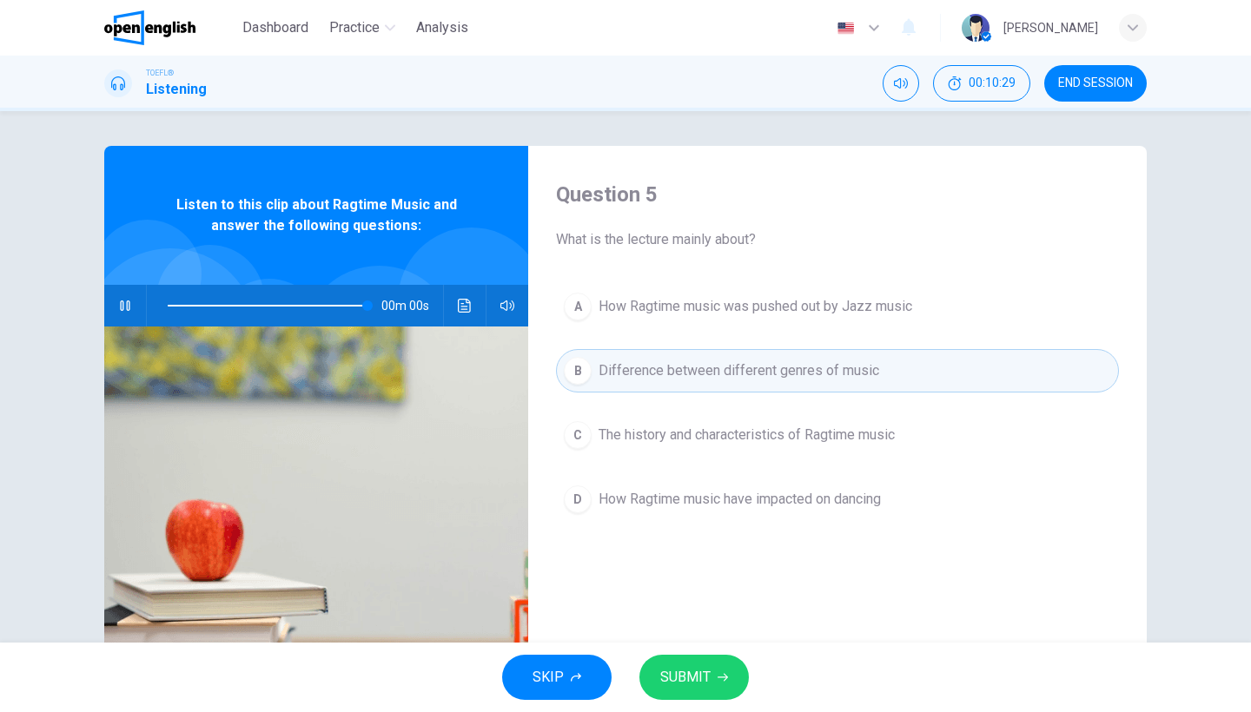
type input "*"
click at [889, 424] on button "C The history and characteristics of Ragtime music" at bounding box center [837, 434] width 563 height 43
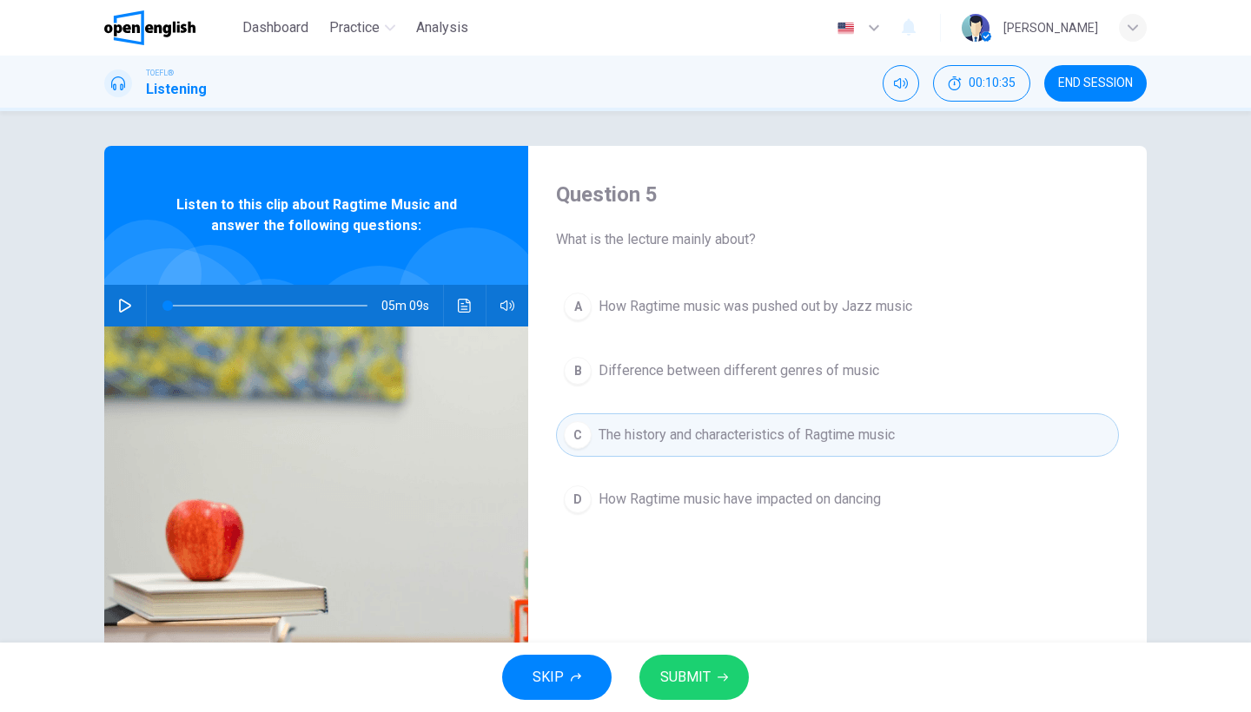
click at [677, 676] on span "SUBMIT" at bounding box center [685, 677] width 50 height 24
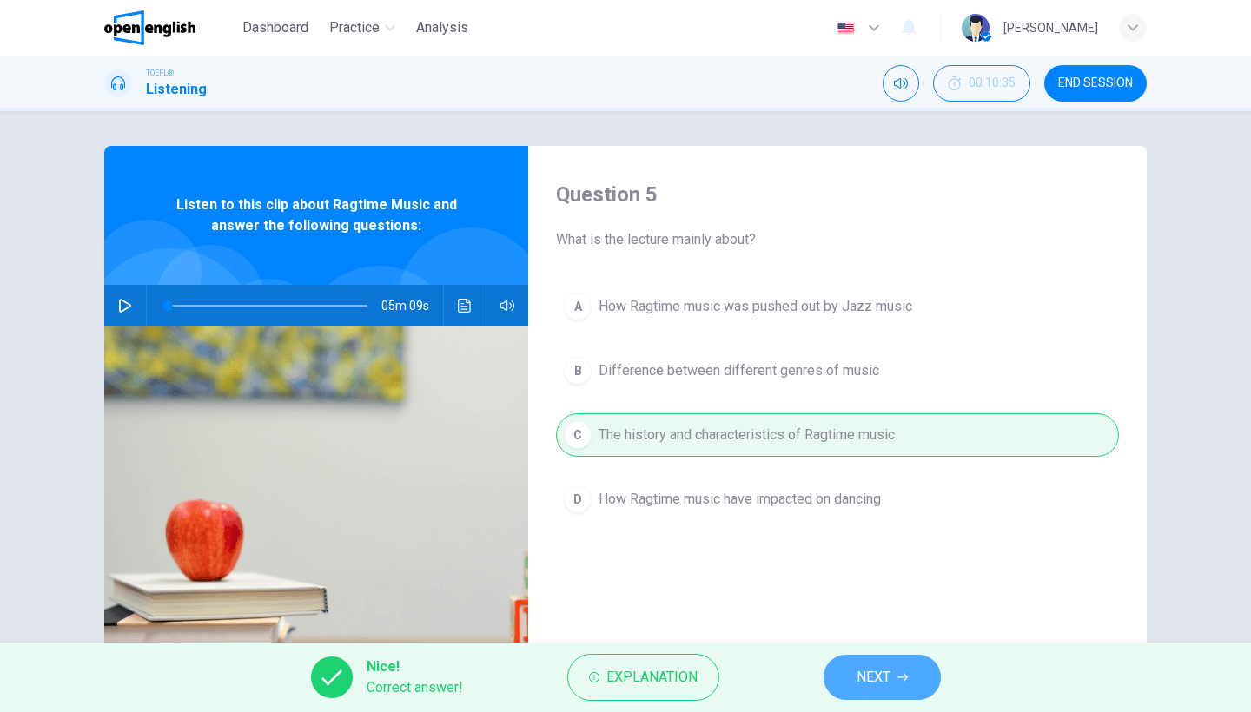
click at [868, 661] on button "NEXT" at bounding box center [881, 677] width 117 height 45
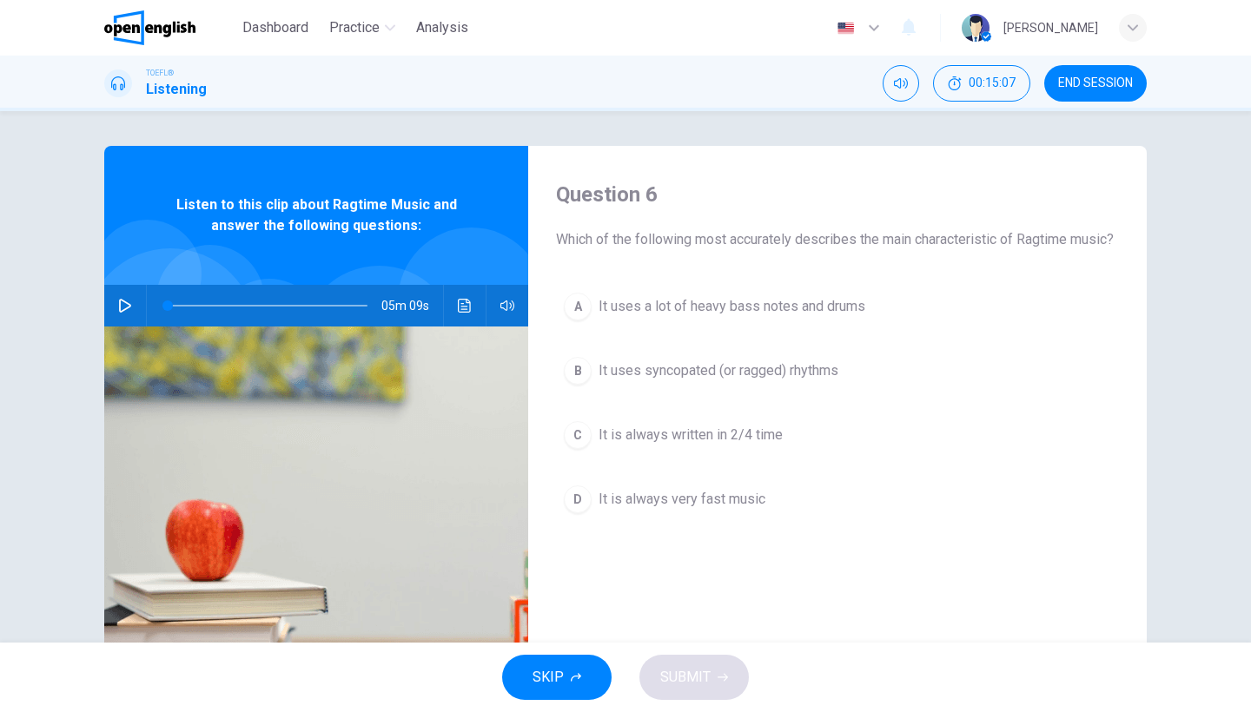
click at [758, 381] on span "It uses syncopated (or ragged) rhythms" at bounding box center [718, 370] width 240 height 21
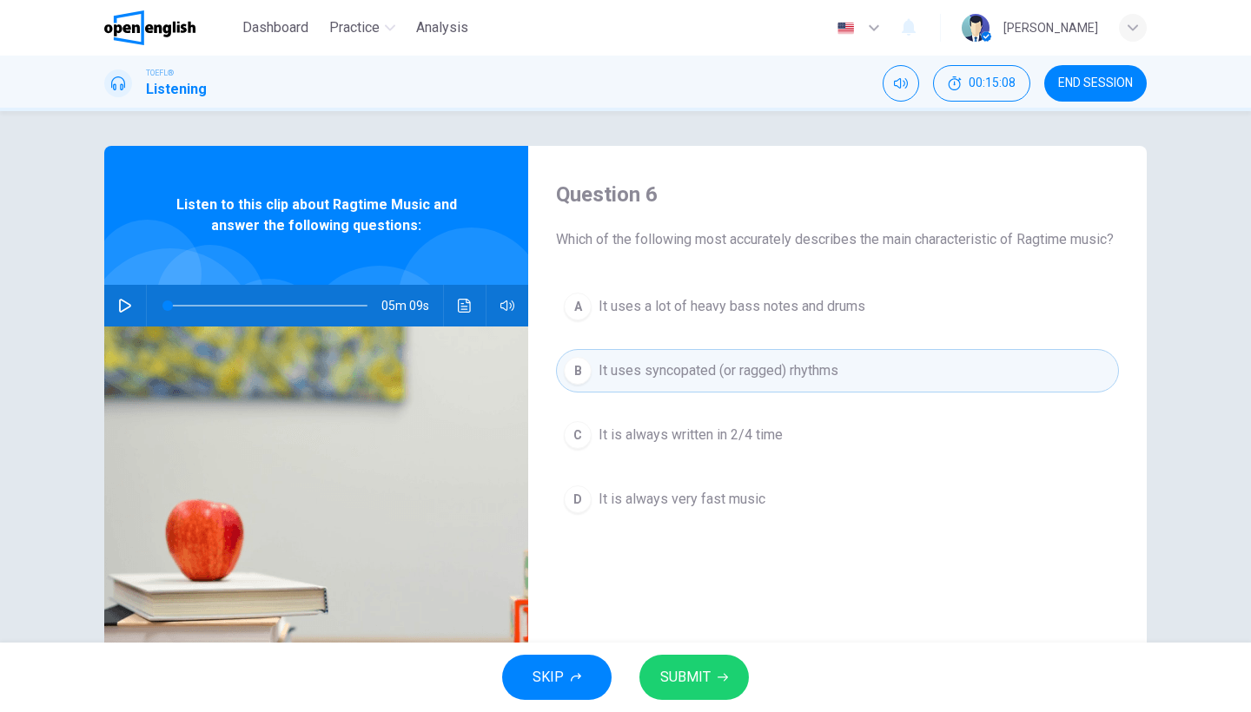
click at [657, 662] on button "SUBMIT" at bounding box center [693, 677] width 109 height 45
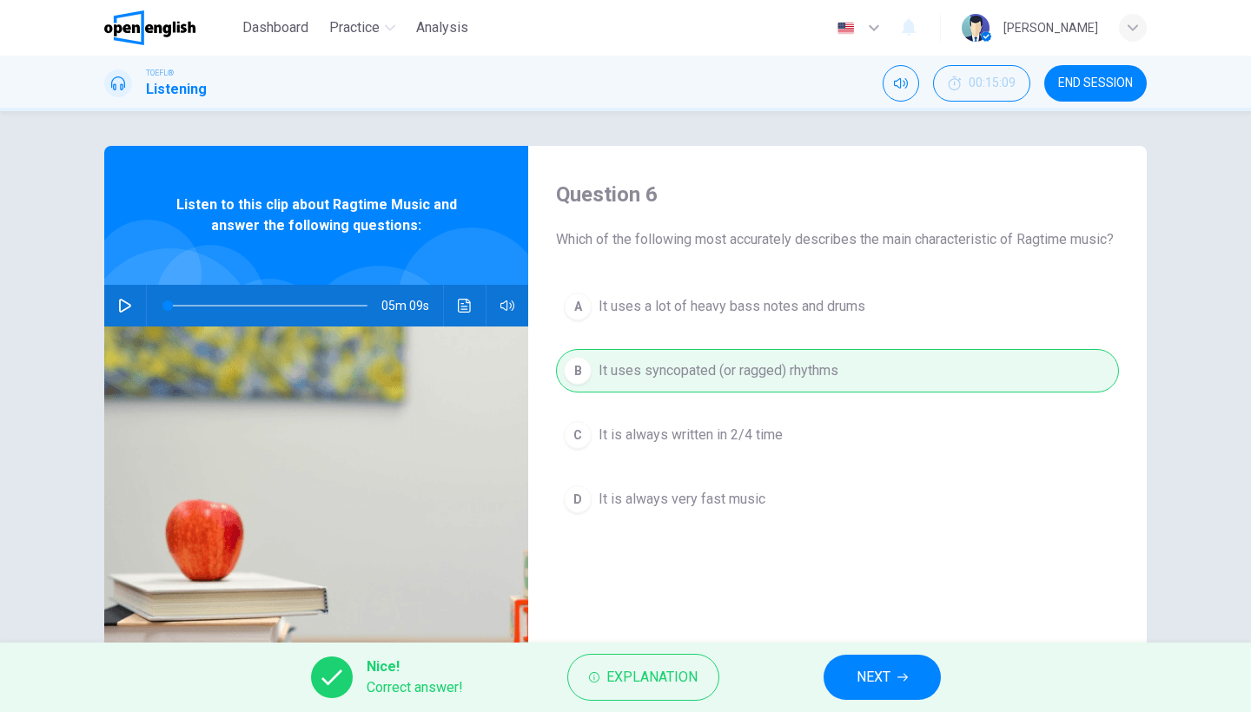
click at [927, 677] on button "NEXT" at bounding box center [881, 677] width 117 height 45
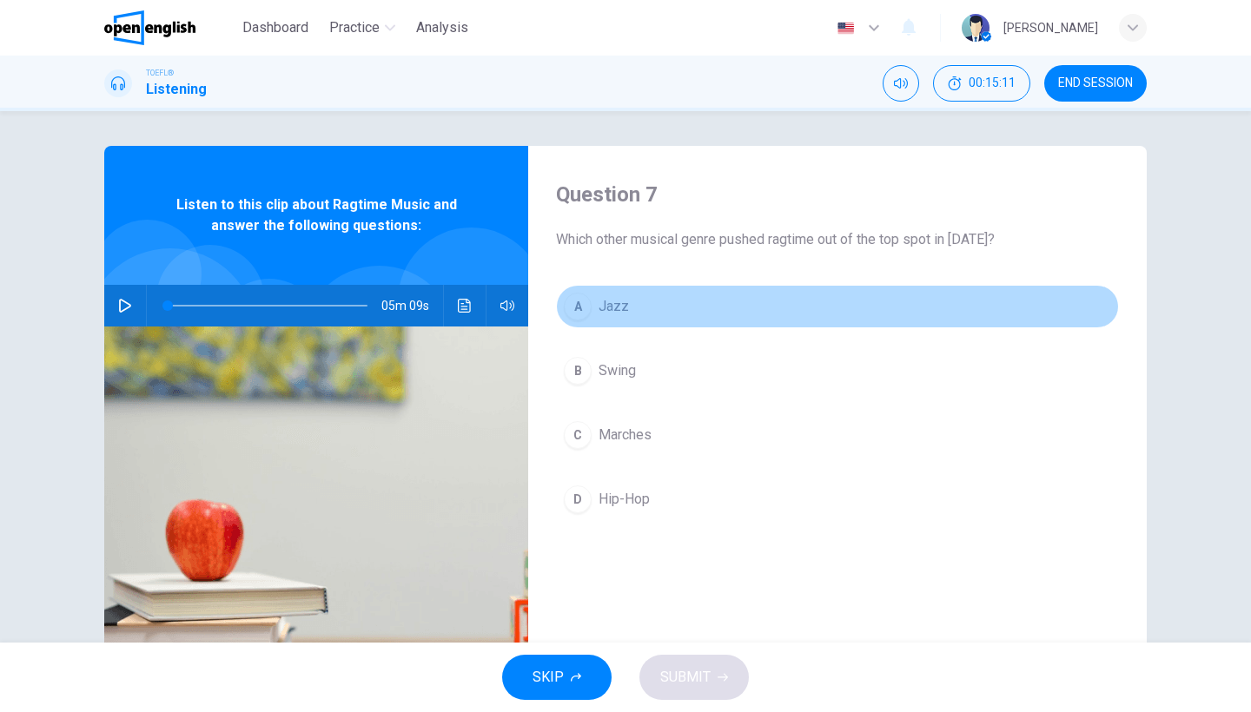
click at [630, 299] on button "A Jazz" at bounding box center [837, 306] width 563 height 43
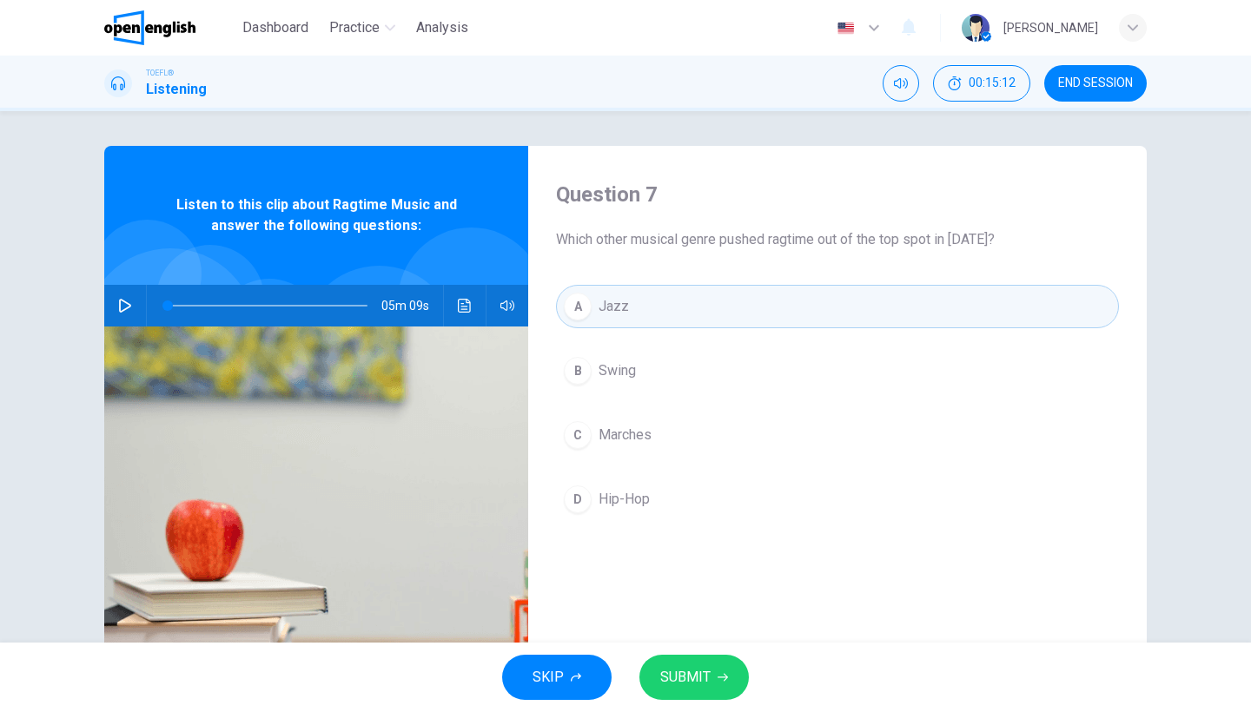
click at [681, 680] on span "SUBMIT" at bounding box center [685, 677] width 50 height 24
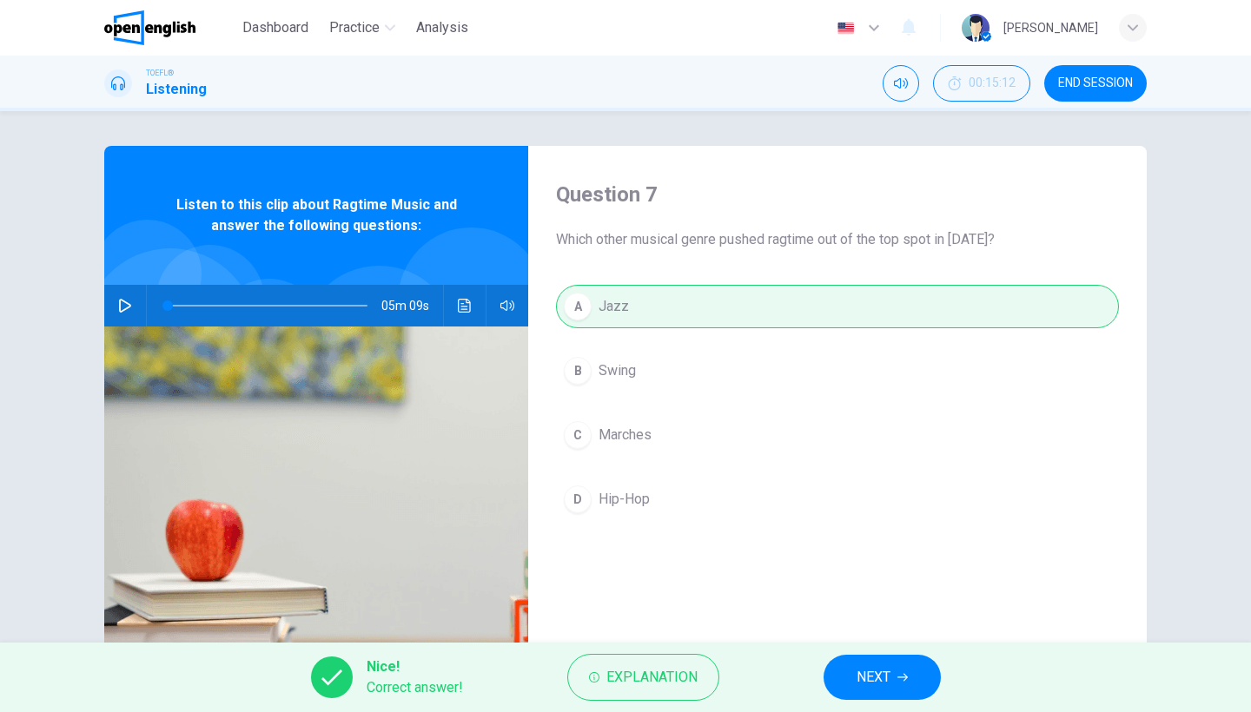
click at [838, 676] on button "NEXT" at bounding box center [881, 677] width 117 height 45
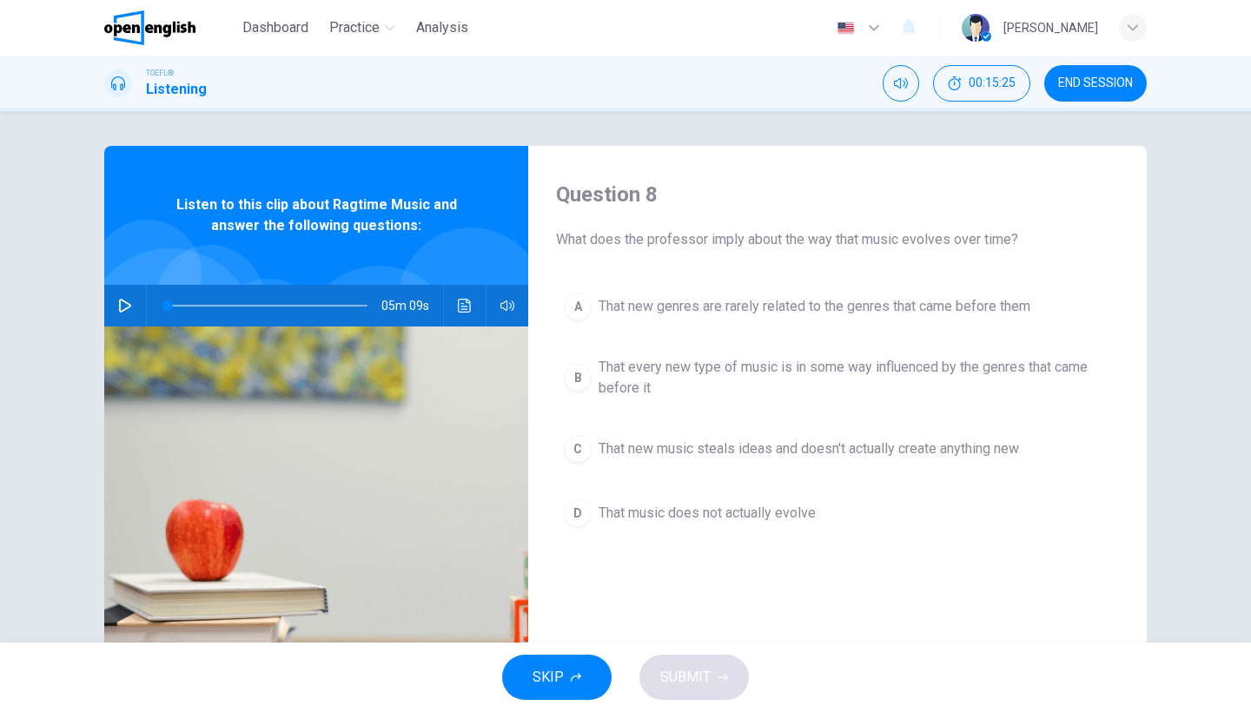
click at [953, 386] on span "That every new type of music is in some way influenced by the genres that came …" at bounding box center [854, 378] width 512 height 42
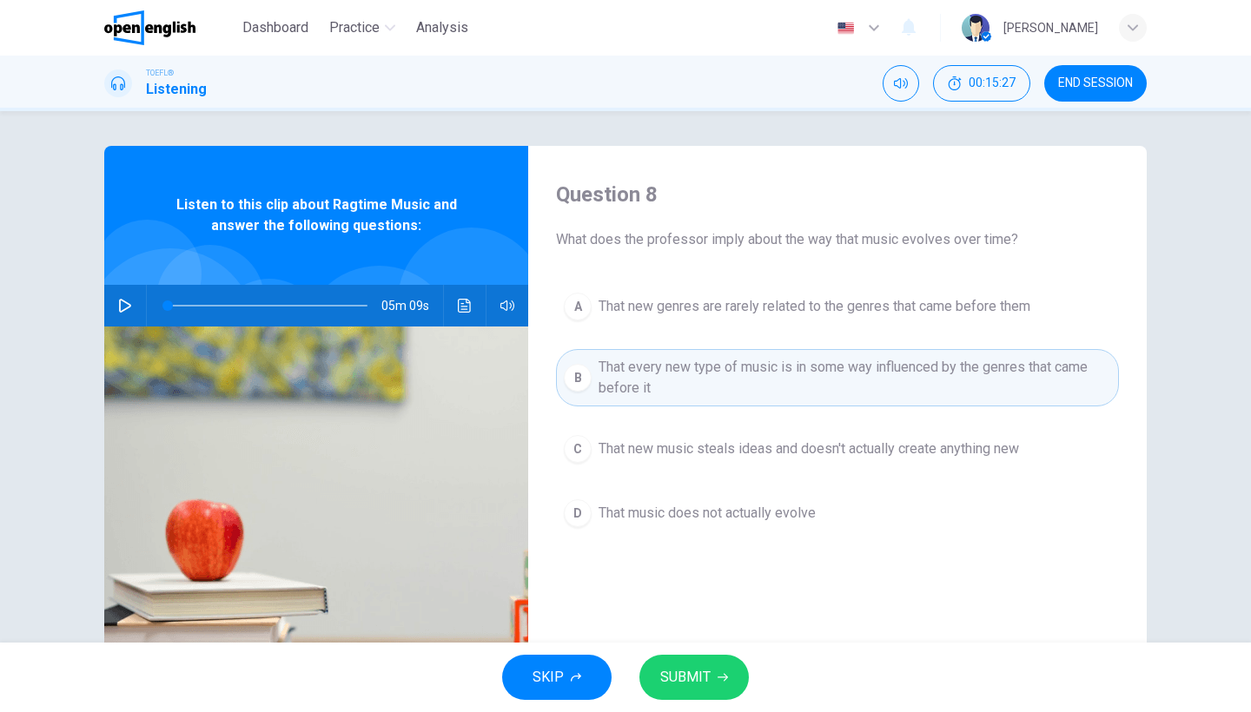
click at [705, 679] on span "SUBMIT" at bounding box center [685, 677] width 50 height 24
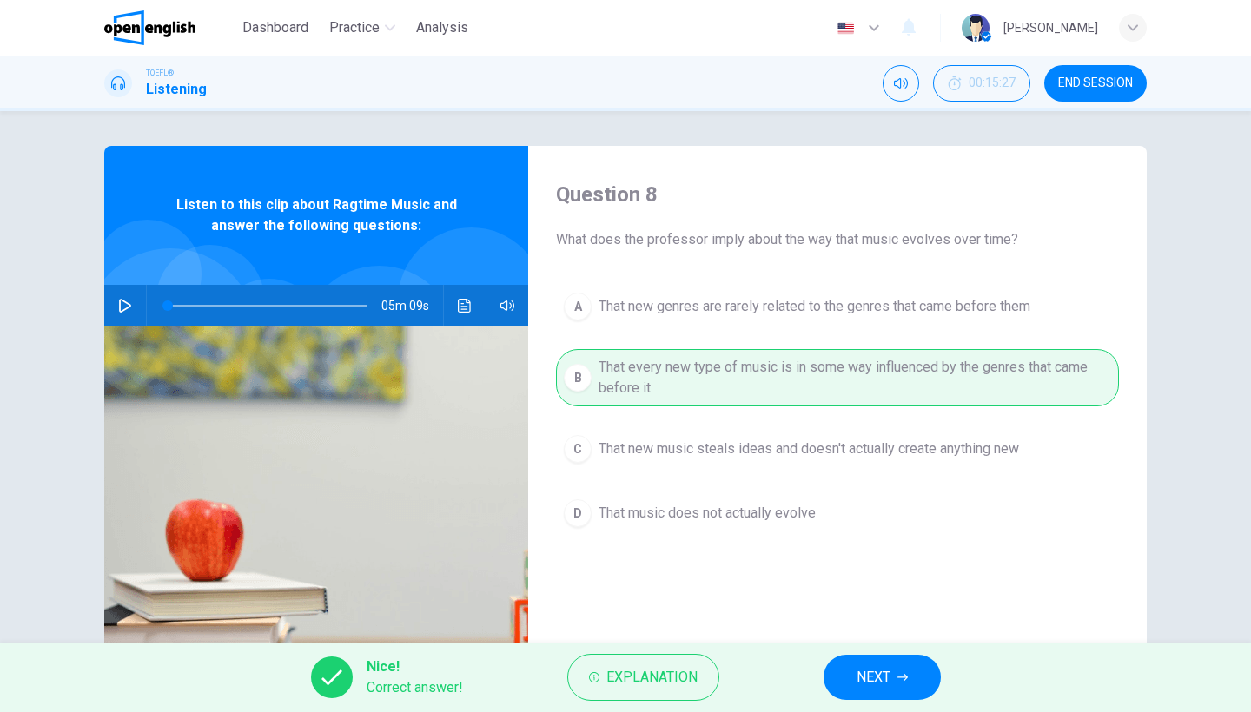
click at [856, 665] on span "NEXT" at bounding box center [873, 677] width 34 height 24
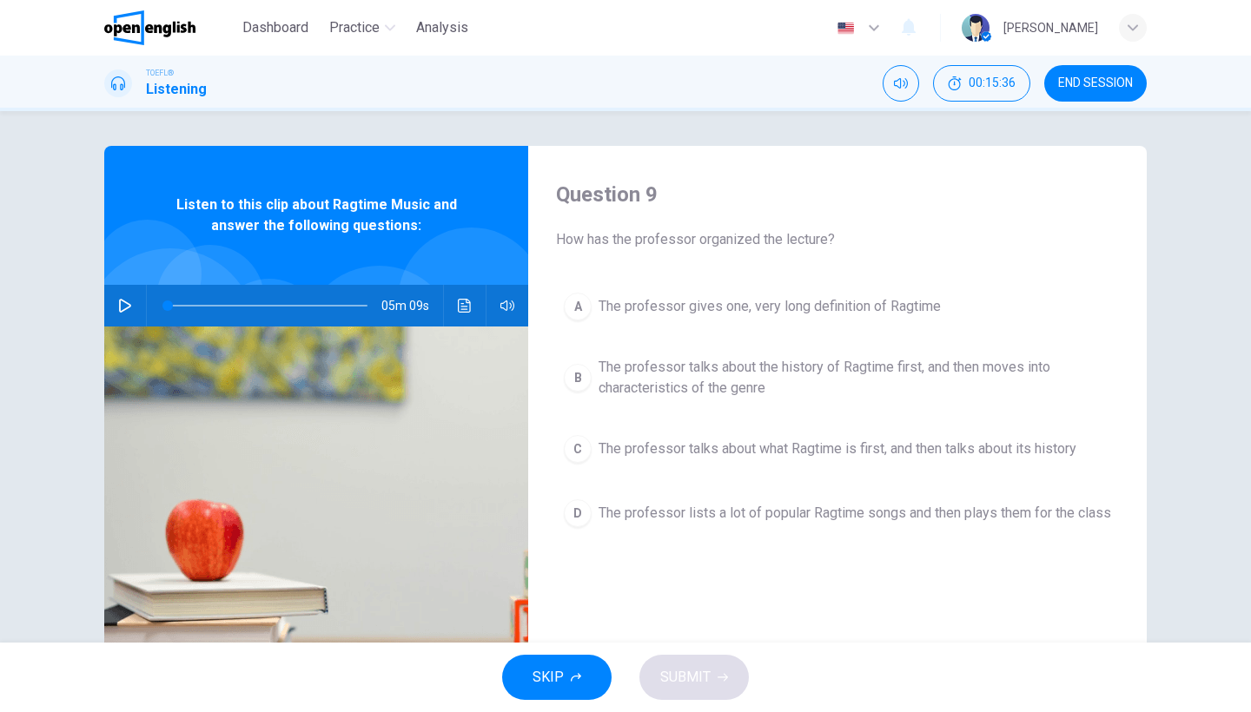
click at [872, 453] on span "The professor talks about what Ragtime is first, and then talks about its histo…" at bounding box center [837, 449] width 478 height 21
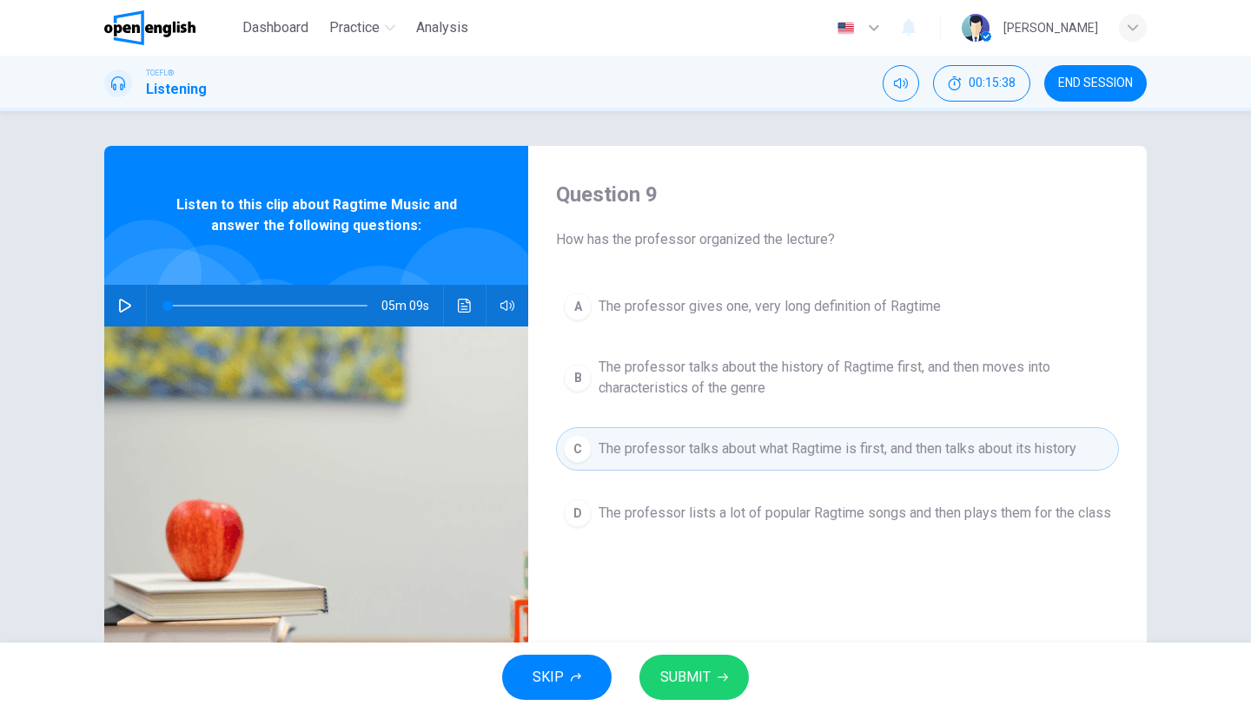
click at [720, 665] on button "SUBMIT" at bounding box center [693, 677] width 109 height 45
click at [720, 665] on div "SKIP SUBMIT" at bounding box center [625, 677] width 1251 height 69
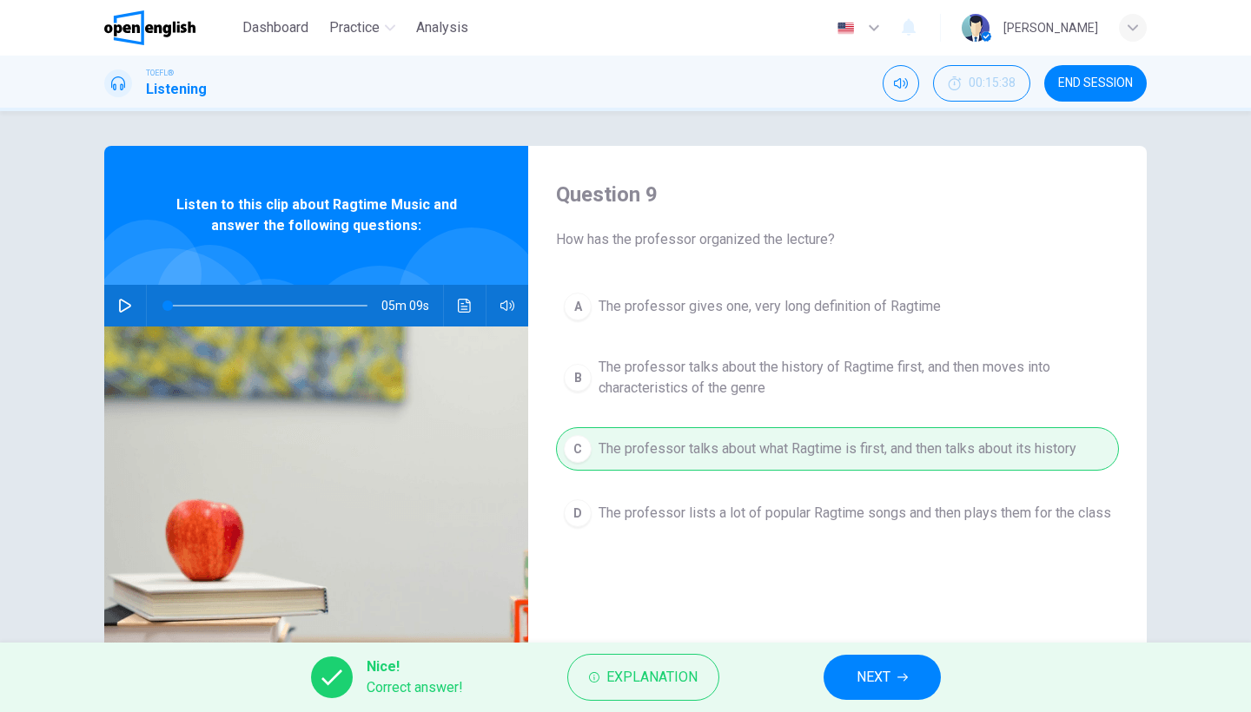
click at [855, 663] on button "NEXT" at bounding box center [881, 677] width 117 height 45
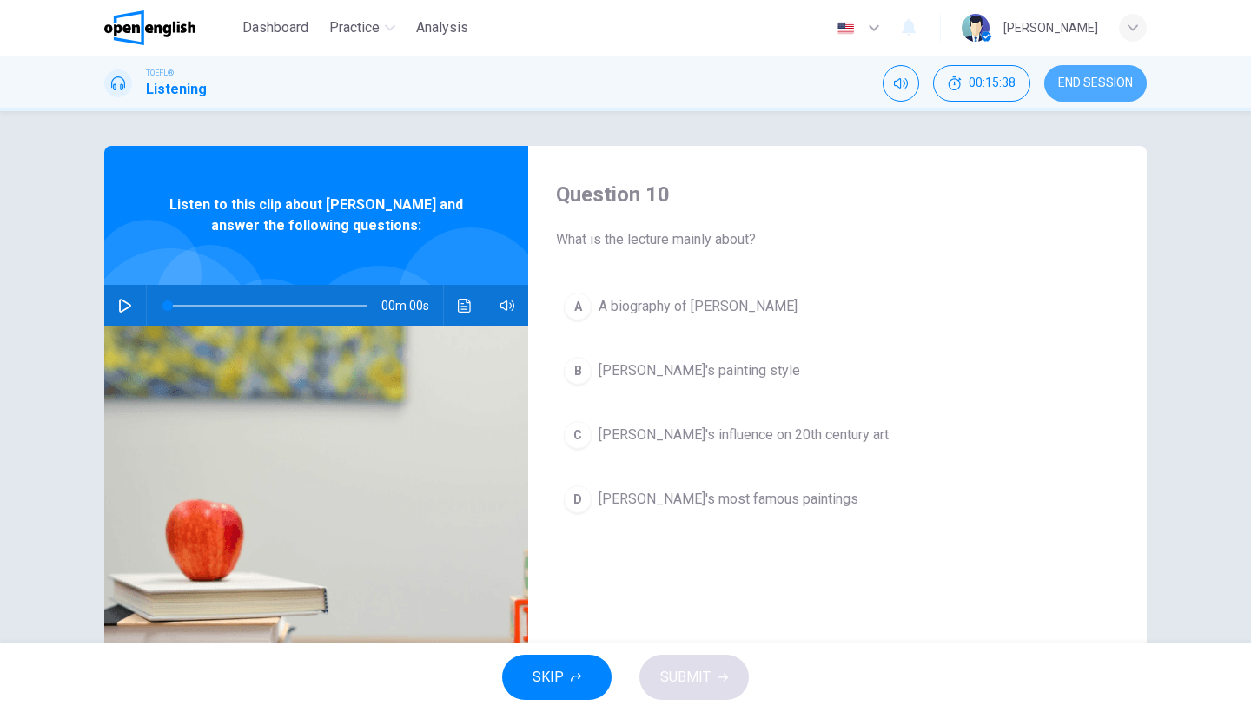
click at [1116, 84] on span "END SESSION" at bounding box center [1095, 83] width 75 height 14
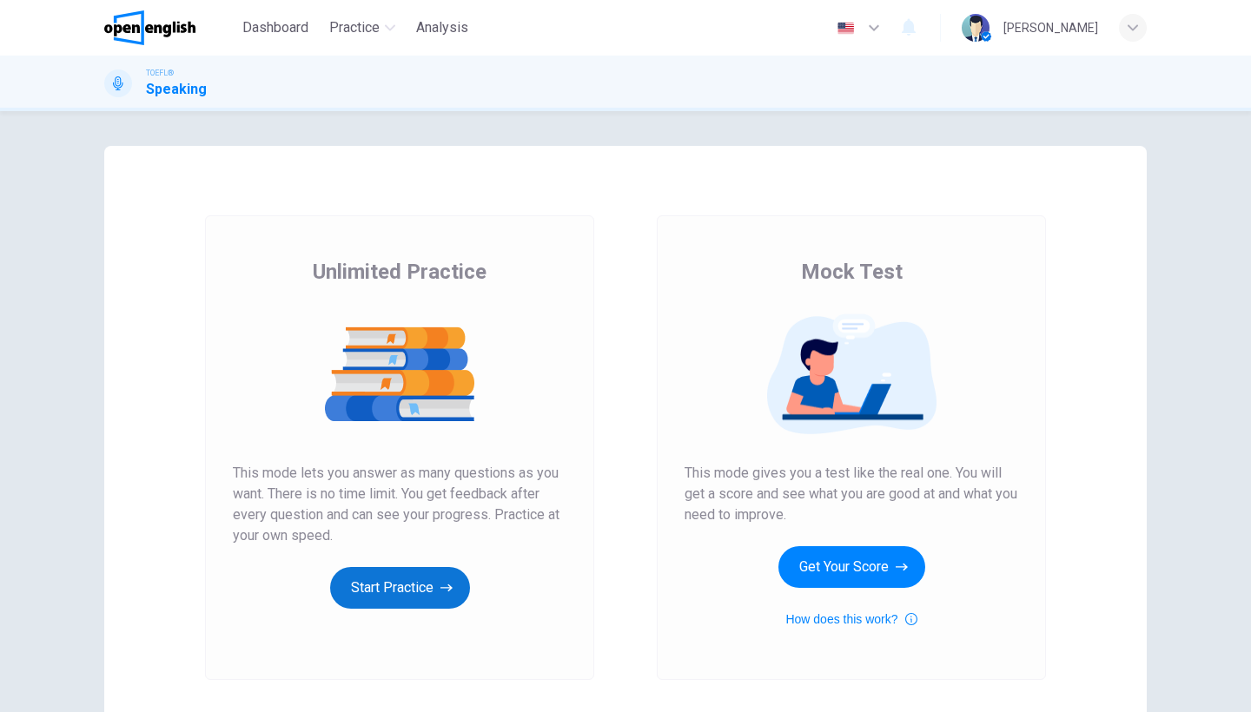
click at [375, 597] on button "Start Practice" at bounding box center [400, 588] width 140 height 42
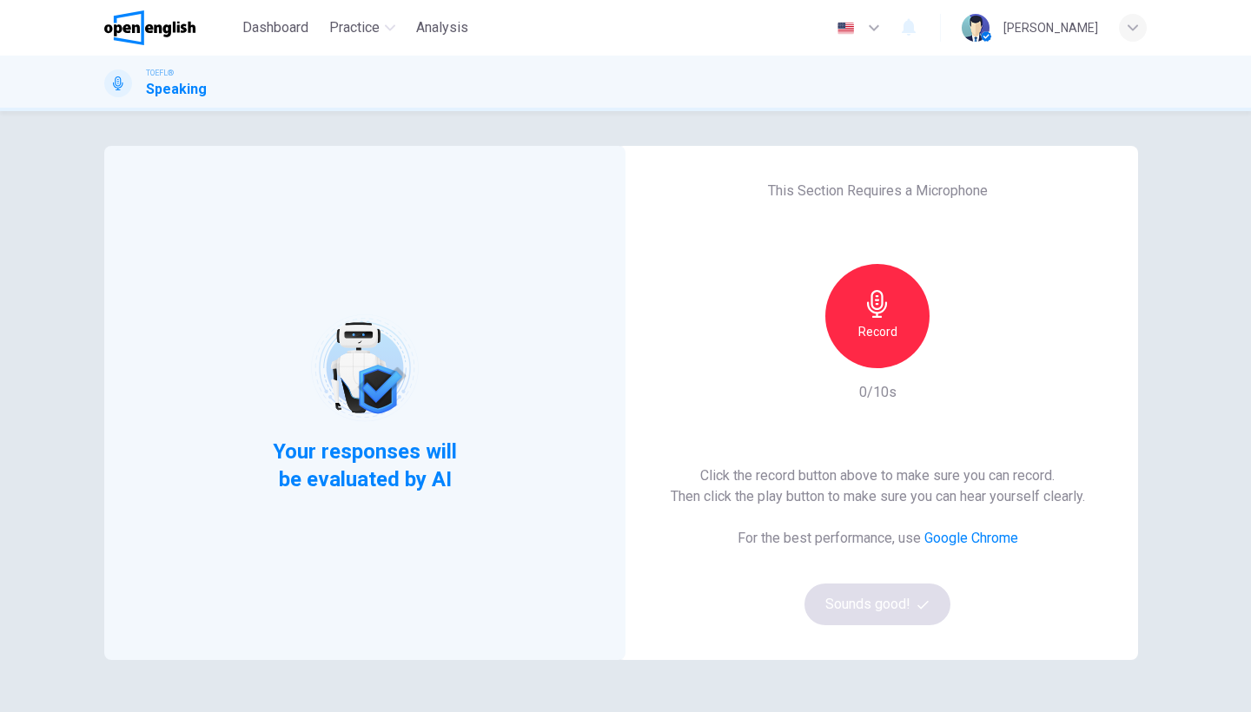
click at [850, 311] on div "Record" at bounding box center [877, 316] width 104 height 104
click at [886, 332] on h6 "Stop" at bounding box center [877, 331] width 26 height 21
click at [899, 591] on button "Sounds good!" at bounding box center [877, 605] width 146 height 42
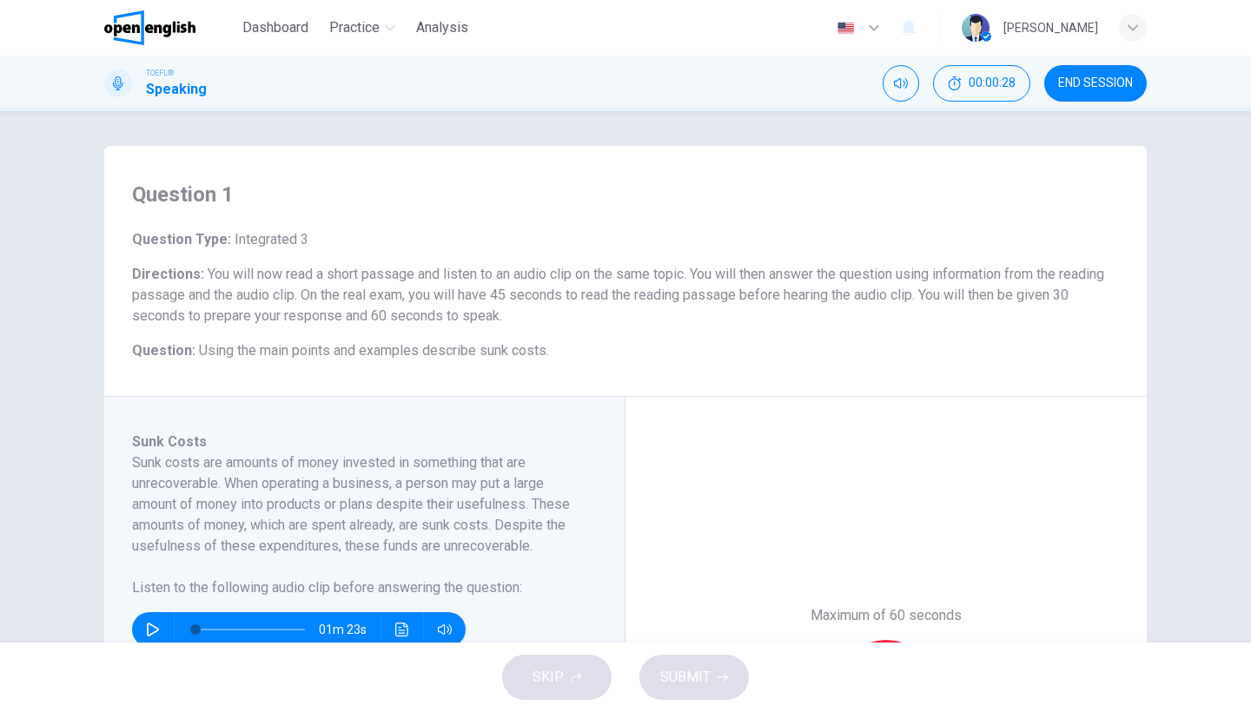
scroll to position [164, 0]
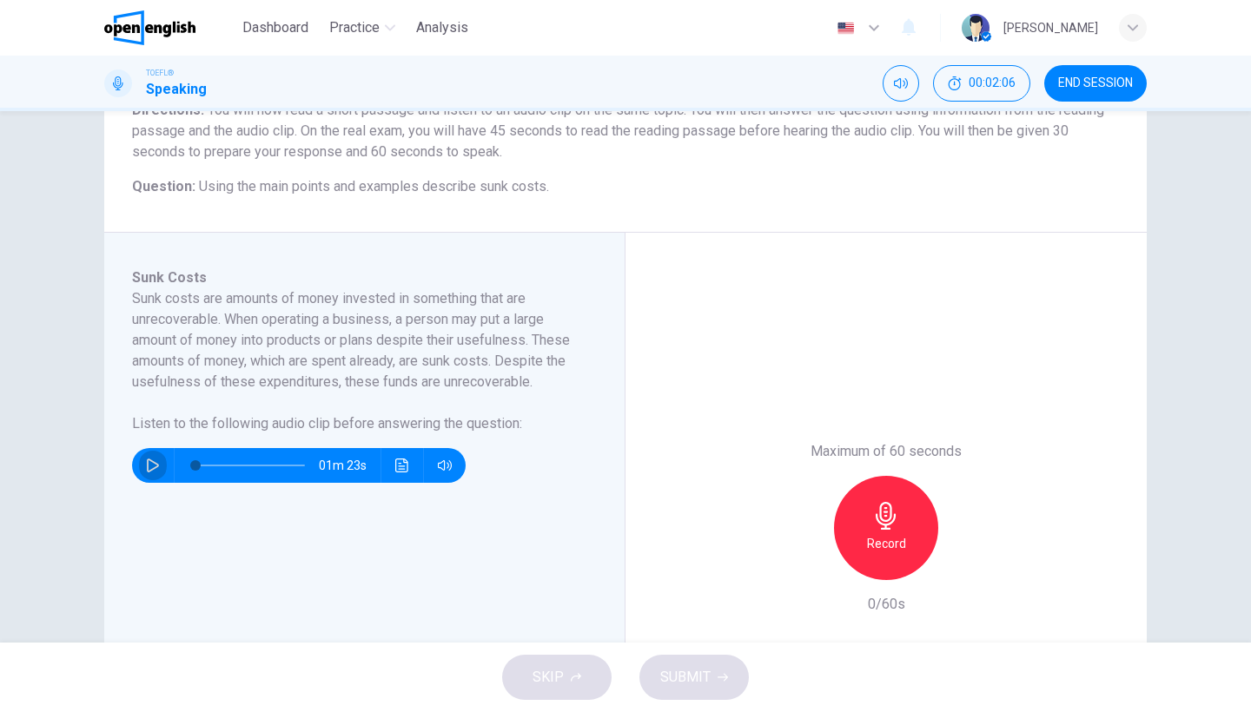
click at [155, 463] on icon "button" at bounding box center [153, 466] width 14 height 14
click at [149, 465] on icon "button" at bounding box center [153, 466] width 14 height 14
type input "*"
click at [868, 528] on div "Record" at bounding box center [886, 528] width 104 height 104
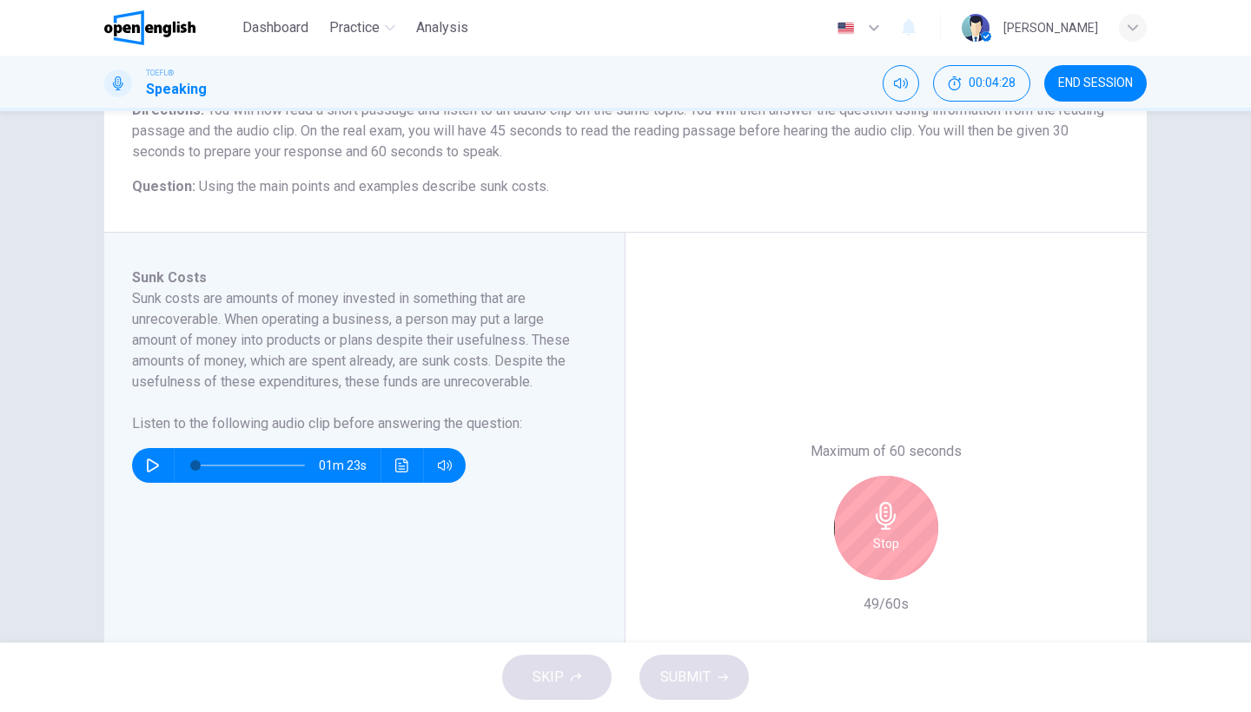
click at [881, 512] on icon "button" at bounding box center [885, 516] width 20 height 28
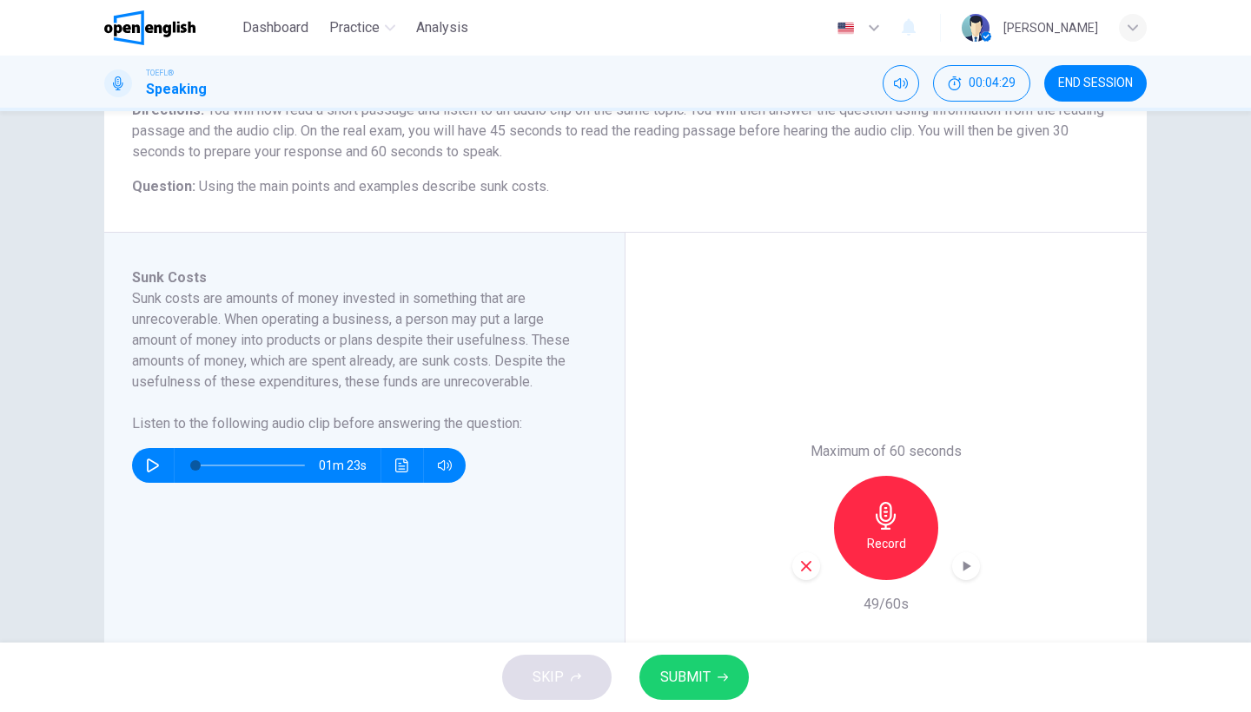
drag, startPoint x: 807, startPoint y: 568, endPoint x: 835, endPoint y: 551, distance: 32.3
click at [807, 567] on icon "button" at bounding box center [806, 566] width 16 height 16
click at [869, 539] on h6 "Record" at bounding box center [886, 543] width 39 height 21
click at [677, 672] on span "SUBMIT" at bounding box center [685, 677] width 50 height 24
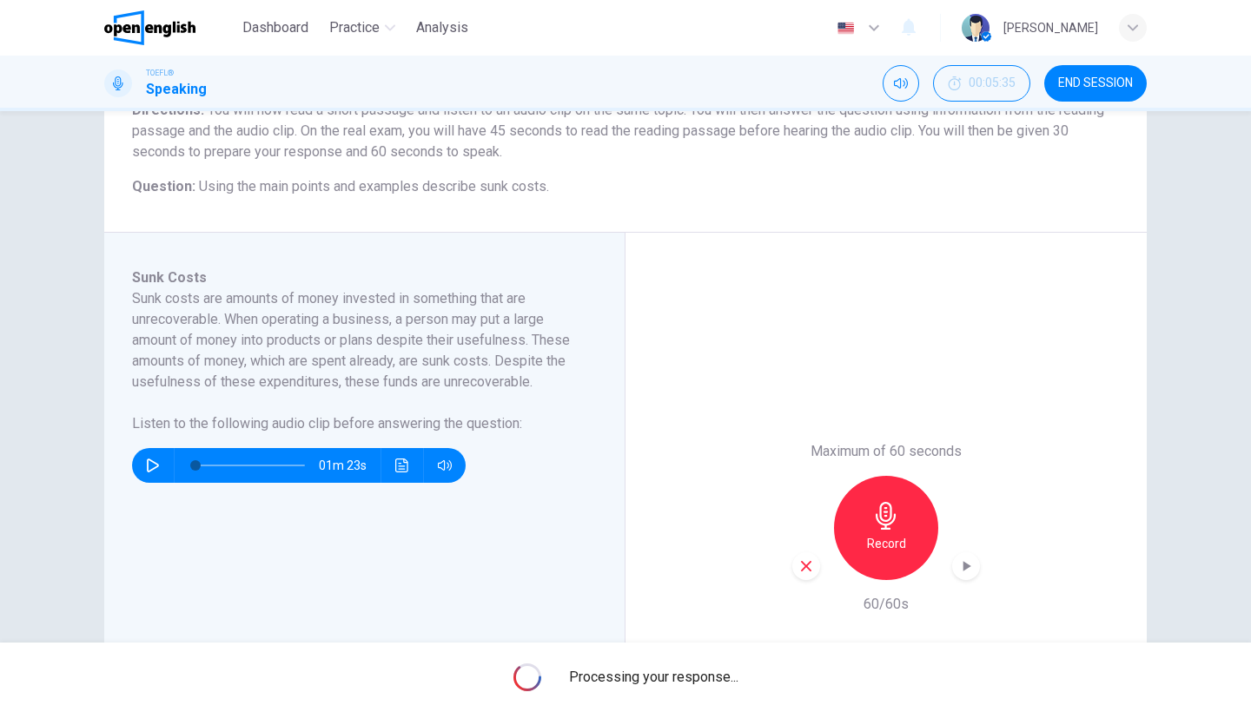
click at [677, 672] on span "Processing your response..." at bounding box center [653, 677] width 169 height 21
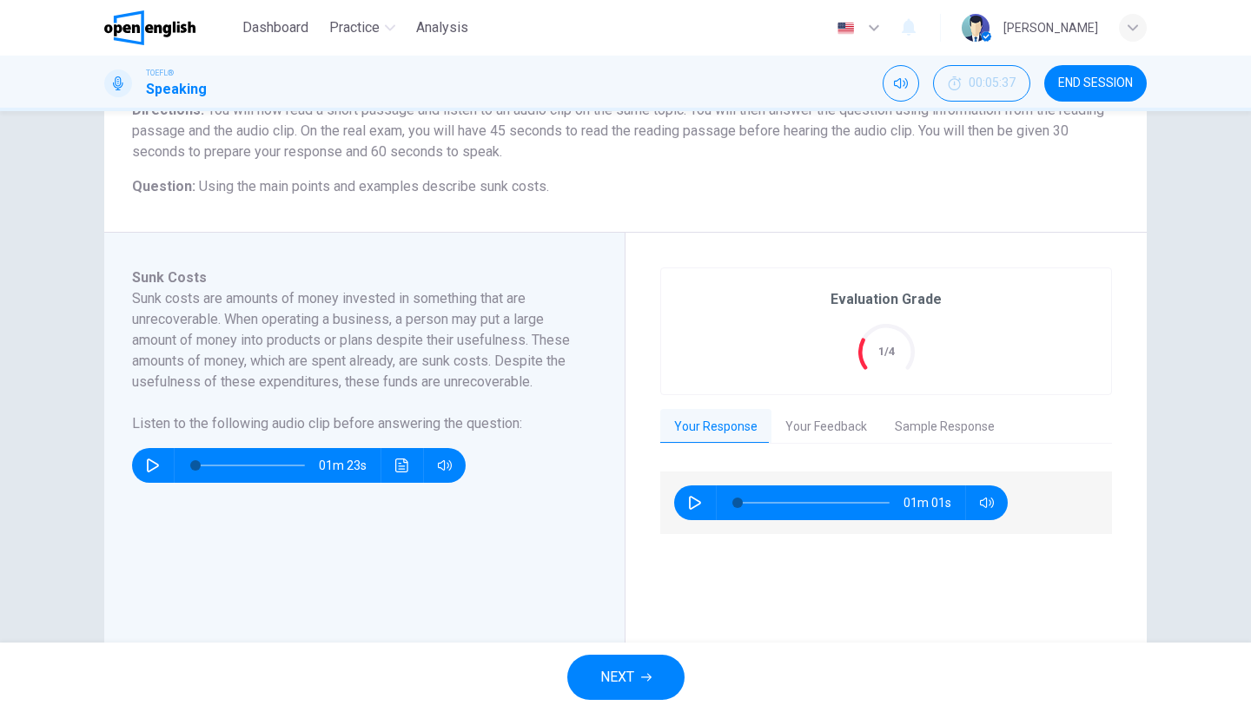
click at [823, 439] on button "Your Feedback" at bounding box center [825, 427] width 109 height 36
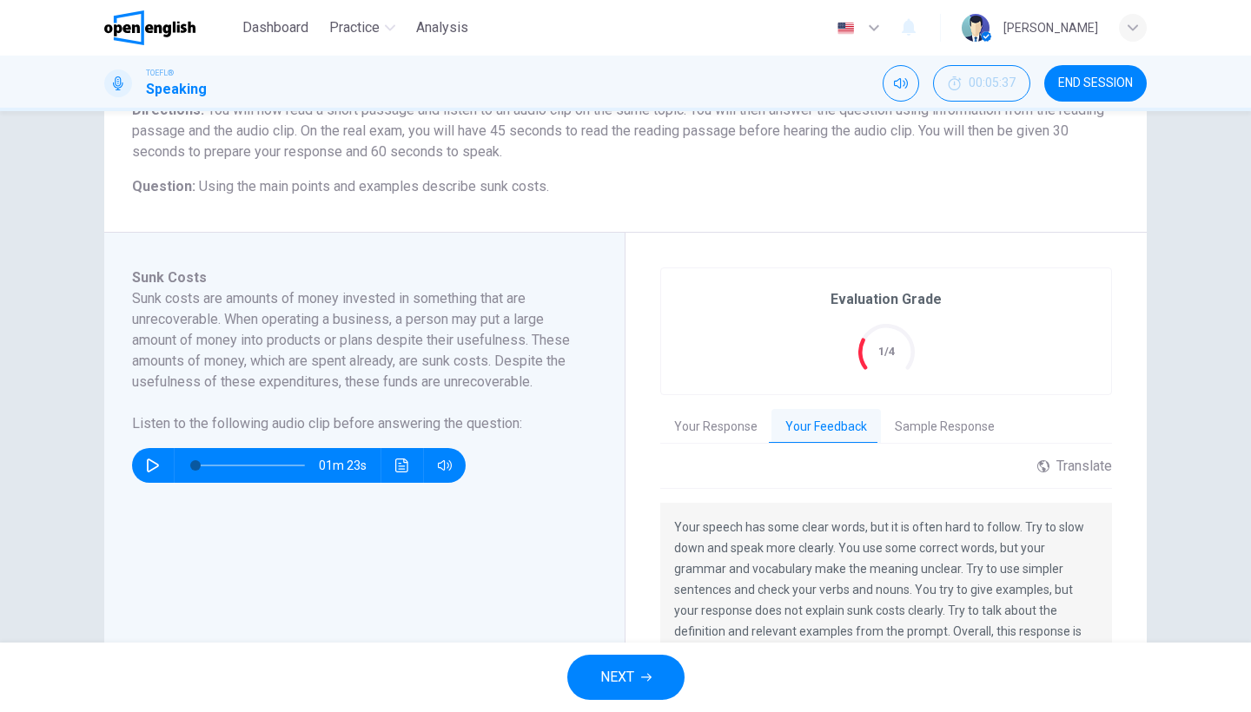
scroll to position [294, 0]
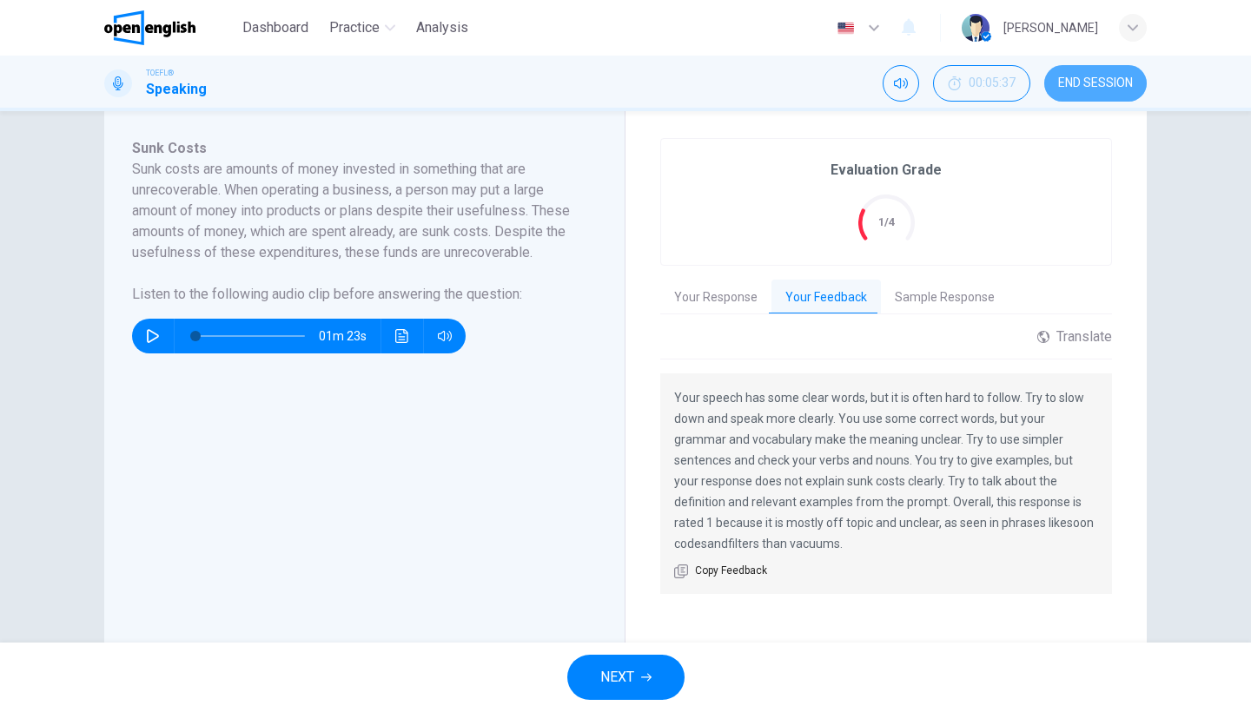
click at [1112, 96] on button "END SESSION" at bounding box center [1095, 83] width 102 height 36
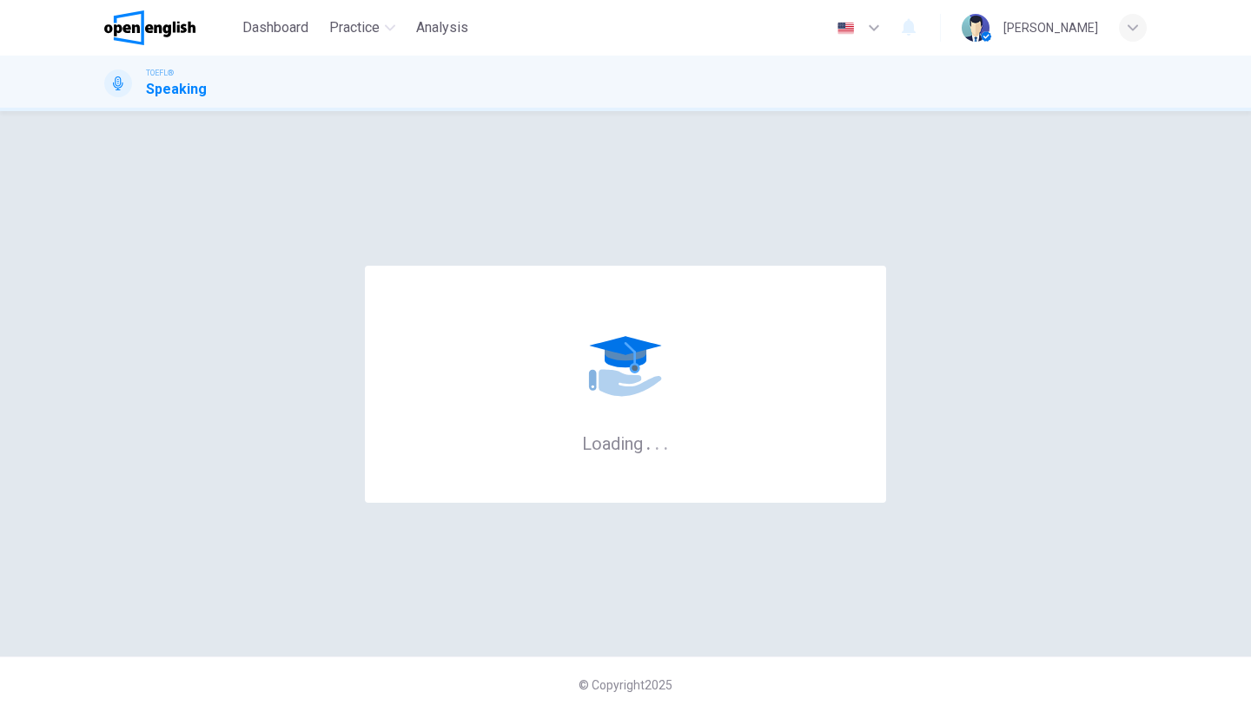
scroll to position [0, 0]
